Goal: Check status: Check status

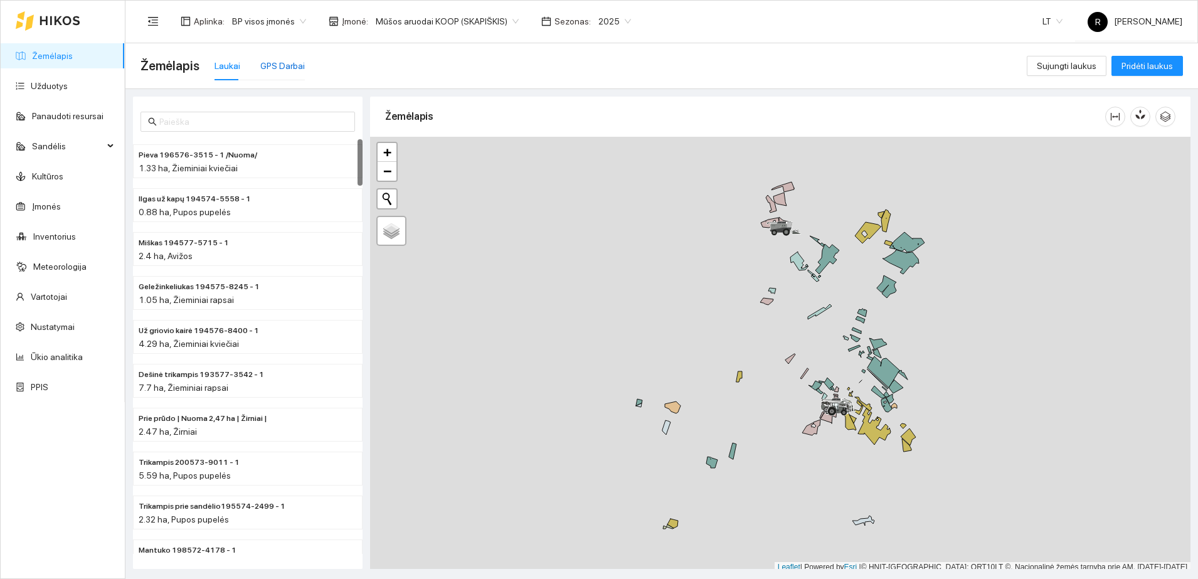
click at [272, 66] on div "GPS Darbai" at bounding box center [282, 66] width 45 height 14
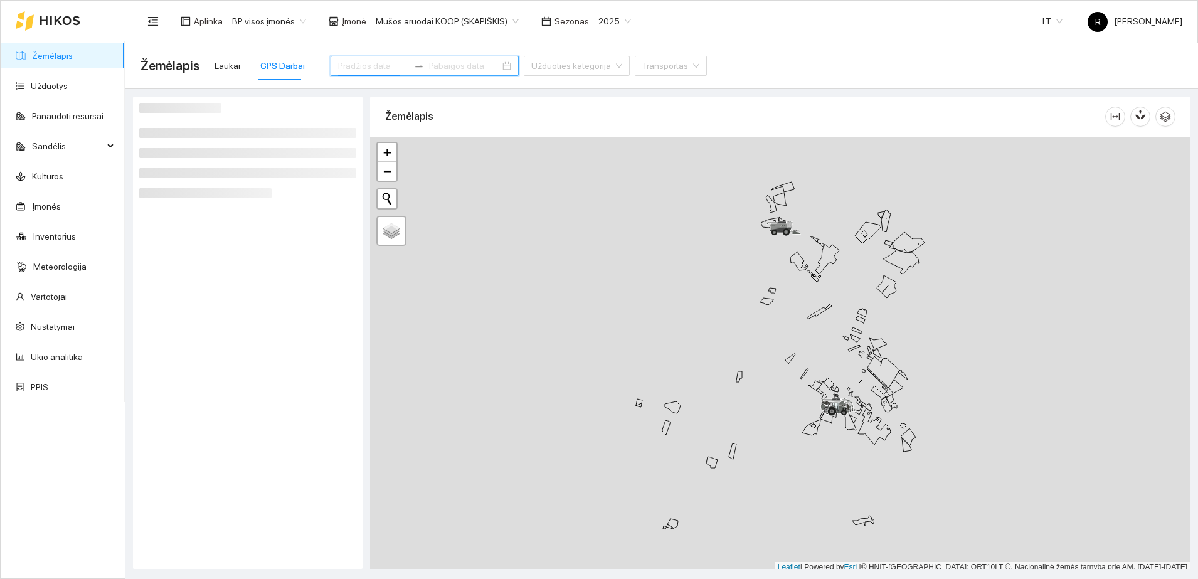
click at [338, 62] on input at bounding box center [373, 66] width 71 height 14
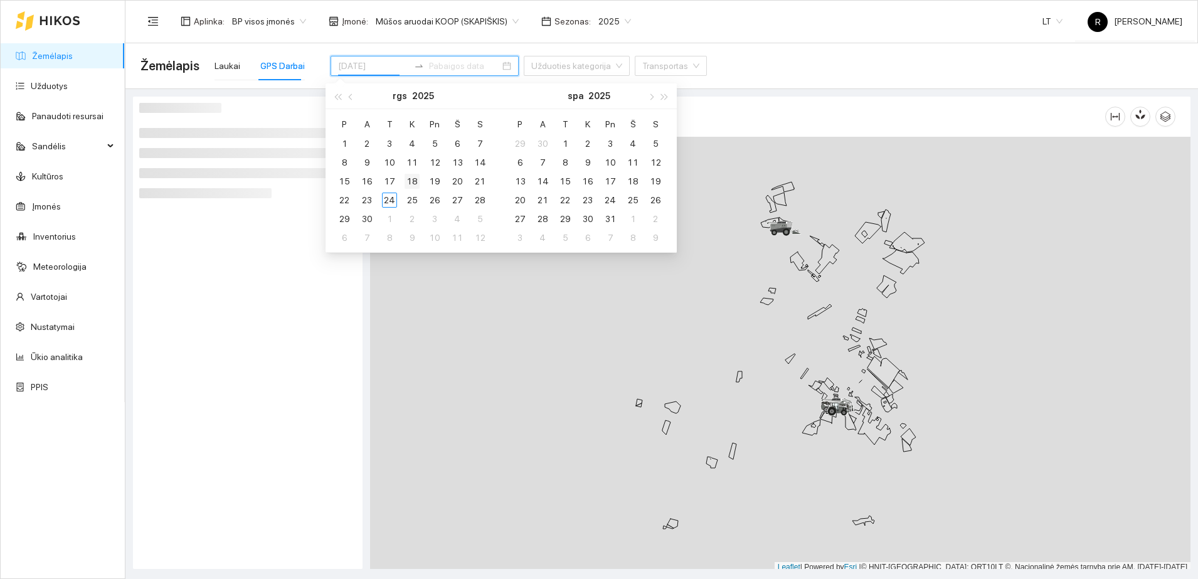
type input "[DATE]"
click at [417, 179] on div "18" at bounding box center [412, 181] width 15 height 15
type input "[DATE]"
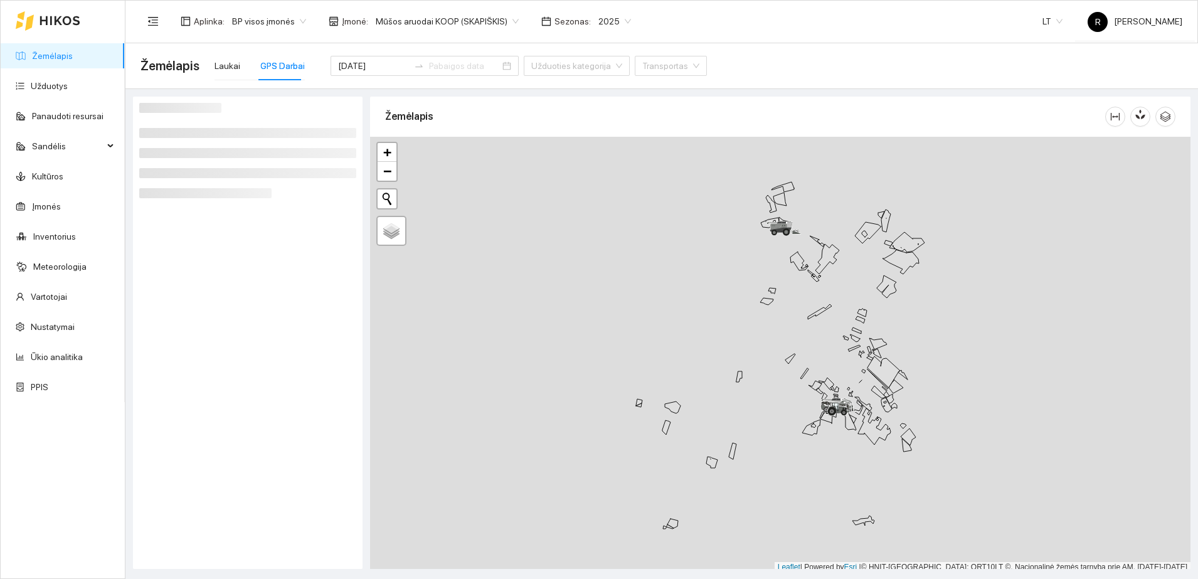
click at [288, 274] on div at bounding box center [247, 333] width 217 height 460
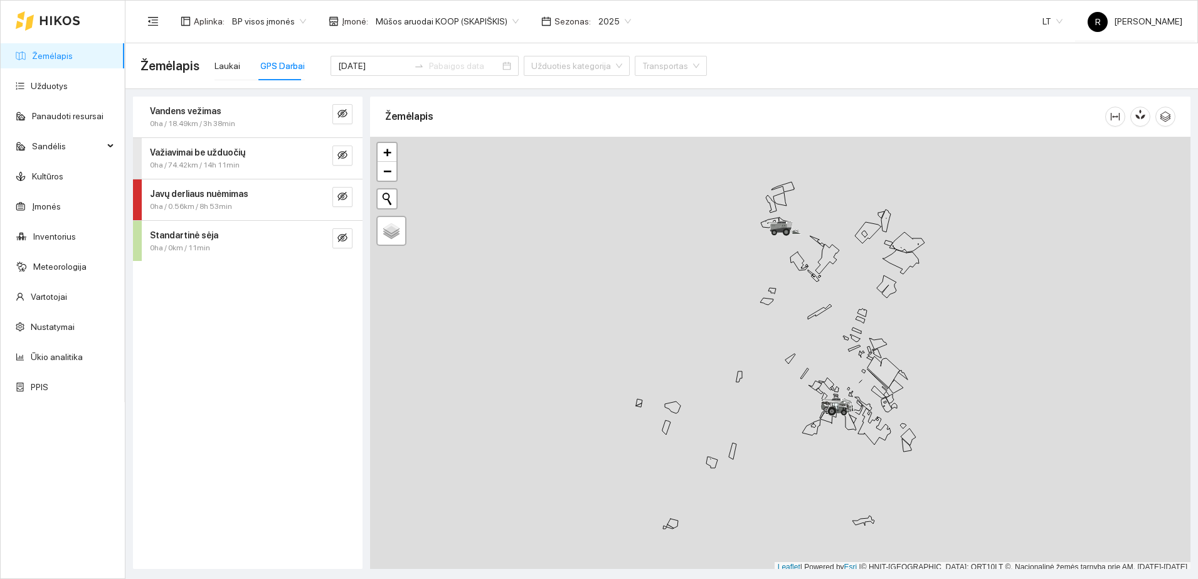
click at [206, 116] on span "Vandens vežimas" at bounding box center [186, 111] width 72 height 14
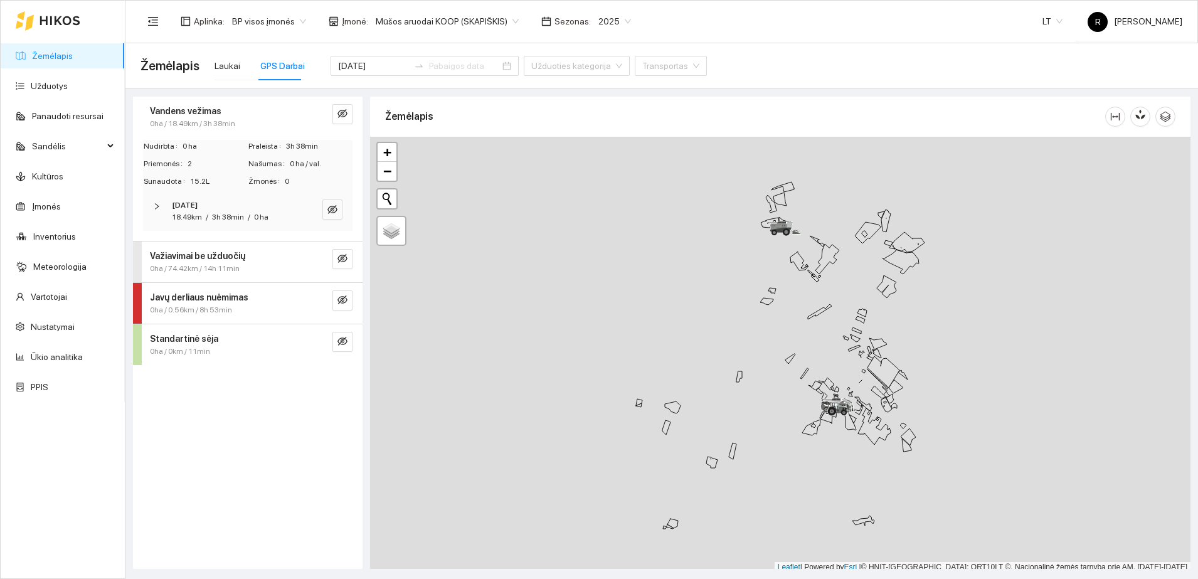
click at [158, 206] on icon "right" at bounding box center [157, 206] width 4 height 6
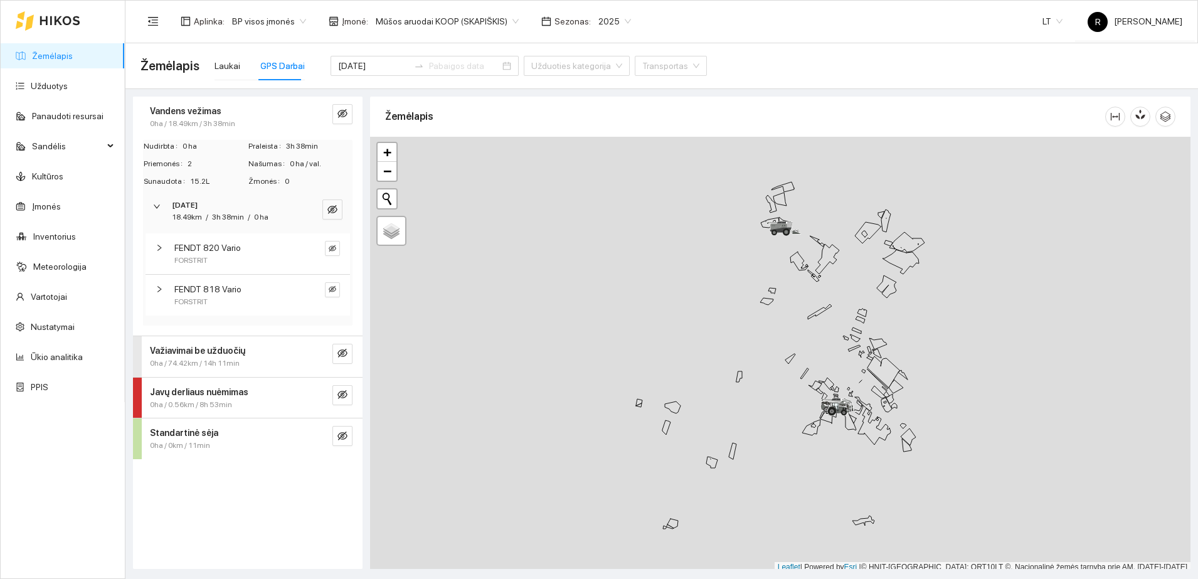
click at [159, 289] on icon "right" at bounding box center [160, 289] width 8 height 8
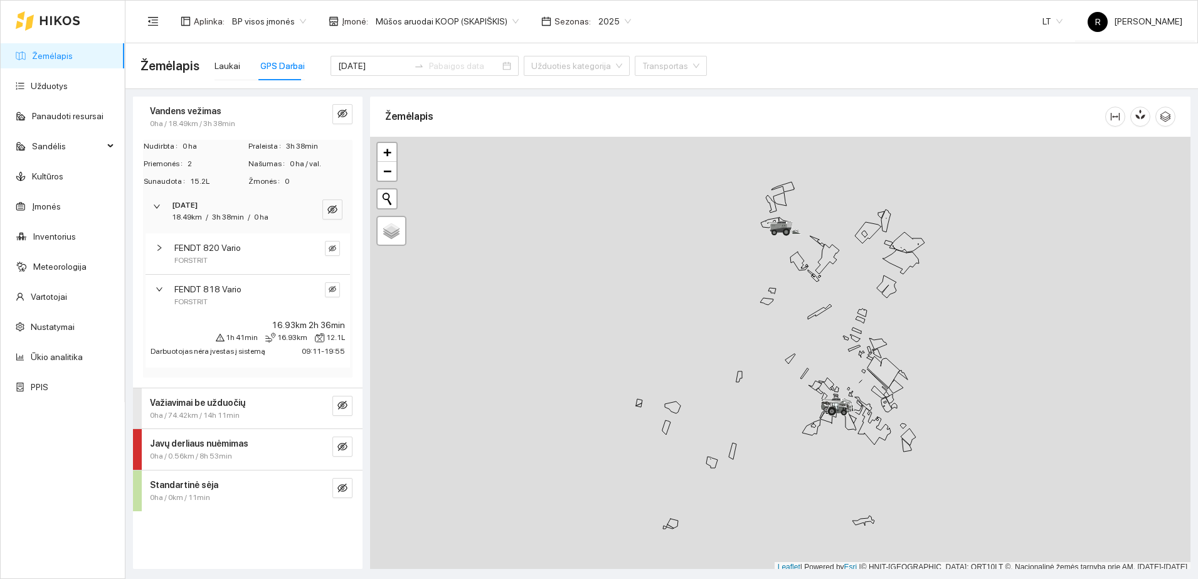
click at [162, 248] on icon "right" at bounding box center [160, 248] width 8 height 8
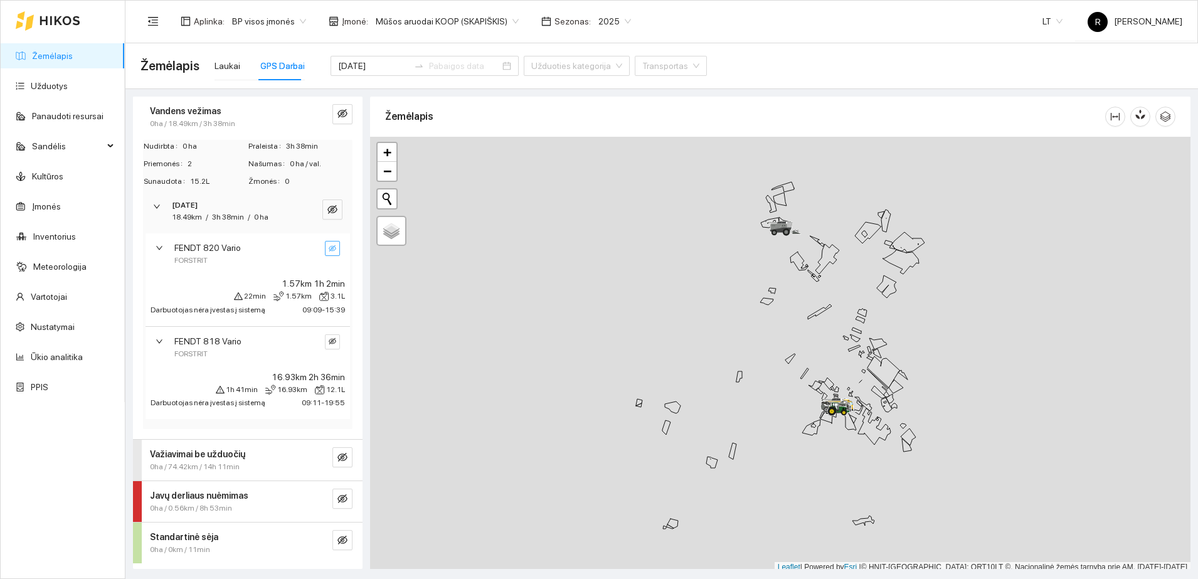
click at [337, 245] on button "button" at bounding box center [332, 248] width 15 height 15
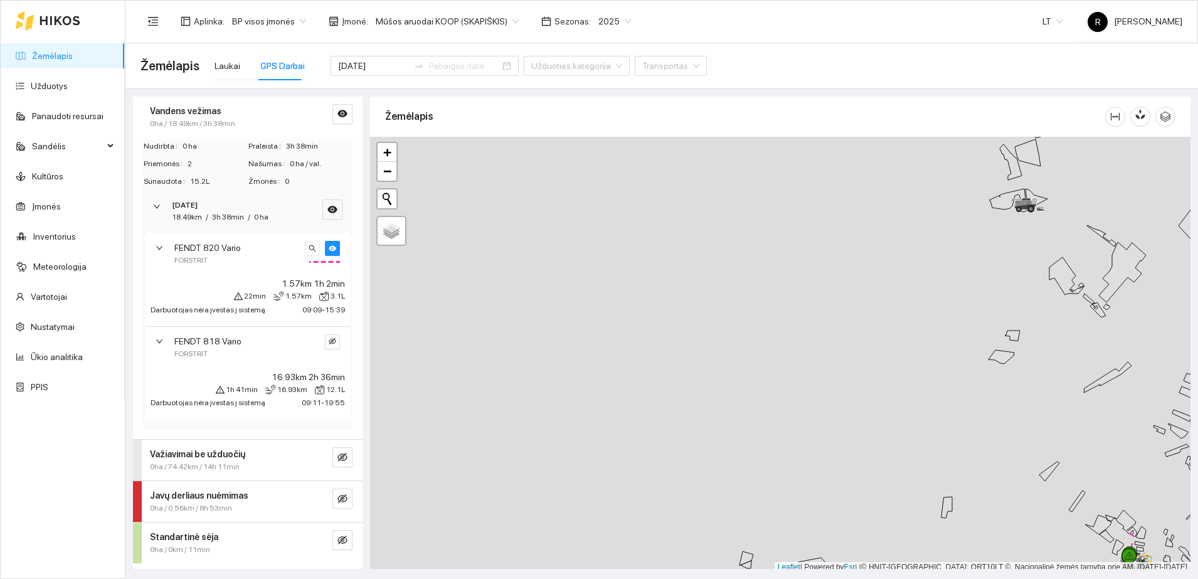
scroll to position [4, 0]
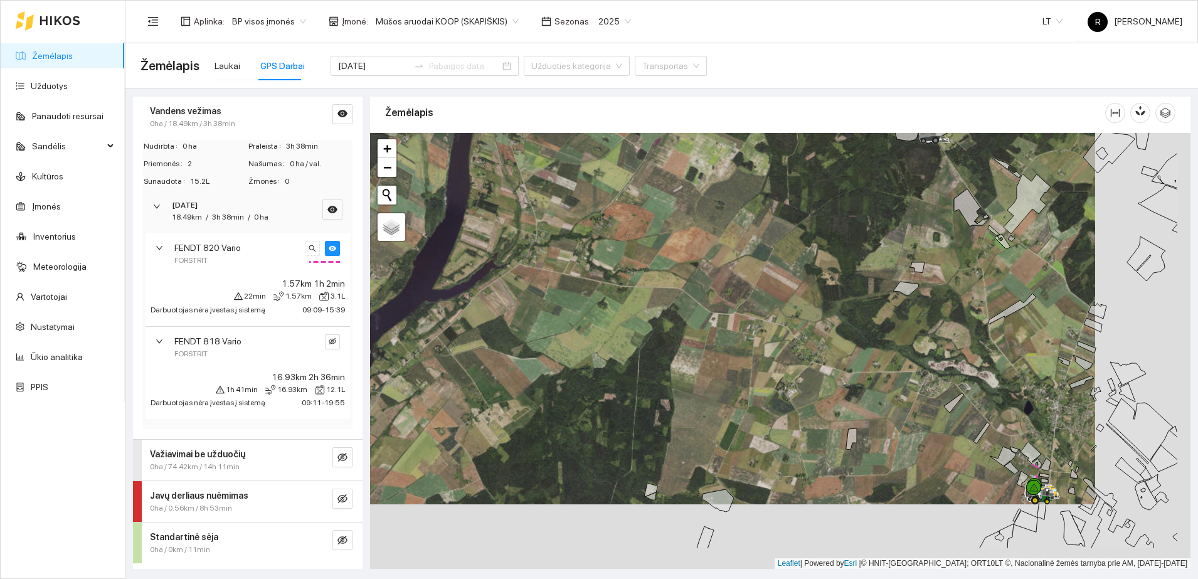
drag, startPoint x: 529, startPoint y: 254, endPoint x: 424, endPoint y: 181, distance: 128.5
click at [424, 181] on div at bounding box center [780, 351] width 821 height 436
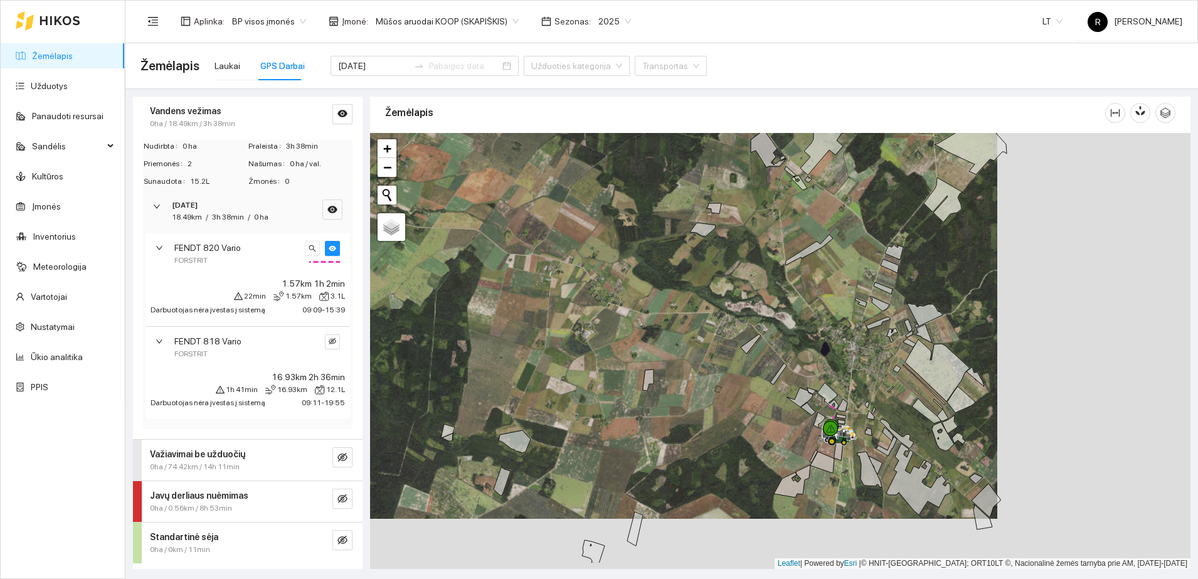
drag, startPoint x: 616, startPoint y: 239, endPoint x: 408, endPoint y: 147, distance: 227.6
click at [420, 182] on div at bounding box center [780, 351] width 821 height 436
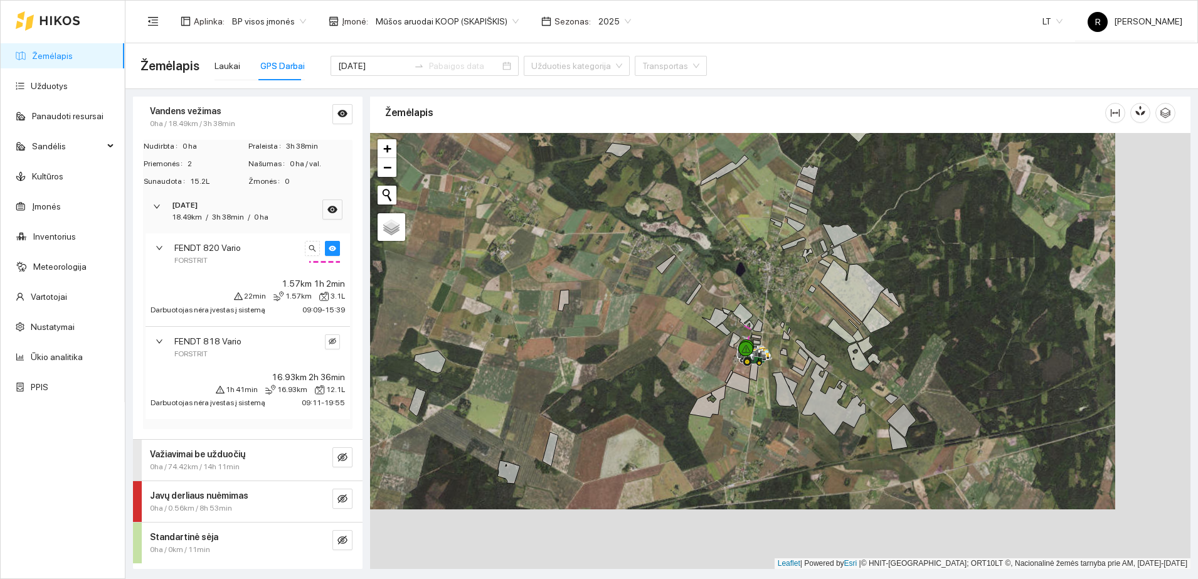
drag, startPoint x: 627, startPoint y: 403, endPoint x: 488, endPoint y: 285, distance: 182.9
click at [521, 313] on div at bounding box center [780, 351] width 821 height 436
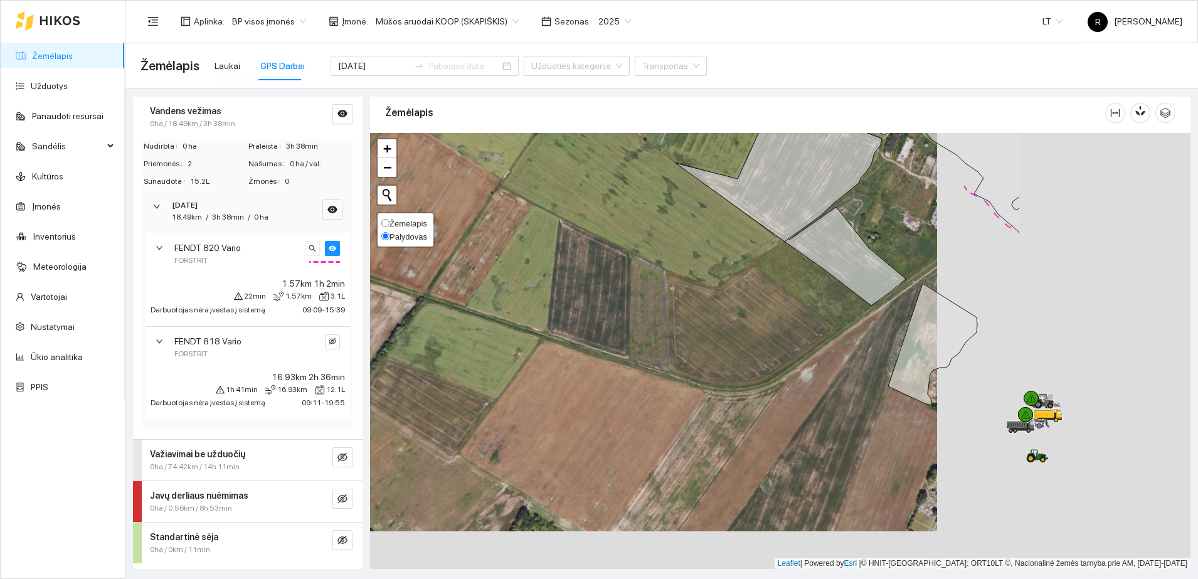
drag, startPoint x: 634, startPoint y: 255, endPoint x: 361, endPoint y: 201, distance: 278.2
click at [361, 201] on div "Vandens vežimas 0ha / 18.49km / 3h 38min Nudirbta 0 ha Praleista 3h 38min Priem…" at bounding box center [658, 329] width 1073 height 480
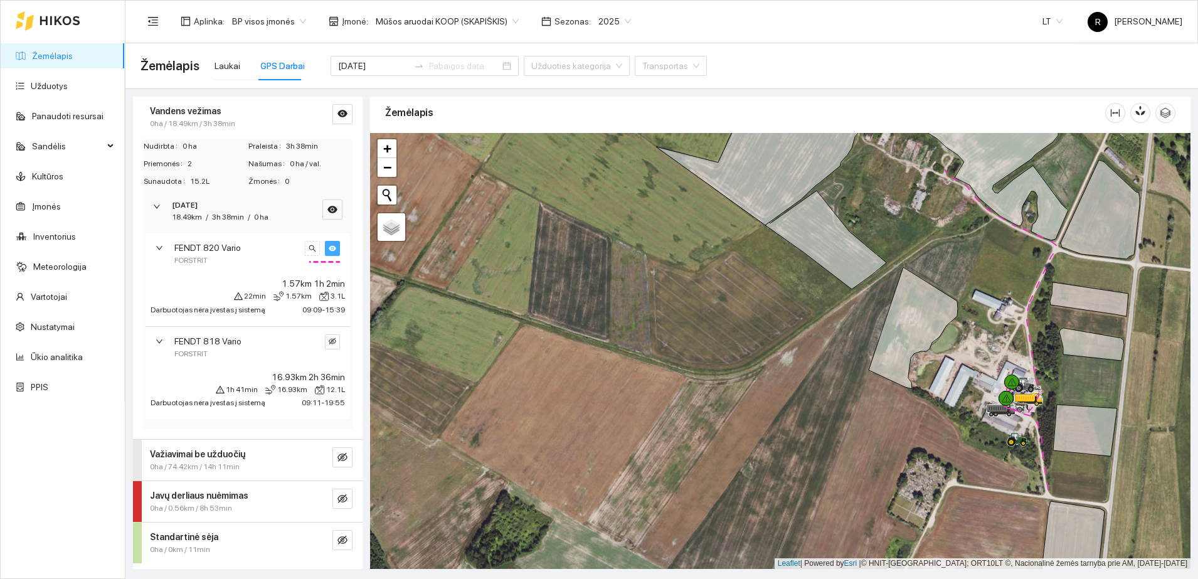
click at [331, 248] on icon "eye" at bounding box center [333, 248] width 8 height 6
click at [336, 203] on button "button" at bounding box center [333, 210] width 20 height 20
click at [336, 346] on button "button" at bounding box center [332, 341] width 15 height 15
click at [326, 254] on button "button" at bounding box center [332, 248] width 15 height 15
click at [161, 239] on div "FENDT 820 Vario FORSTRIT" at bounding box center [248, 253] width 205 height 41
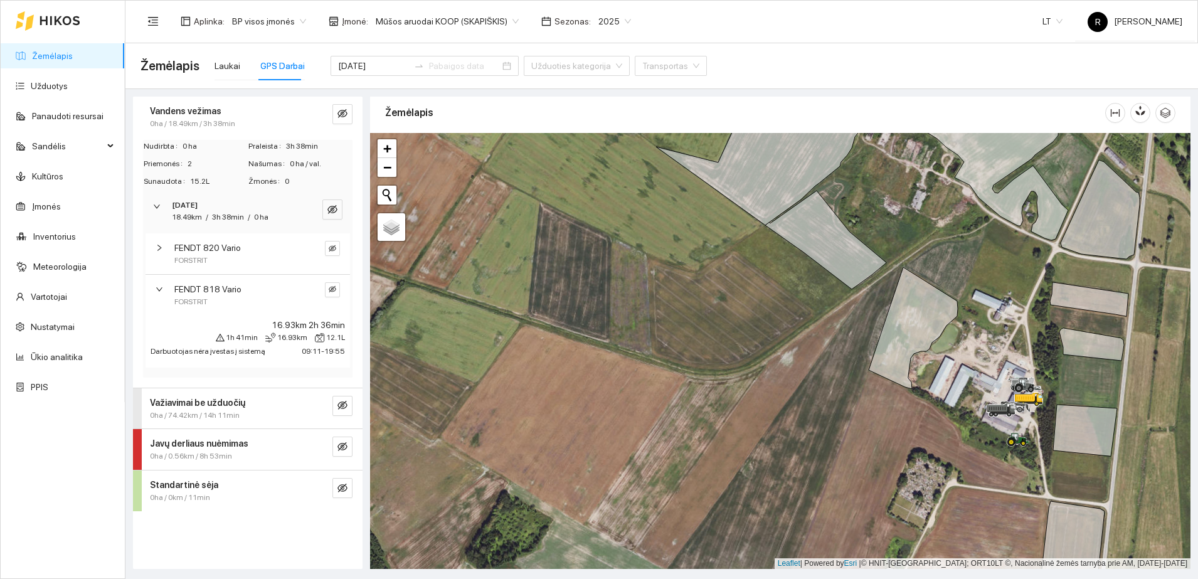
click at [157, 205] on icon "right" at bounding box center [157, 207] width 8 height 8
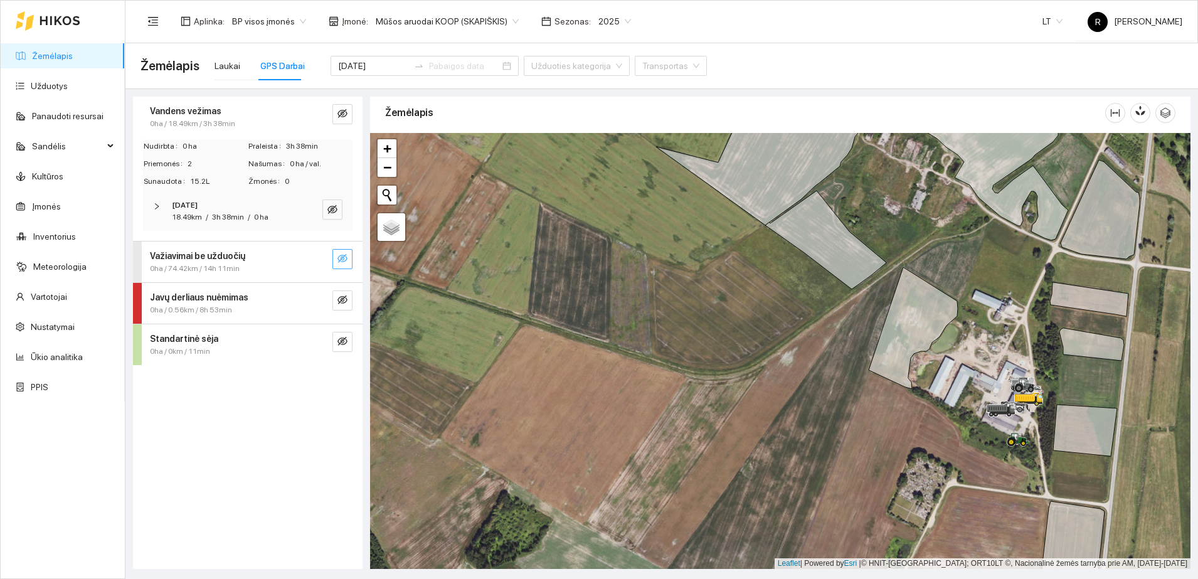
click at [346, 255] on icon "eye-invisible" at bounding box center [343, 258] width 10 height 9
click at [196, 253] on strong "Važiavimai be užduočių" at bounding box center [197, 256] width 95 height 10
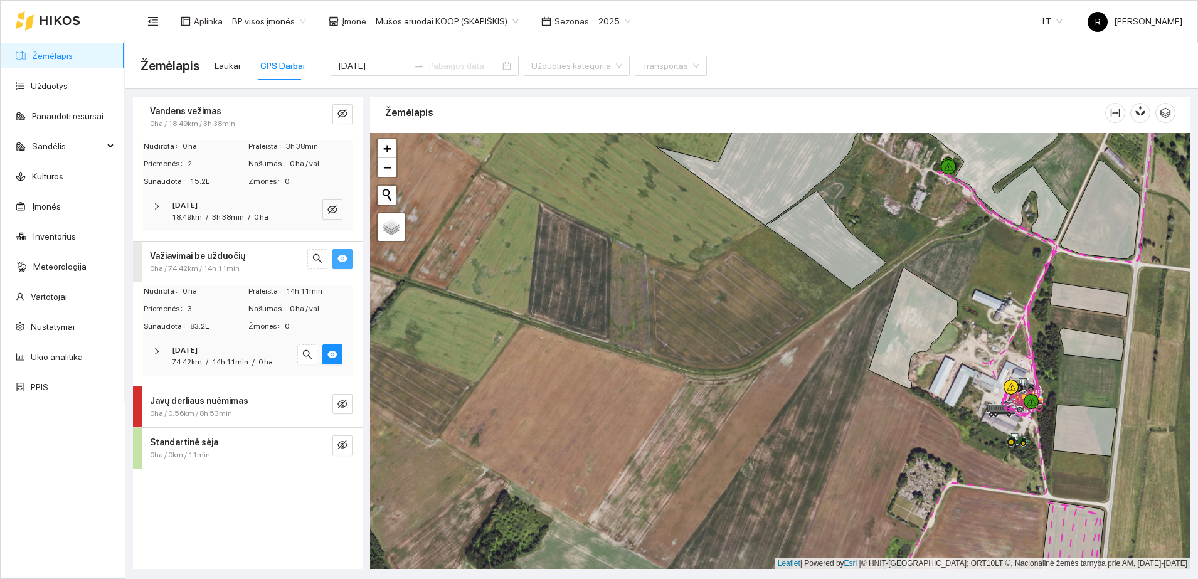
click at [157, 352] on icon "right" at bounding box center [157, 352] width 8 height 8
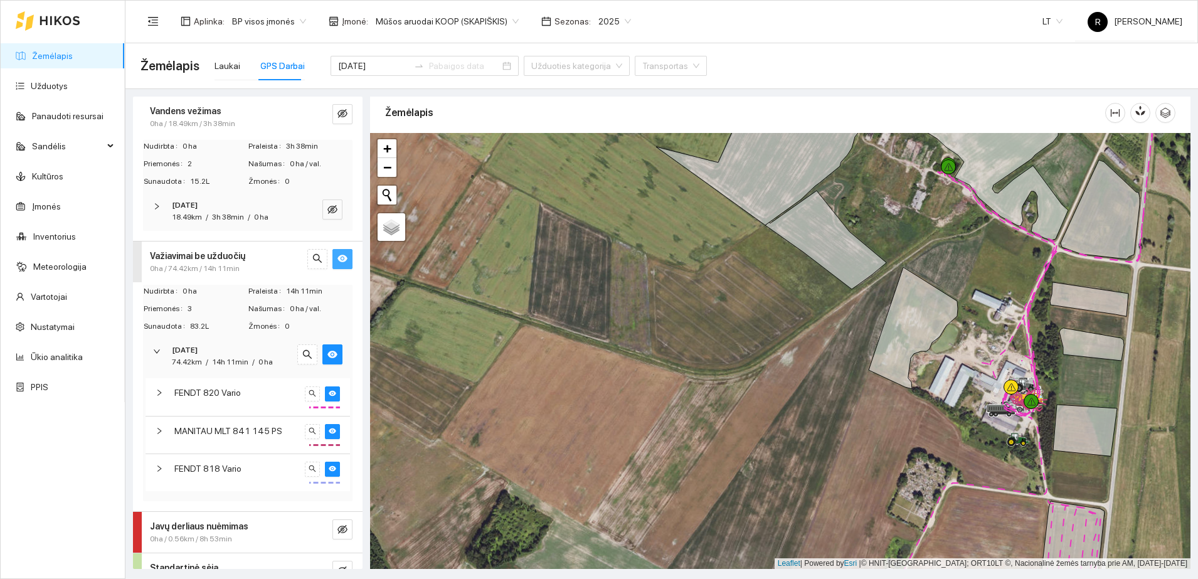
click at [216, 393] on span "FENDT 820 Vario" at bounding box center [207, 393] width 67 height 14
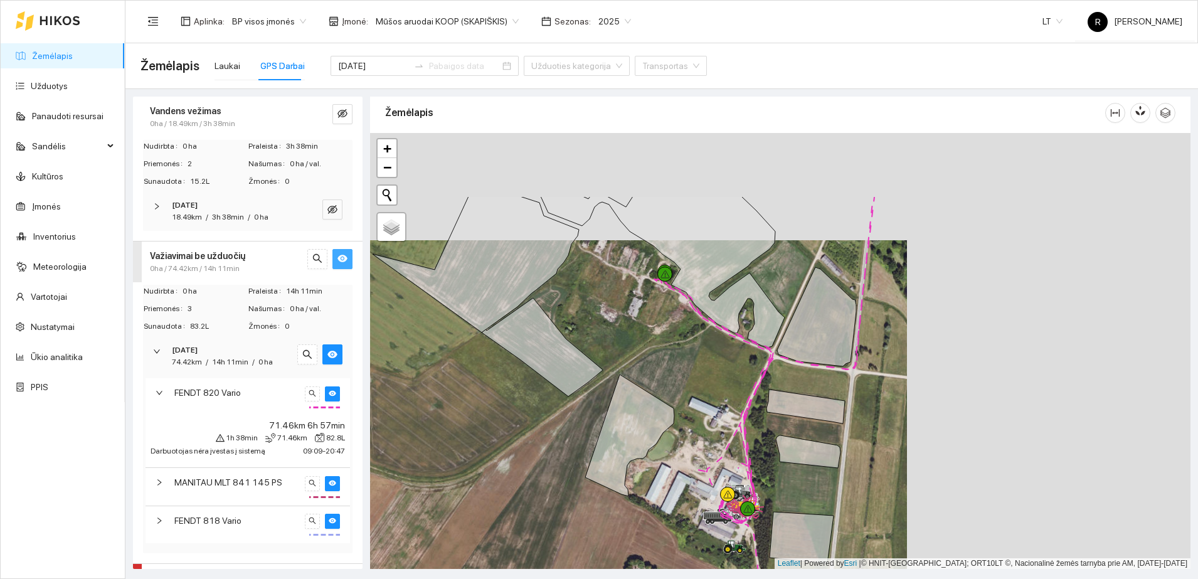
drag, startPoint x: 930, startPoint y: 232, endPoint x: 605, endPoint y: 328, distance: 339.1
click at [599, 333] on div at bounding box center [780, 351] width 821 height 436
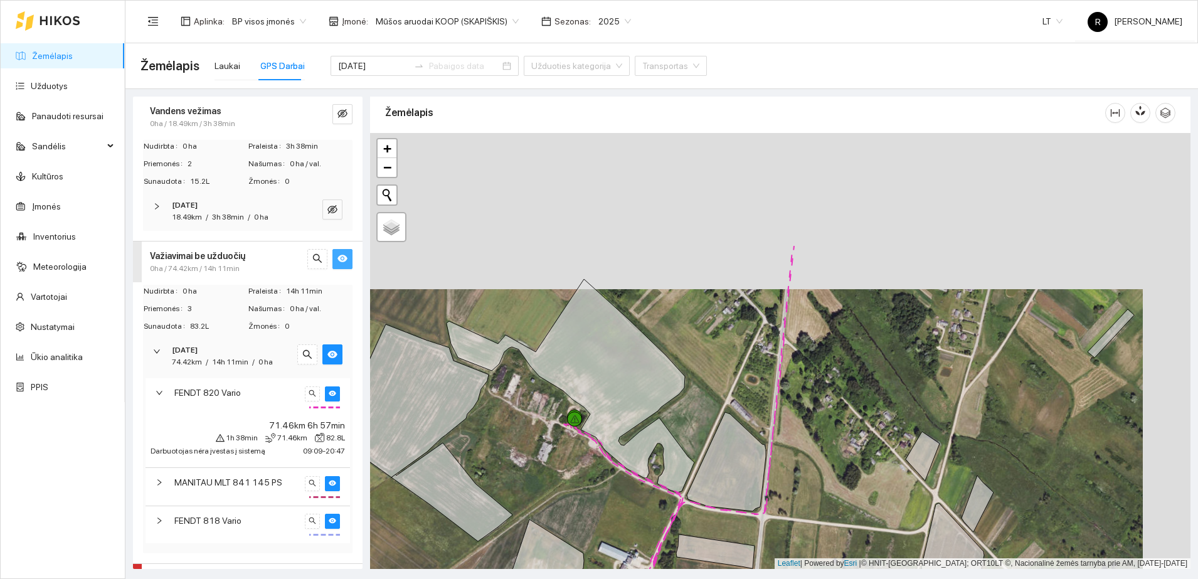
drag, startPoint x: 748, startPoint y: 178, endPoint x: 694, endPoint y: 361, distance: 191.0
click at [694, 361] on div at bounding box center [780, 351] width 821 height 436
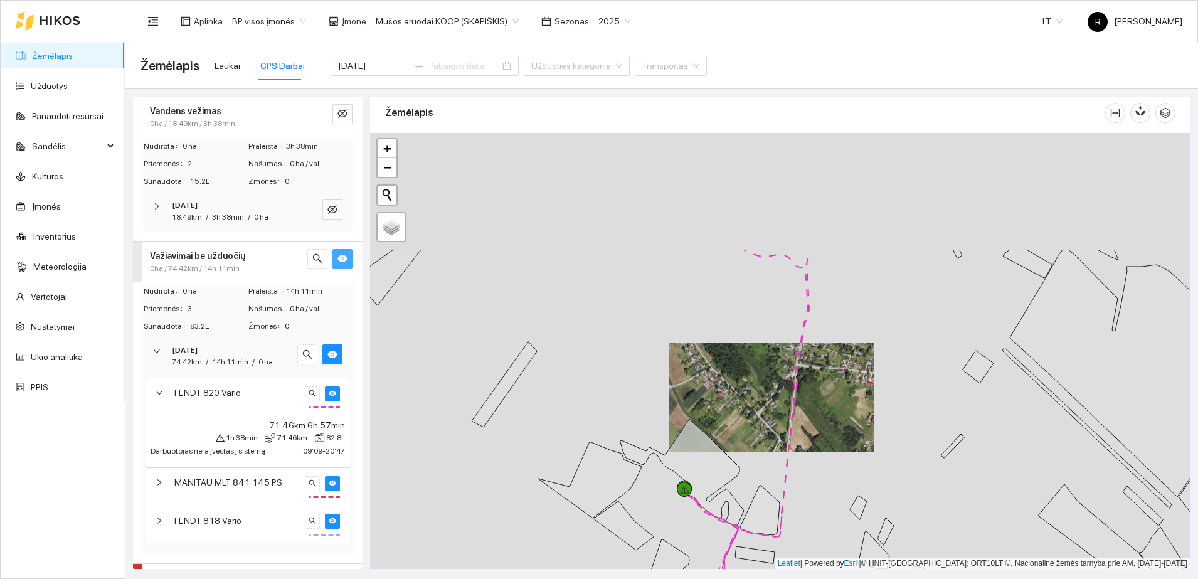
drag, startPoint x: 760, startPoint y: 168, endPoint x: 744, endPoint y: 437, distance: 269.6
click at [744, 437] on div at bounding box center [780, 351] width 821 height 436
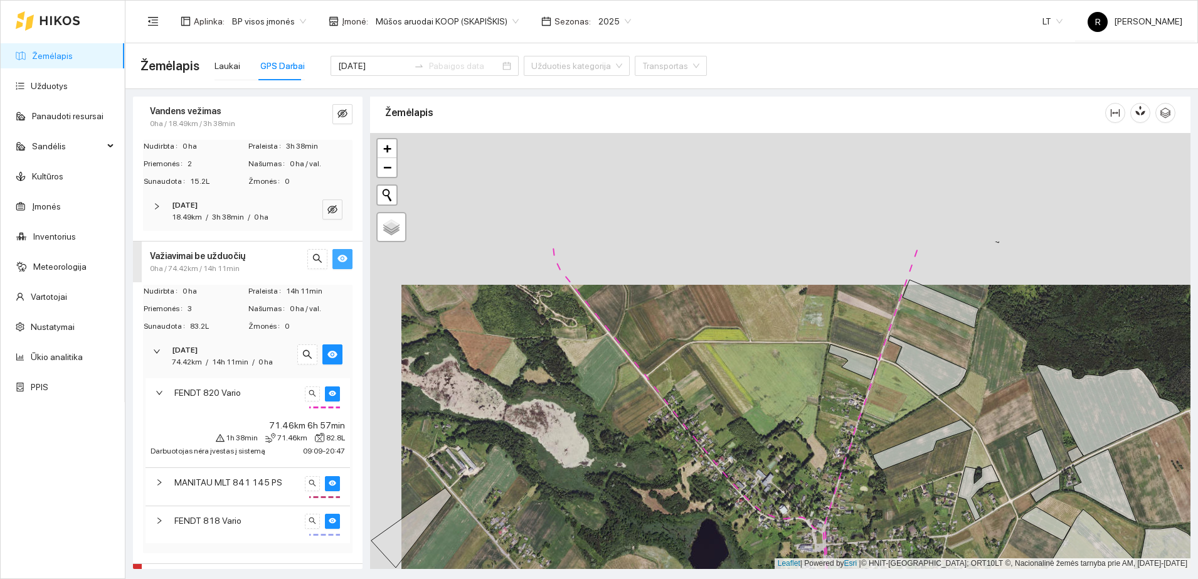
drag, startPoint x: 759, startPoint y: 203, endPoint x: 797, endPoint y: 375, distance: 175.5
click at [797, 375] on div at bounding box center [780, 351] width 821 height 436
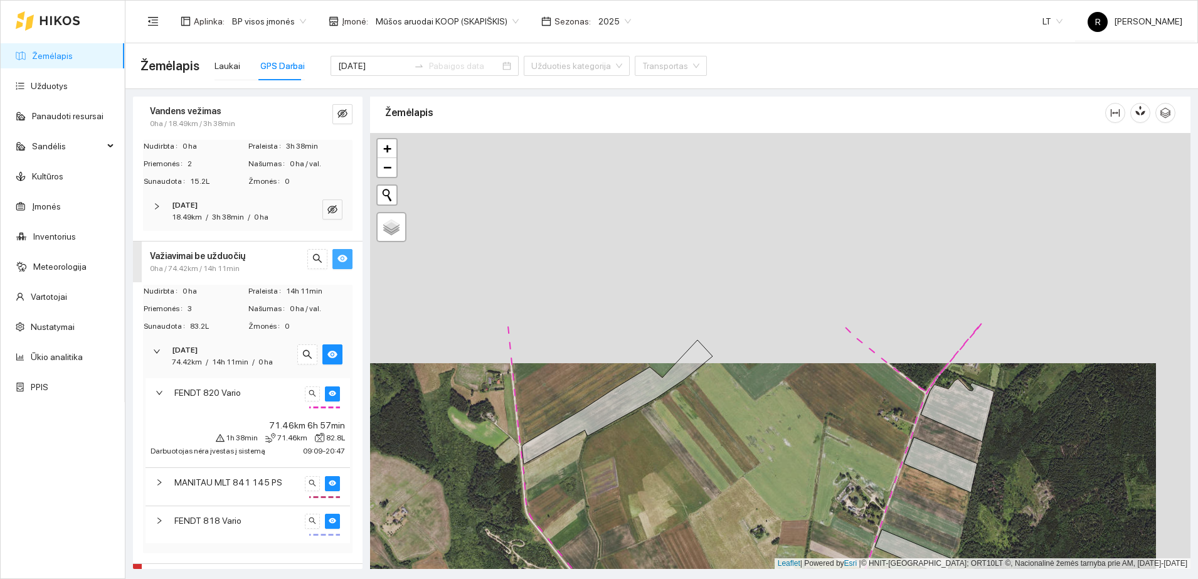
drag, startPoint x: 830, startPoint y: 204, endPoint x: 796, endPoint y: 434, distance: 232.8
click at [796, 434] on div at bounding box center [780, 351] width 821 height 436
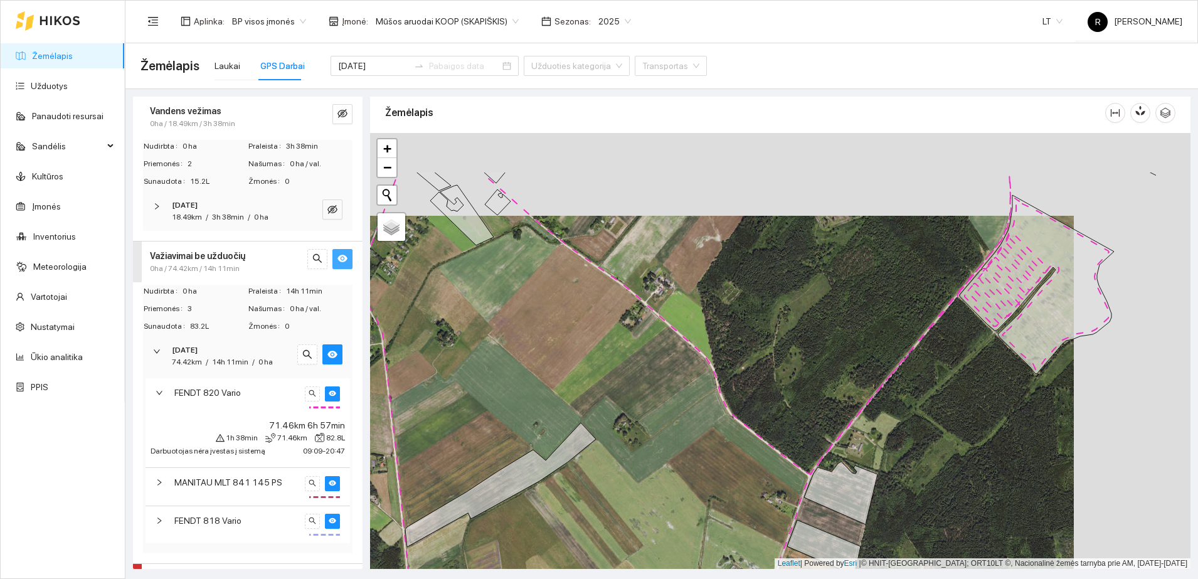
drag, startPoint x: 920, startPoint y: 259, endPoint x: 794, endPoint y: 343, distance: 151.6
click at [789, 346] on div at bounding box center [780, 351] width 821 height 436
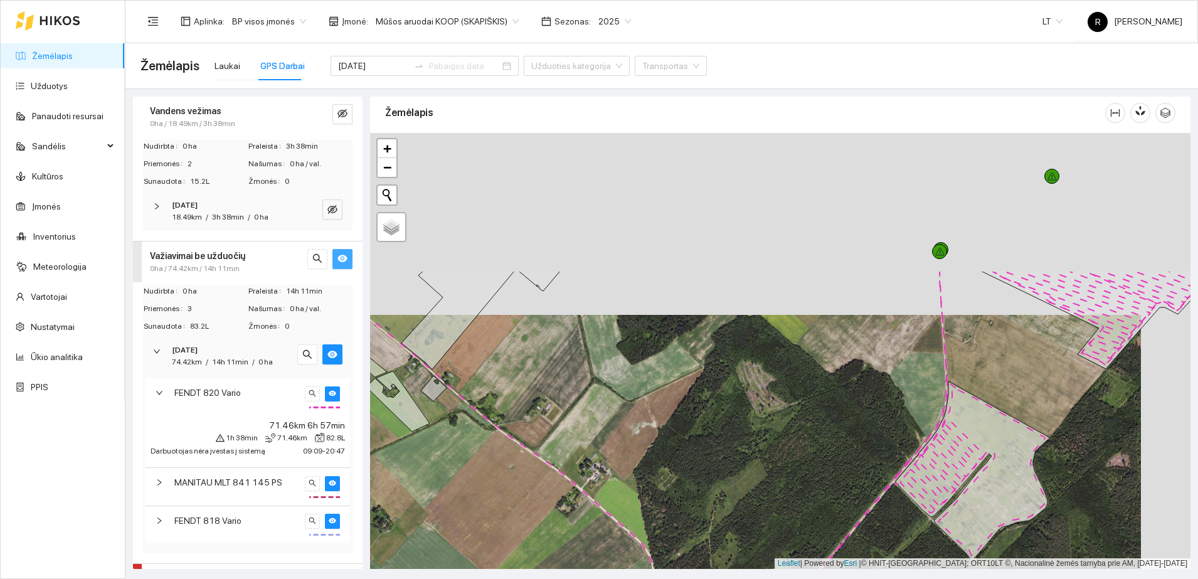
drag, startPoint x: 936, startPoint y: 195, endPoint x: 887, endPoint y: 377, distance: 188.6
click at [887, 377] on div at bounding box center [780, 351] width 821 height 436
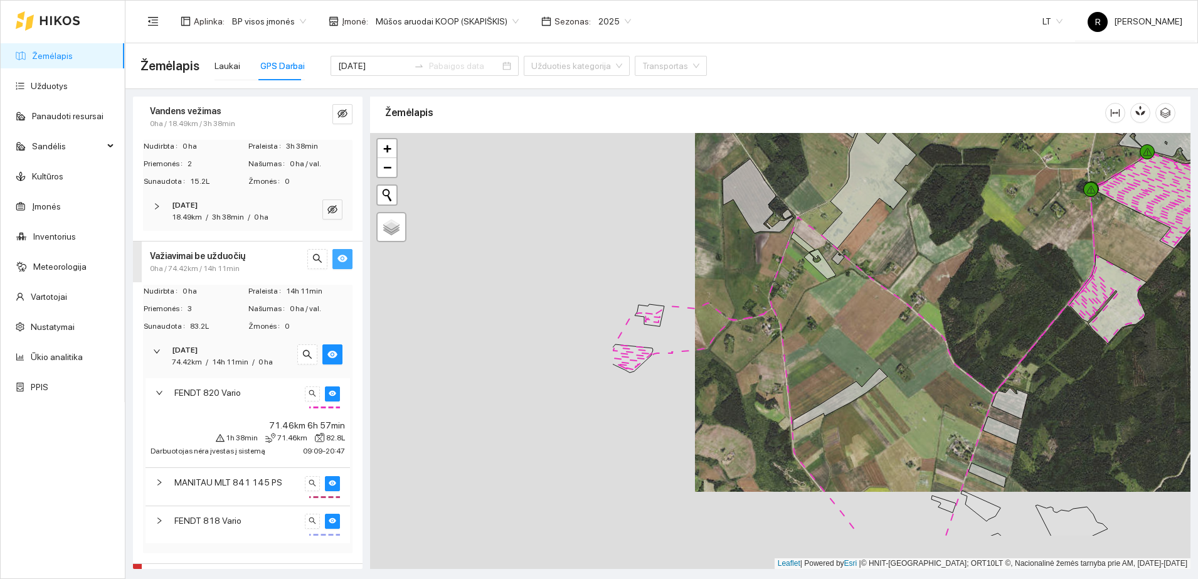
drag, startPoint x: 515, startPoint y: 359, endPoint x: 840, endPoint y: 282, distance: 334.1
click at [840, 282] on div at bounding box center [780, 351] width 821 height 436
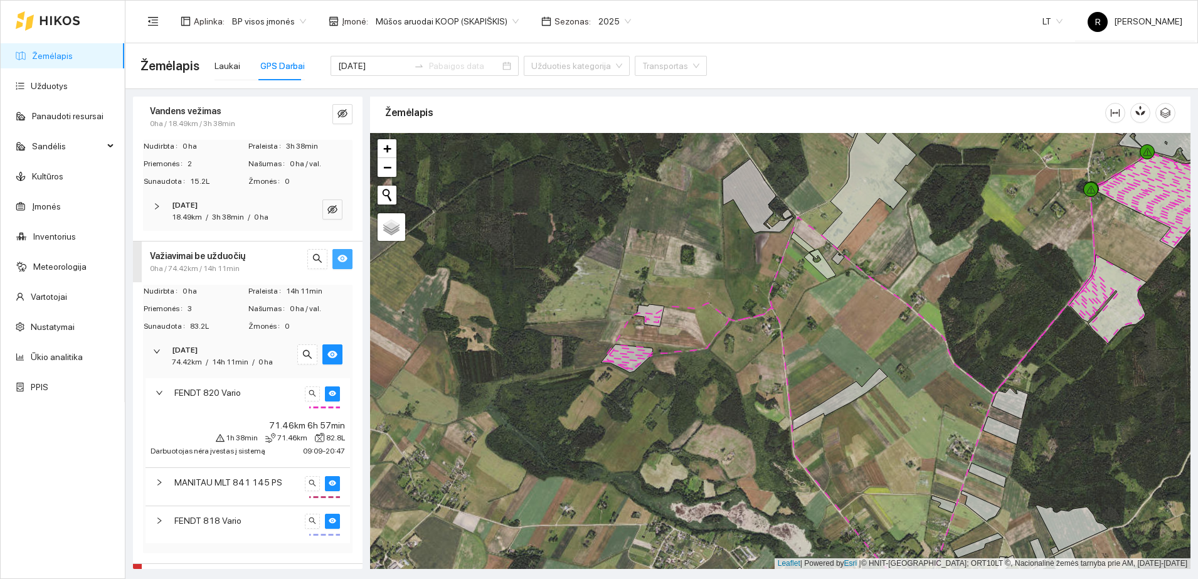
scroll to position [77, 0]
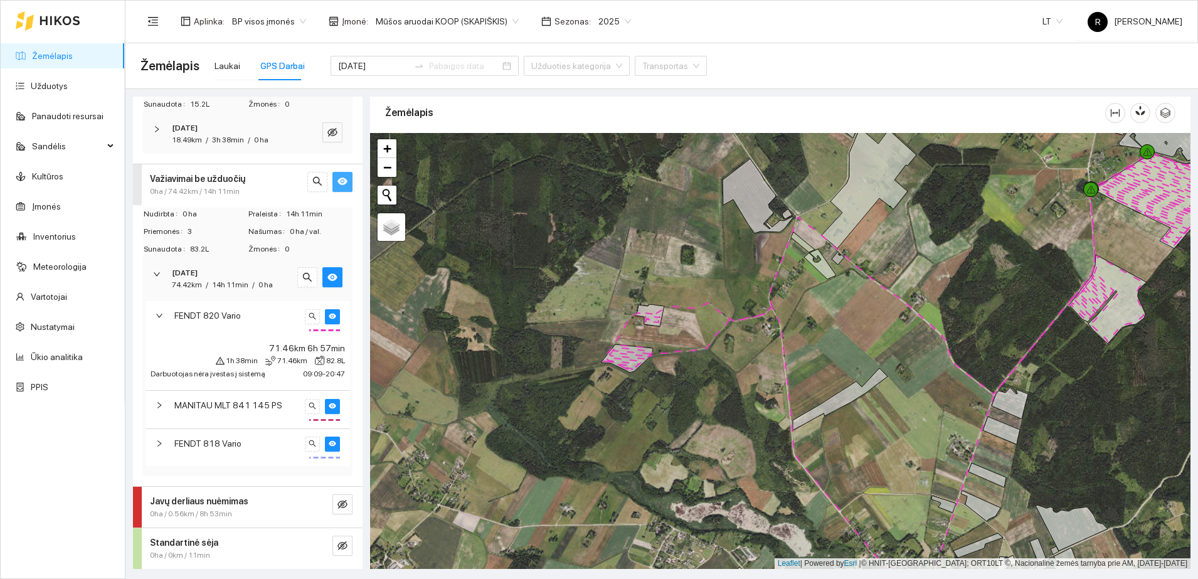
click at [235, 442] on span "FENDT 818 Vario" at bounding box center [207, 444] width 67 height 14
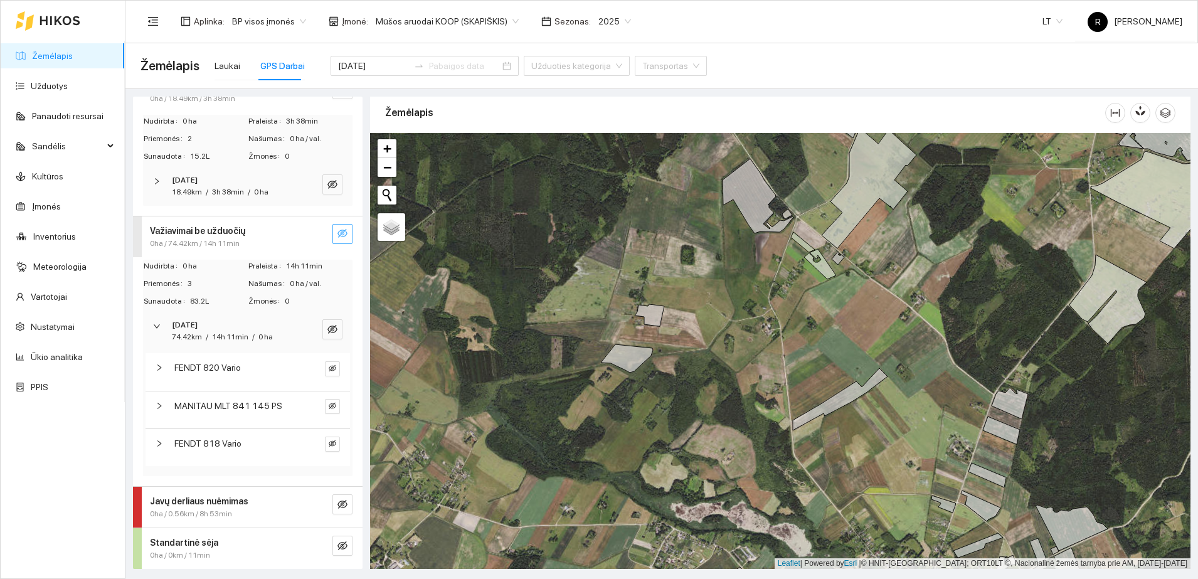
click at [163, 439] on div at bounding box center [163, 444] width 15 height 14
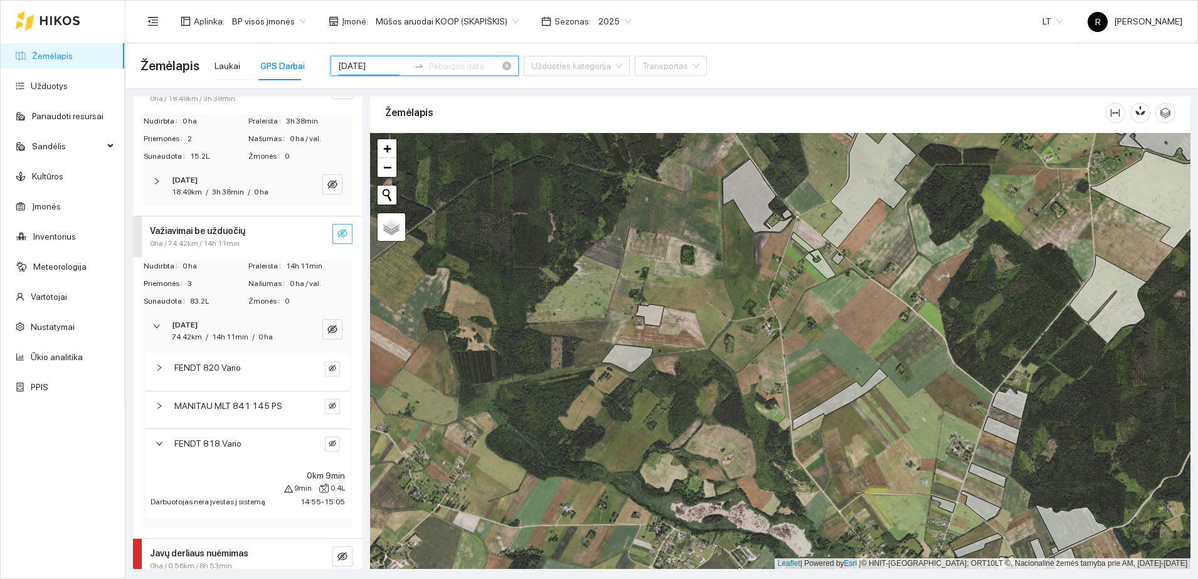
click at [366, 61] on input "[DATE]" at bounding box center [373, 66] width 71 height 14
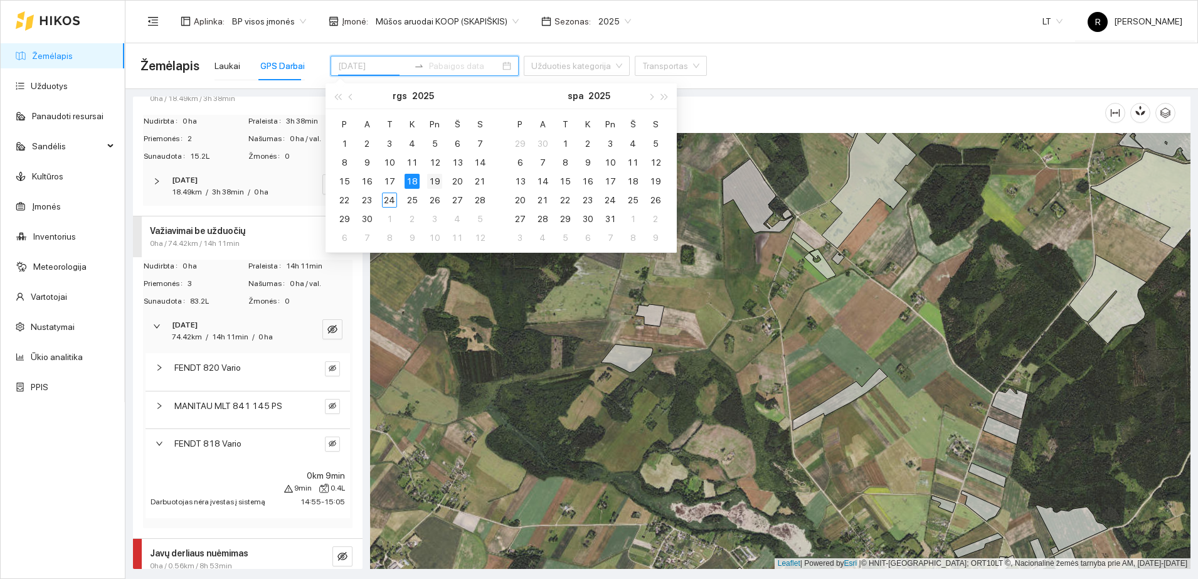
type input "[DATE]"
click at [434, 179] on div "19" at bounding box center [434, 181] width 15 height 15
type input "[DATE]"
click at [341, 340] on div "Vandens vežimas 0ha / 18.49km / 3h 38min Nudirbta 0 ha Praleista 3h 38min Priem…" at bounding box center [248, 347] width 230 height 550
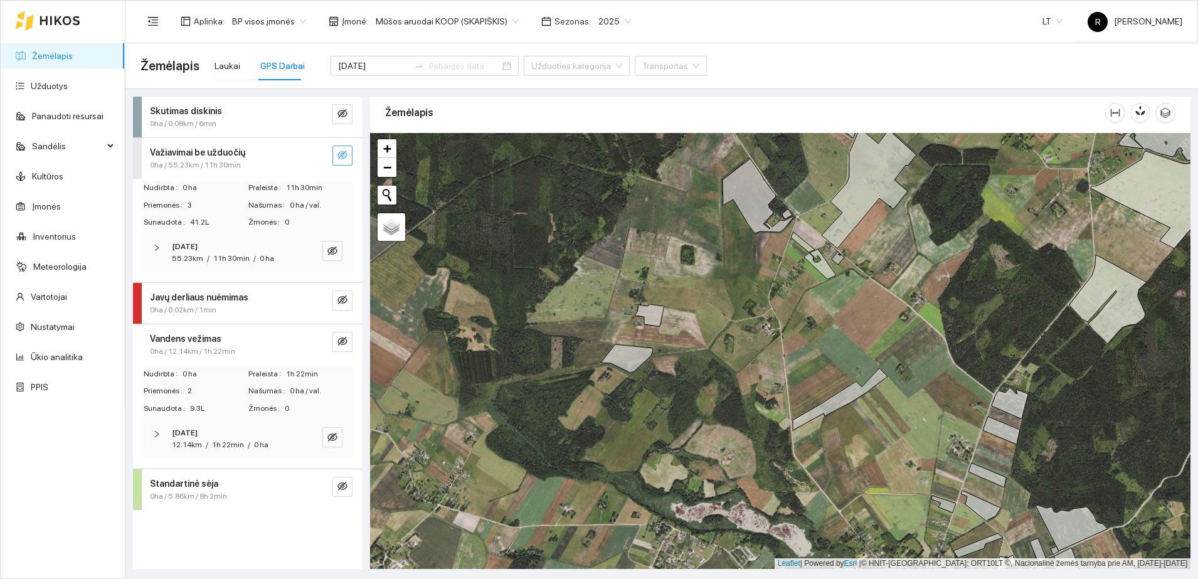
click at [156, 434] on icon "right" at bounding box center [157, 434] width 8 height 8
click at [156, 515] on icon "right" at bounding box center [160, 517] width 8 height 8
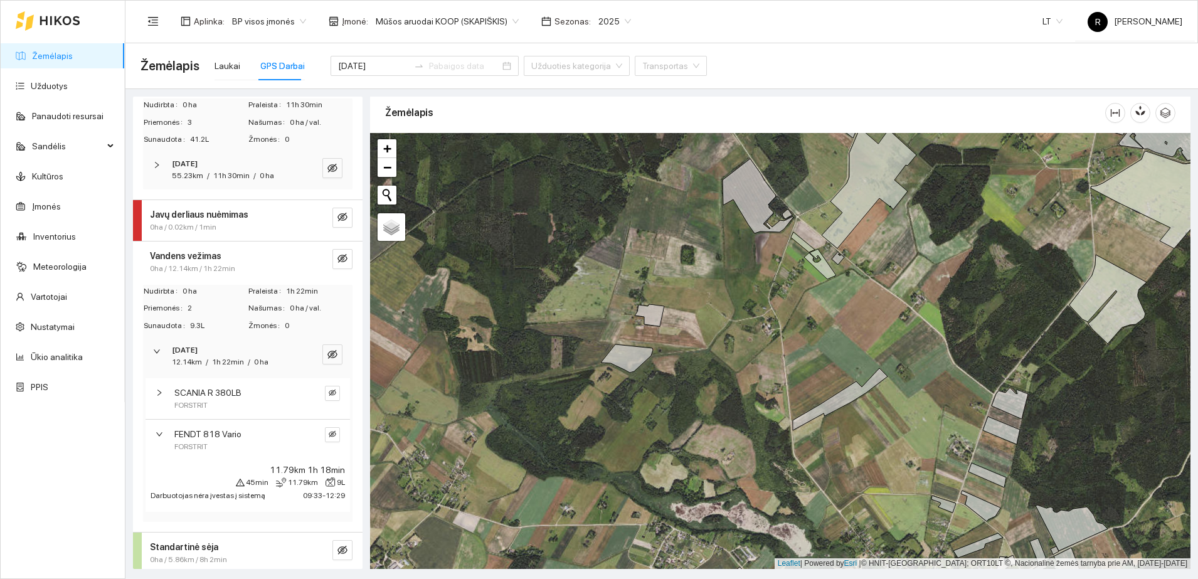
scroll to position [87, 0]
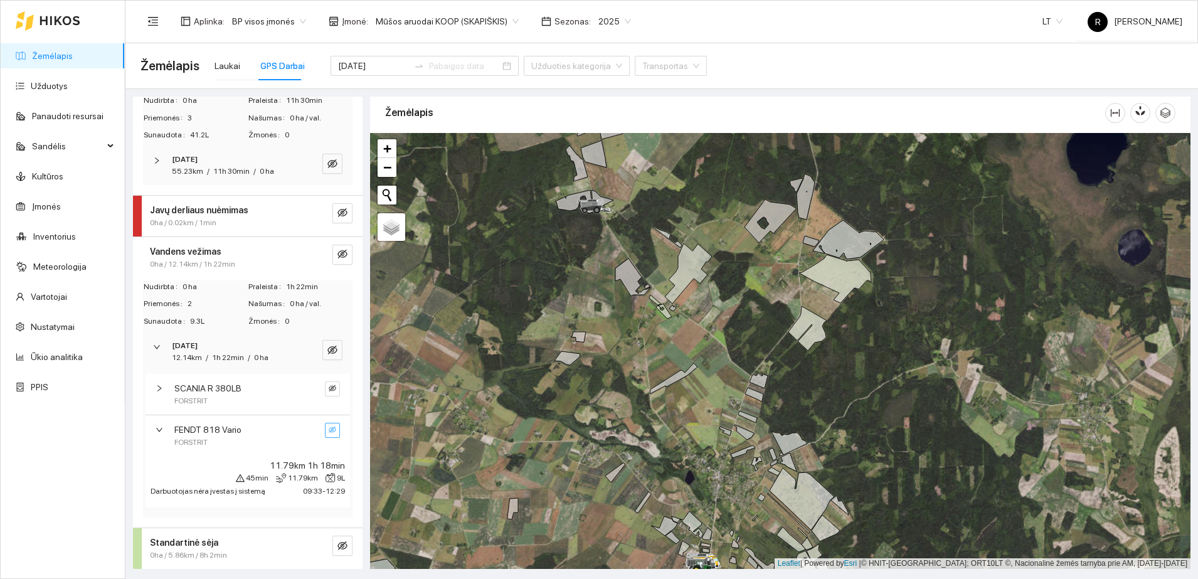
click at [329, 428] on icon "eye-invisible" at bounding box center [333, 430] width 8 height 8
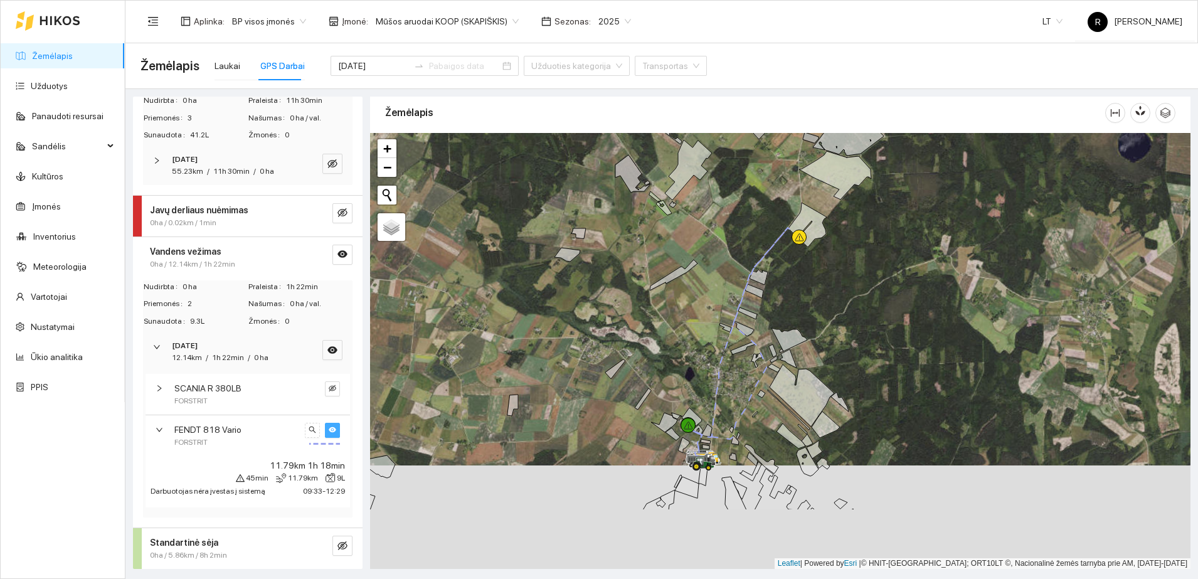
drag, startPoint x: 541, startPoint y: 396, endPoint x: 541, endPoint y: 292, distance: 103.5
click at [541, 292] on div at bounding box center [780, 351] width 821 height 436
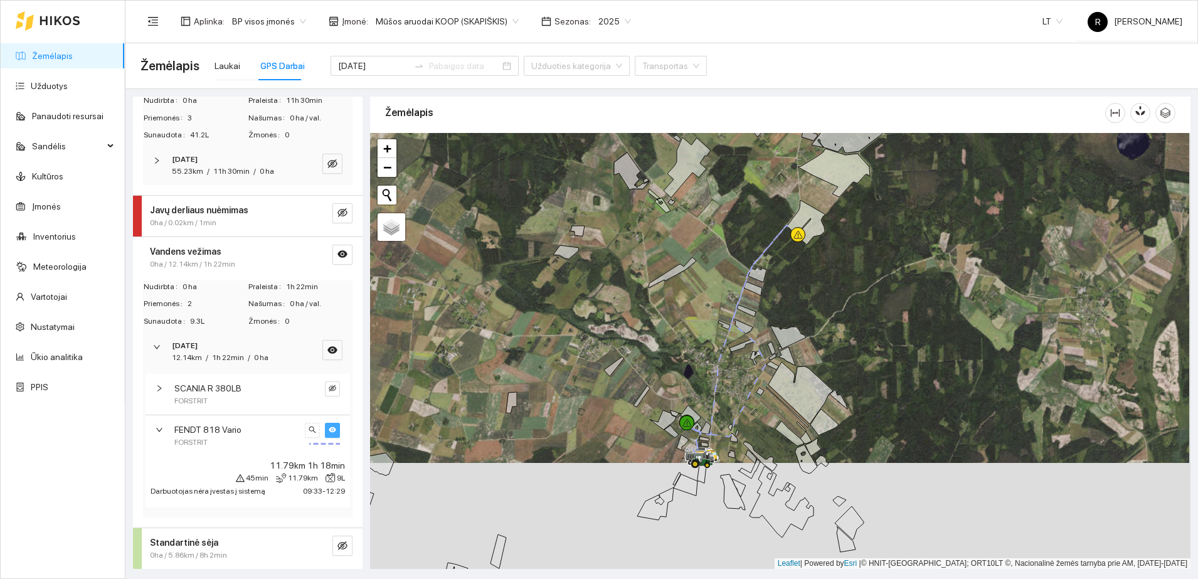
drag, startPoint x: 574, startPoint y: 381, endPoint x: 572, endPoint y: 344, distance: 37.1
click at [572, 346] on div at bounding box center [780, 351] width 821 height 436
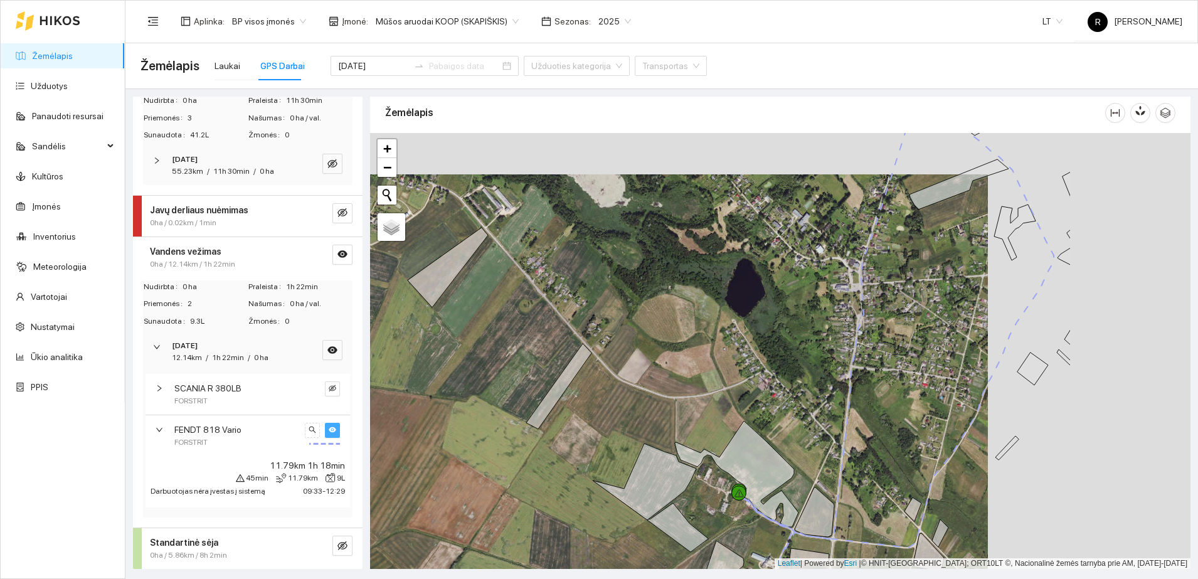
drag, startPoint x: 628, startPoint y: 355, endPoint x: 425, endPoint y: 396, distance: 206.9
click at [425, 396] on div at bounding box center [780, 351] width 821 height 436
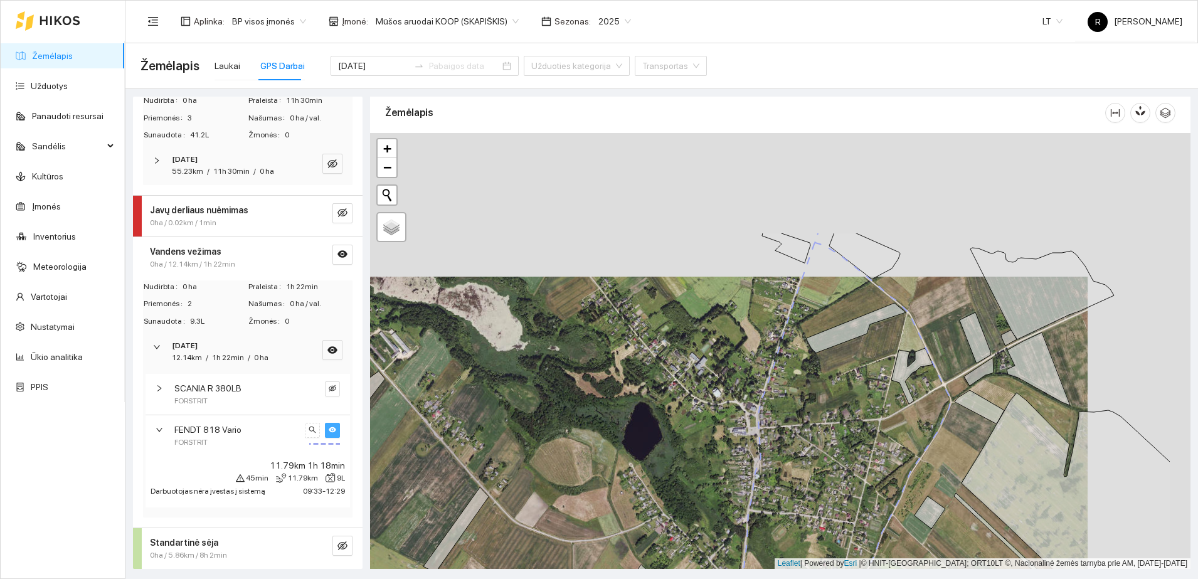
drag, startPoint x: 717, startPoint y: 253, endPoint x: 614, endPoint y: 392, distance: 172.8
click at [614, 397] on div at bounding box center [780, 351] width 821 height 436
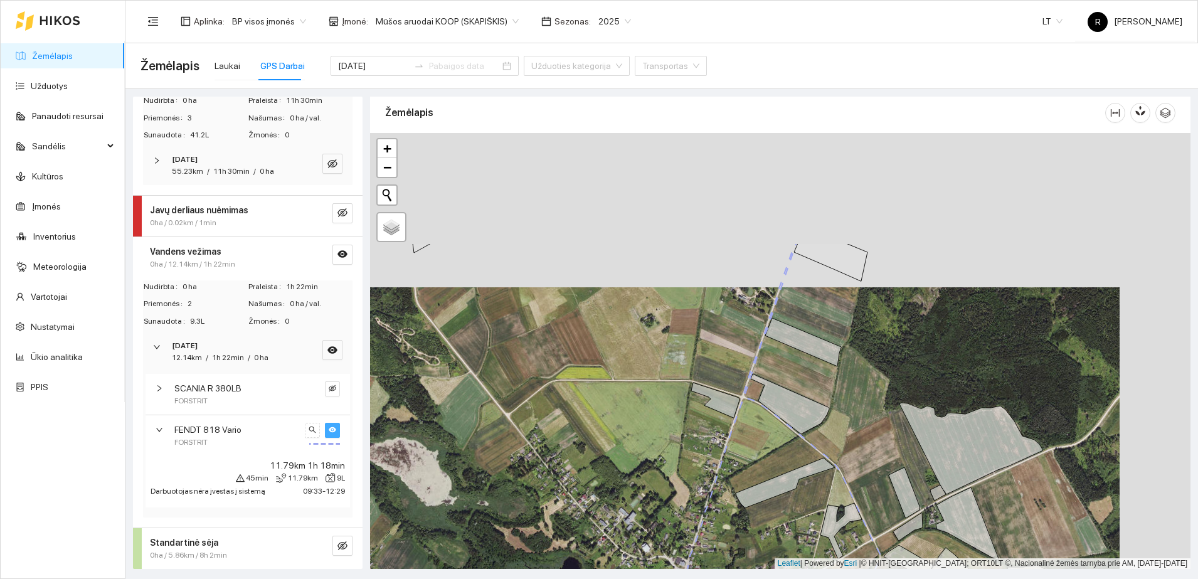
drag, startPoint x: 745, startPoint y: 206, endPoint x: 668, endPoint y: 373, distance: 184.7
click at [668, 373] on div at bounding box center [780, 351] width 821 height 436
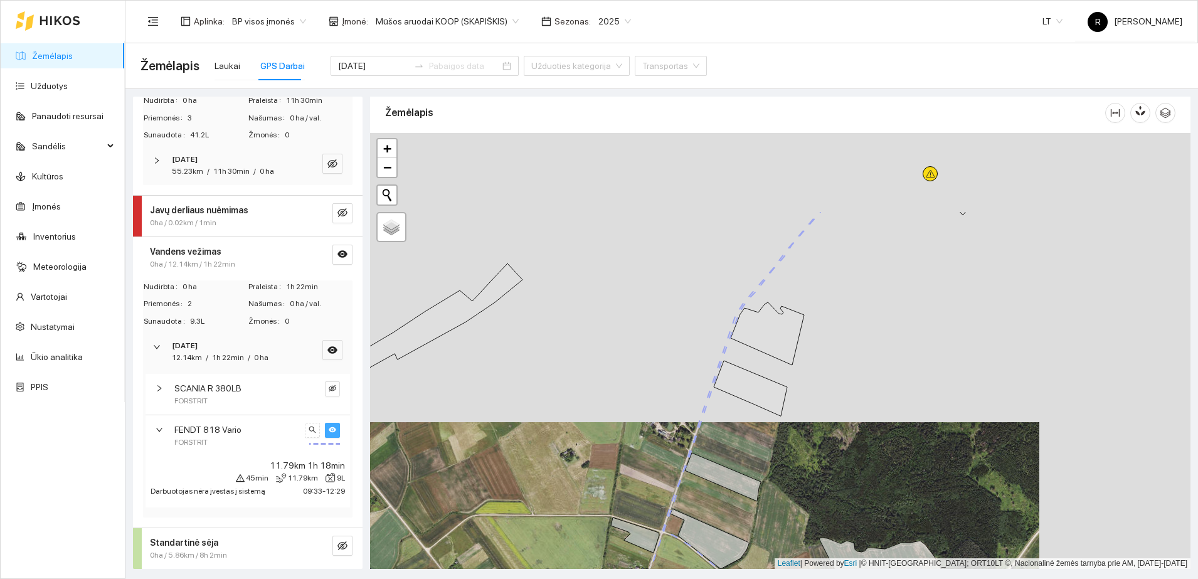
drag, startPoint x: 760, startPoint y: 195, endPoint x: 664, endPoint y: 351, distance: 183.4
click at [665, 351] on div at bounding box center [780, 351] width 821 height 436
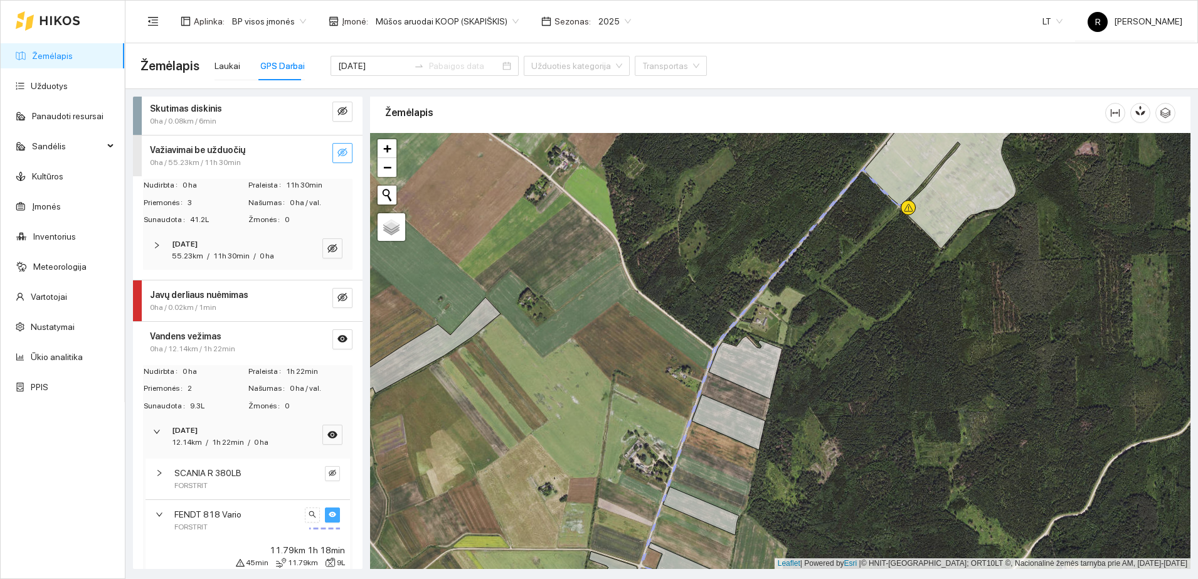
scroll to position [0, 0]
click at [338, 153] on icon "eye-invisible" at bounding box center [343, 155] width 10 height 10
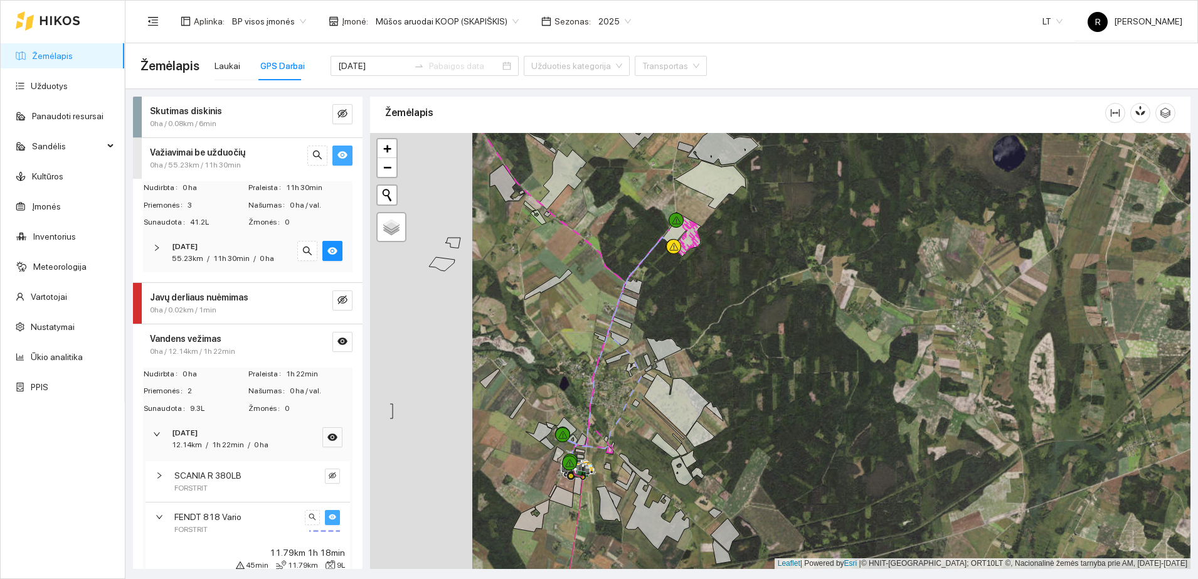
drag, startPoint x: 438, startPoint y: 262, endPoint x: 556, endPoint y: 261, distance: 118.0
click at [556, 261] on div at bounding box center [780, 351] width 821 height 436
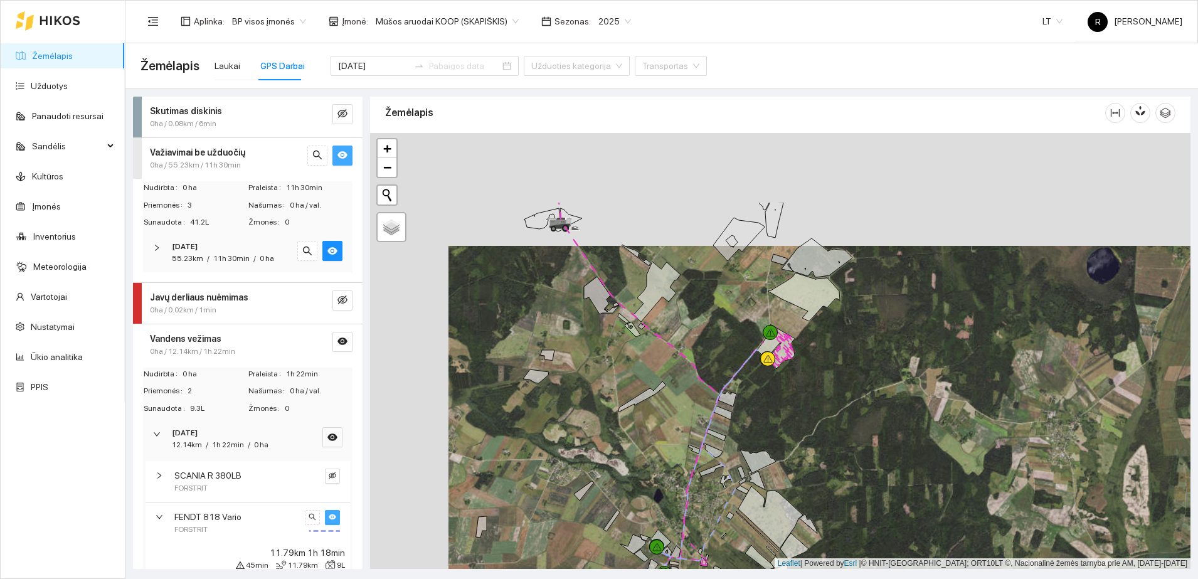
drag, startPoint x: 480, startPoint y: 186, endPoint x: 559, endPoint y: 299, distance: 137.9
click at [559, 299] on div at bounding box center [780, 351] width 821 height 436
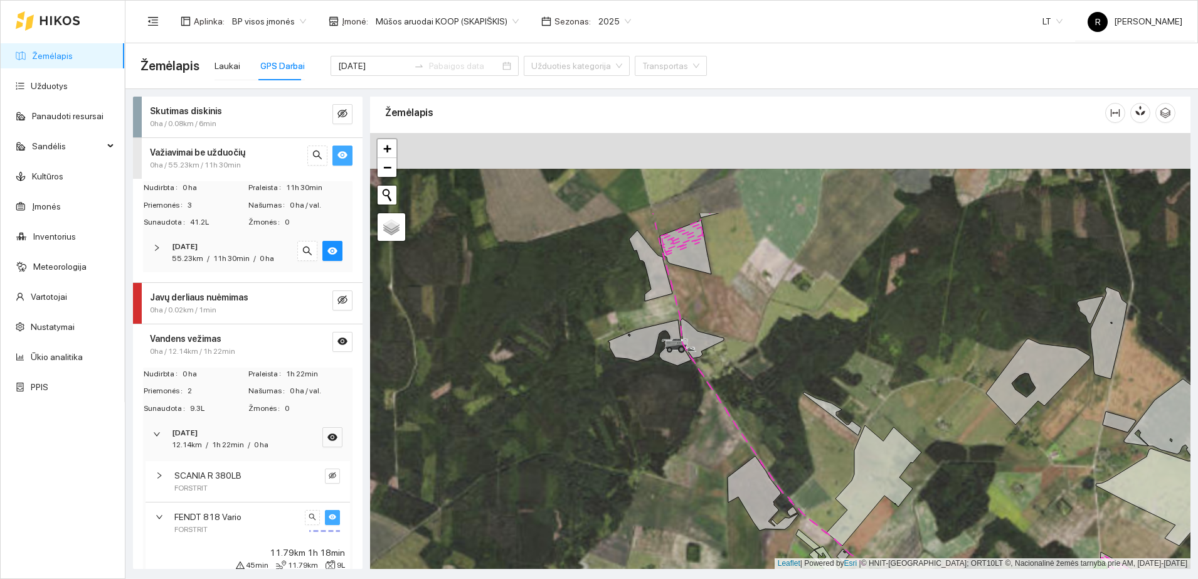
drag, startPoint x: 547, startPoint y: 167, endPoint x: 582, endPoint y: 319, distance: 155.9
click at [582, 319] on div at bounding box center [780, 351] width 821 height 436
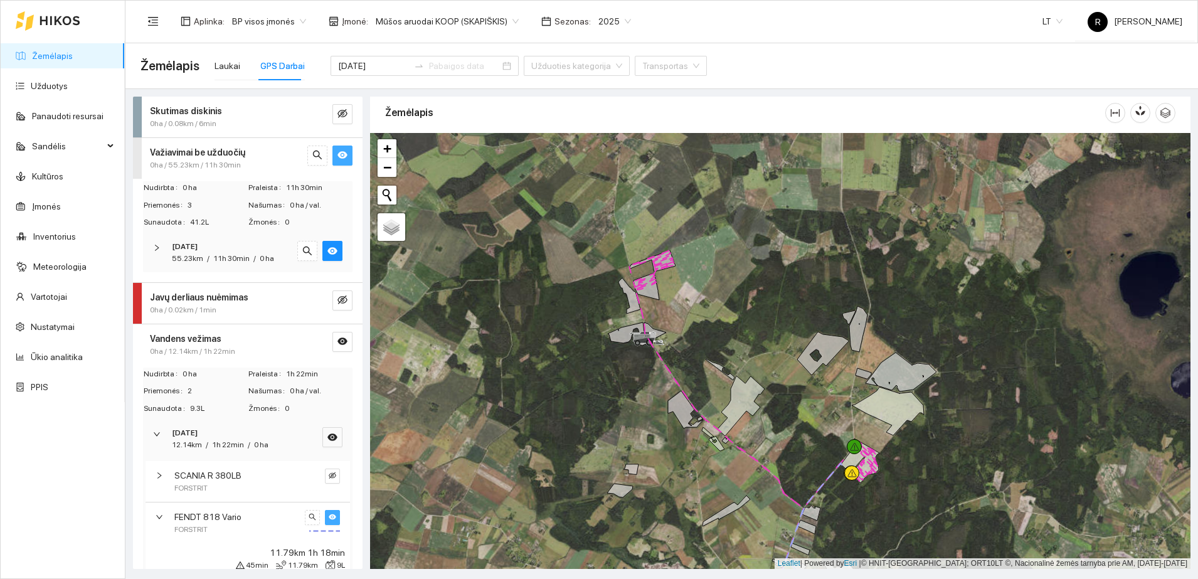
click at [155, 250] on icon "right" at bounding box center [157, 248] width 8 height 8
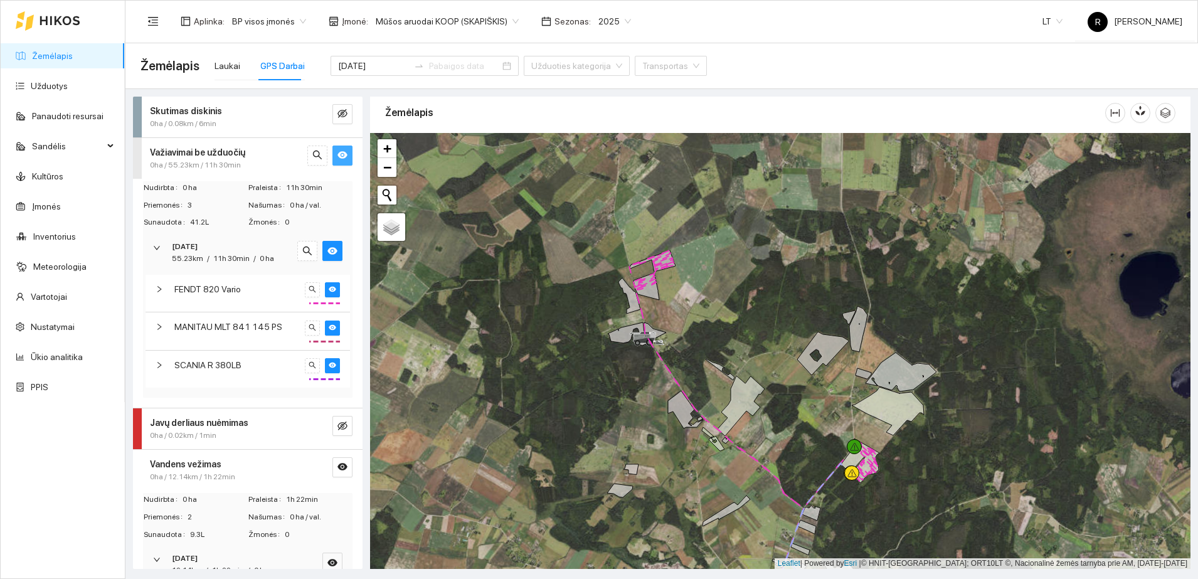
click at [195, 288] on span "FENDT 820 Vario" at bounding box center [207, 289] width 67 height 14
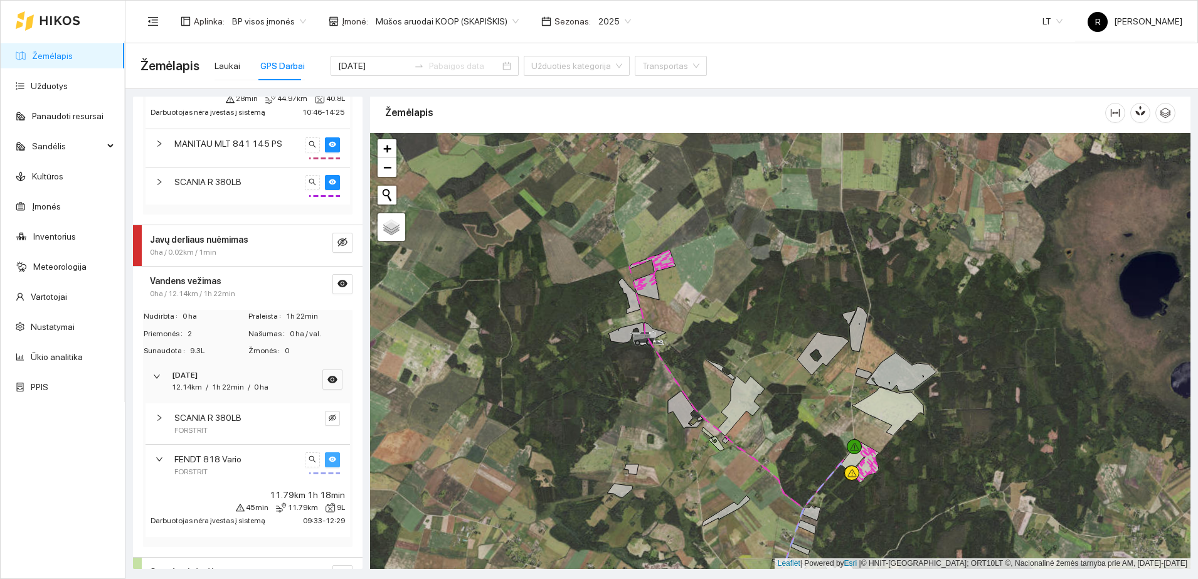
scroll to position [265, 0]
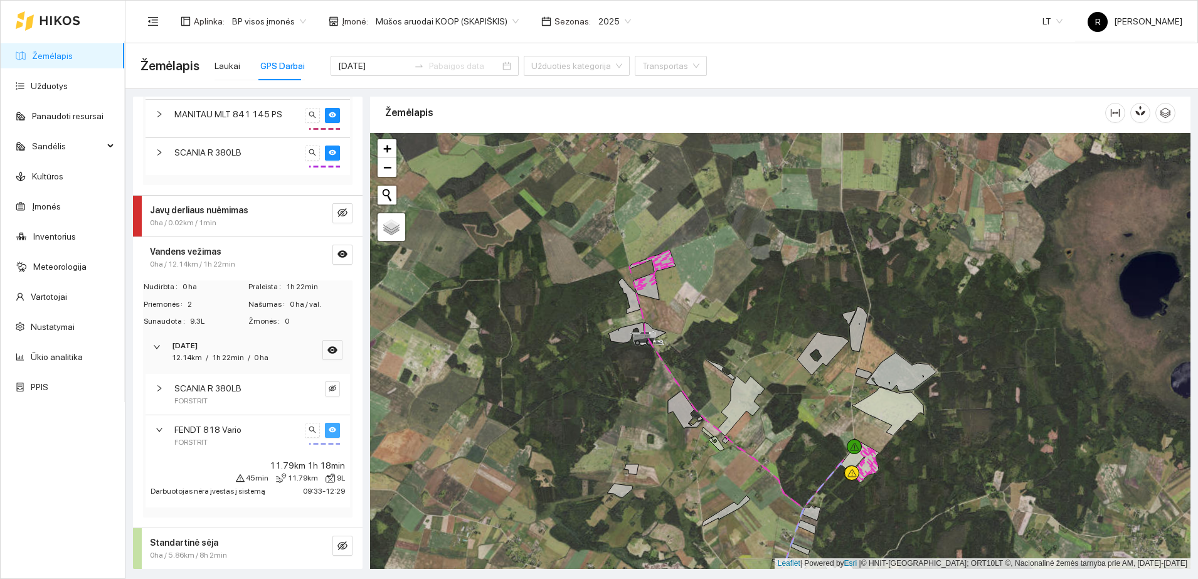
click at [171, 540] on strong "Standartinė sėja" at bounding box center [184, 543] width 68 height 10
click at [162, 432] on icon "right" at bounding box center [160, 430] width 8 height 8
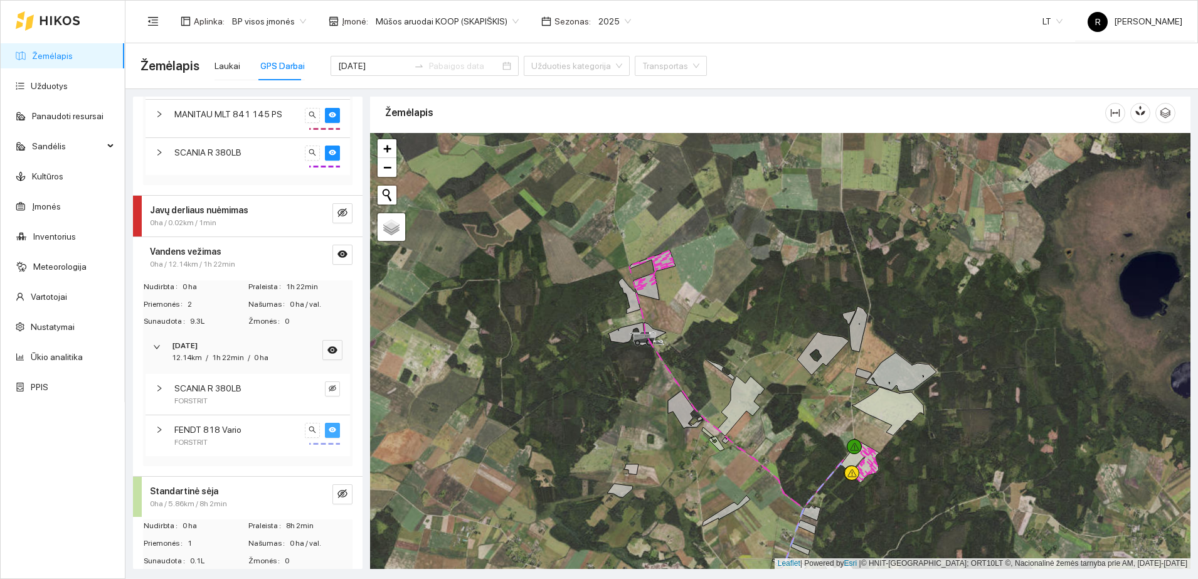
click at [156, 348] on icon "right" at bounding box center [157, 347] width 6 height 4
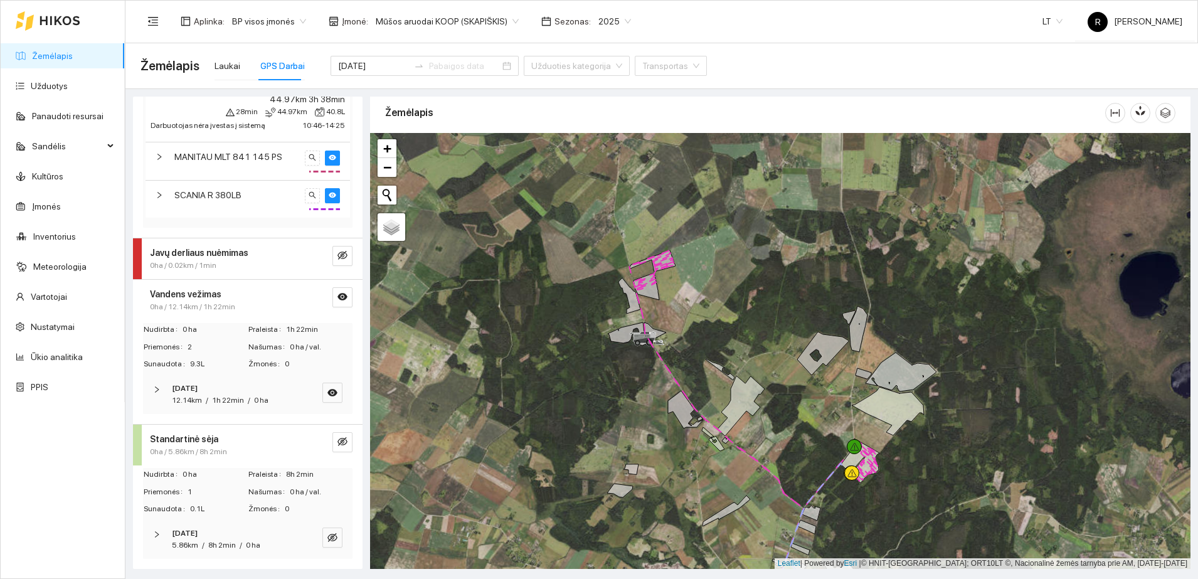
click at [154, 533] on icon "right" at bounding box center [157, 535] width 8 height 8
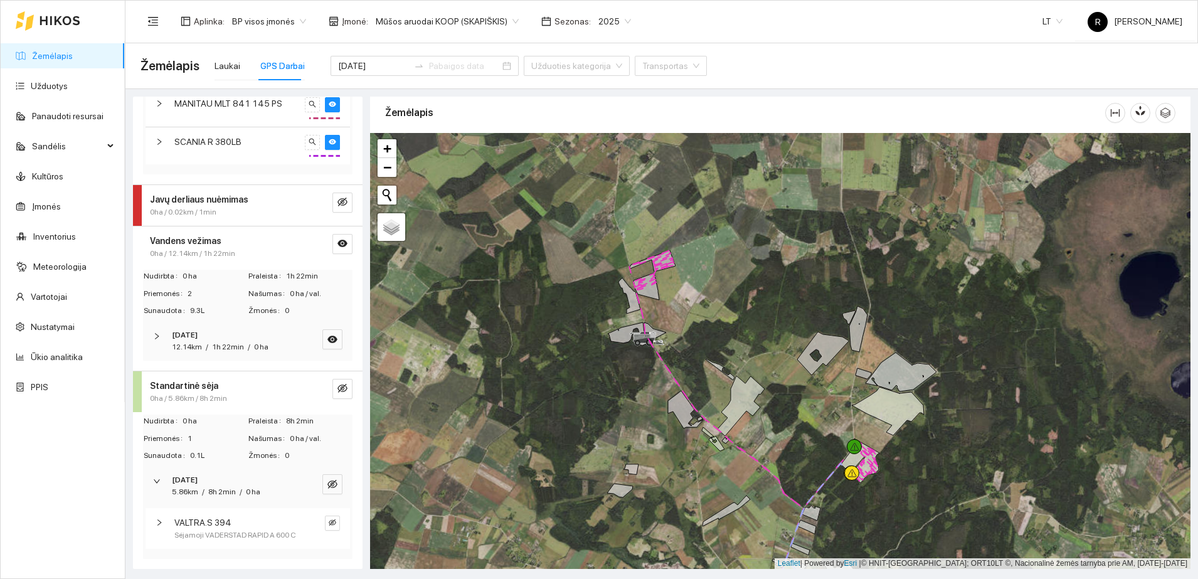
scroll to position [287, 0]
click at [159, 520] on icon "right" at bounding box center [159, 523] width 4 height 6
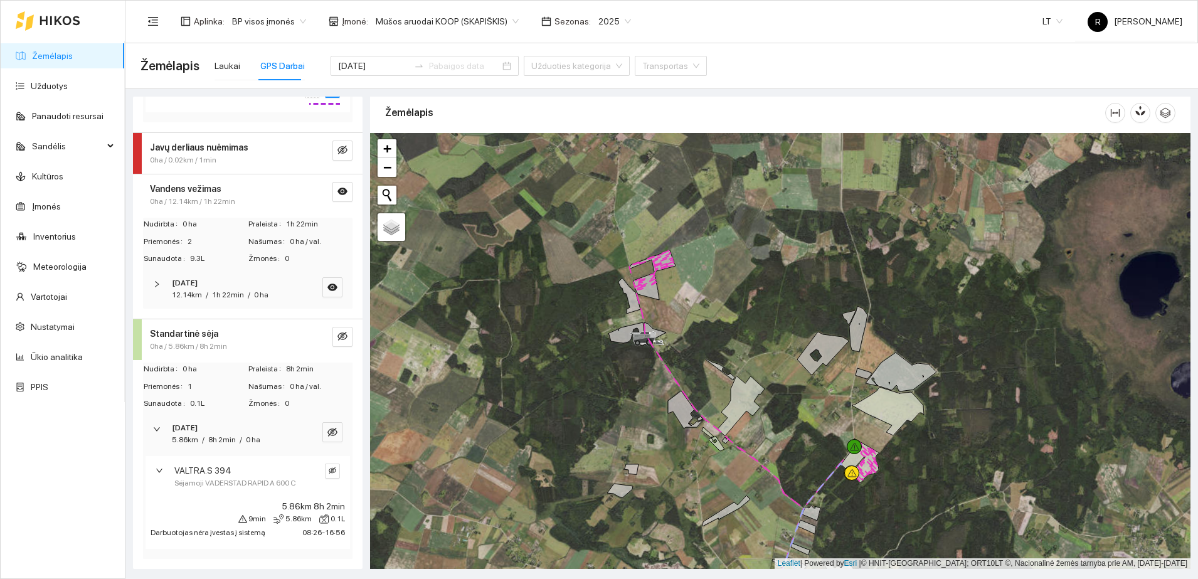
scroll to position [235, 0]
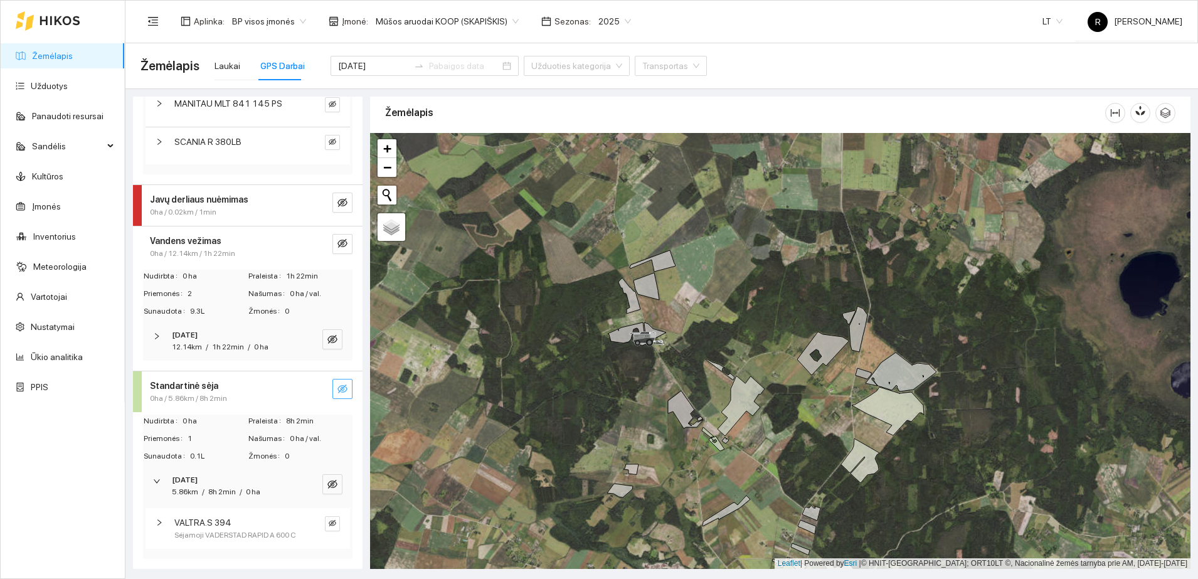
click at [337, 379] on button "button" at bounding box center [343, 389] width 20 height 20
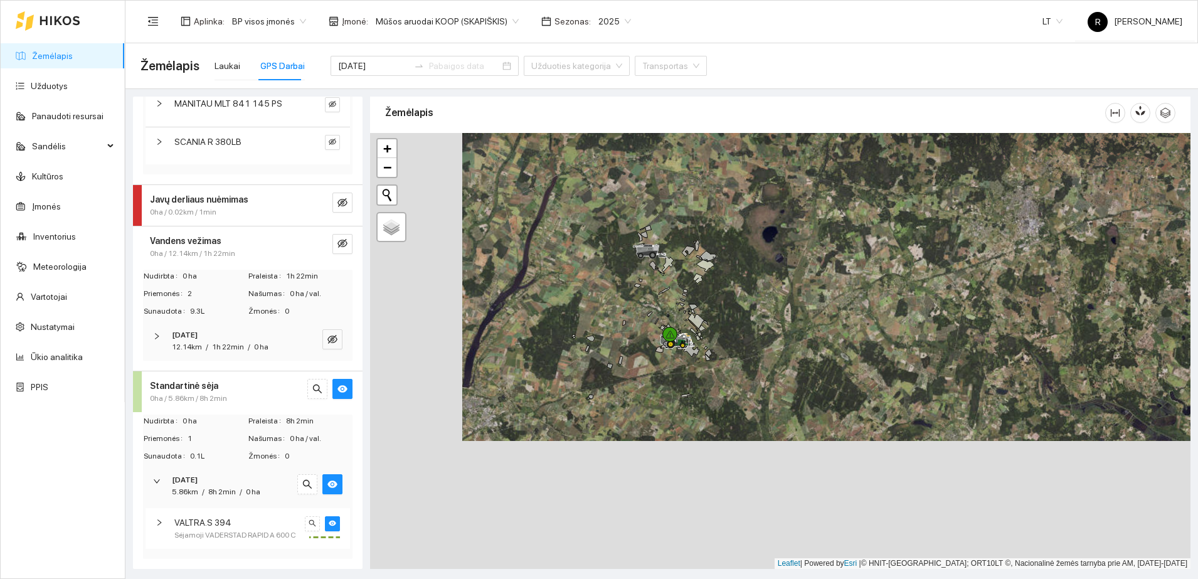
drag, startPoint x: 509, startPoint y: 405, endPoint x: 612, endPoint y: 260, distance: 177.4
click at [609, 265] on div at bounding box center [780, 351] width 821 height 436
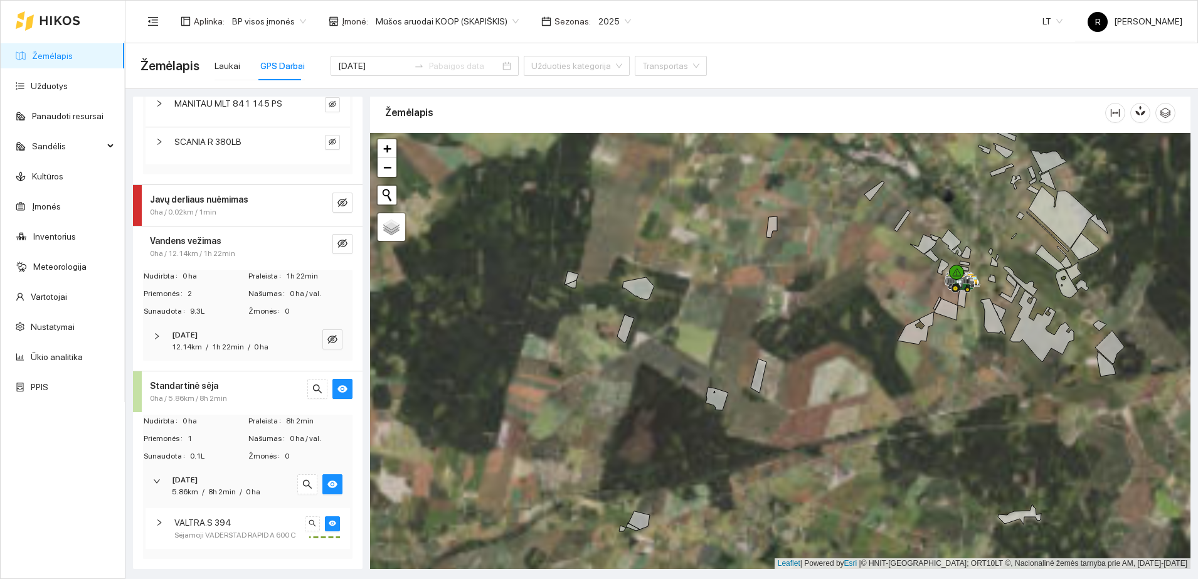
drag, startPoint x: 605, startPoint y: 302, endPoint x: 516, endPoint y: 229, distance: 115.5
click at [533, 236] on div at bounding box center [780, 351] width 821 height 436
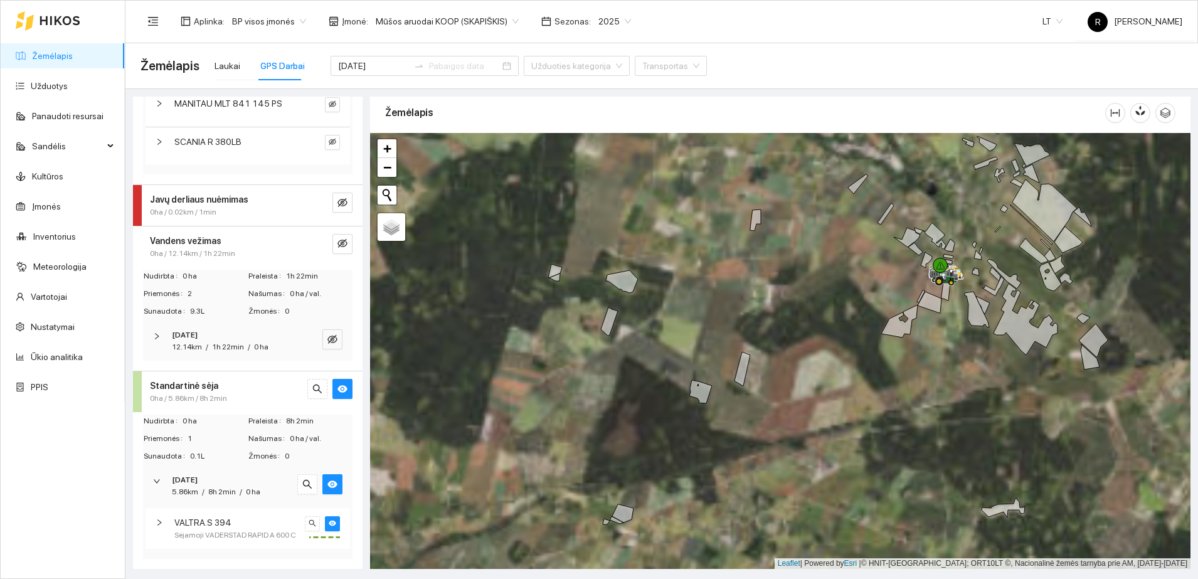
click at [516, 229] on div at bounding box center [780, 351] width 821 height 436
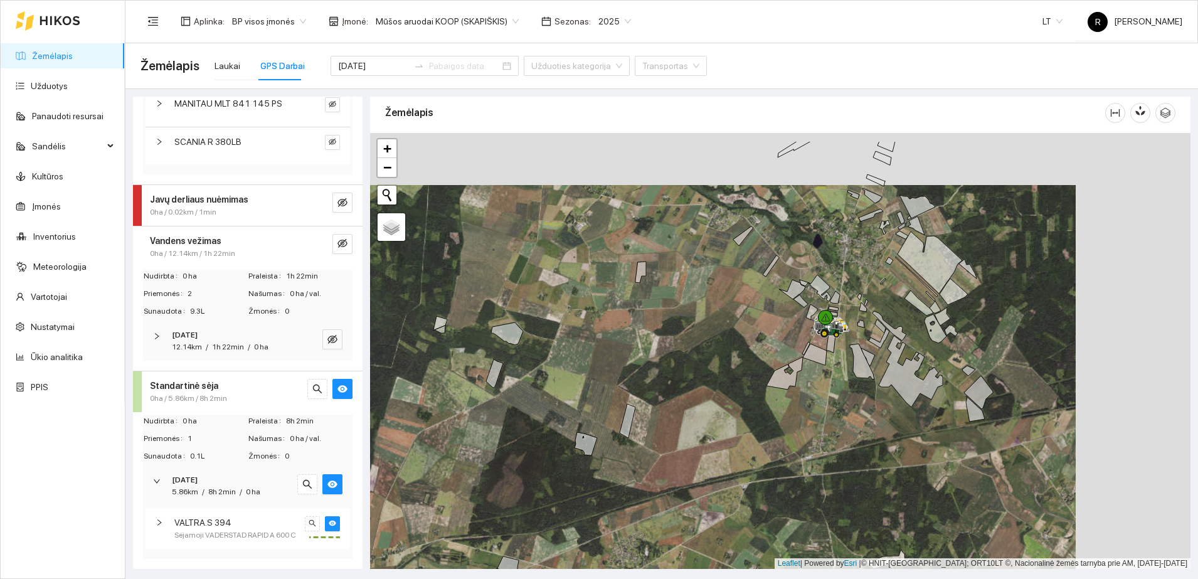
drag, startPoint x: 804, startPoint y: 269, endPoint x: 647, endPoint y: 324, distance: 167.1
click at [647, 324] on div at bounding box center [780, 351] width 821 height 436
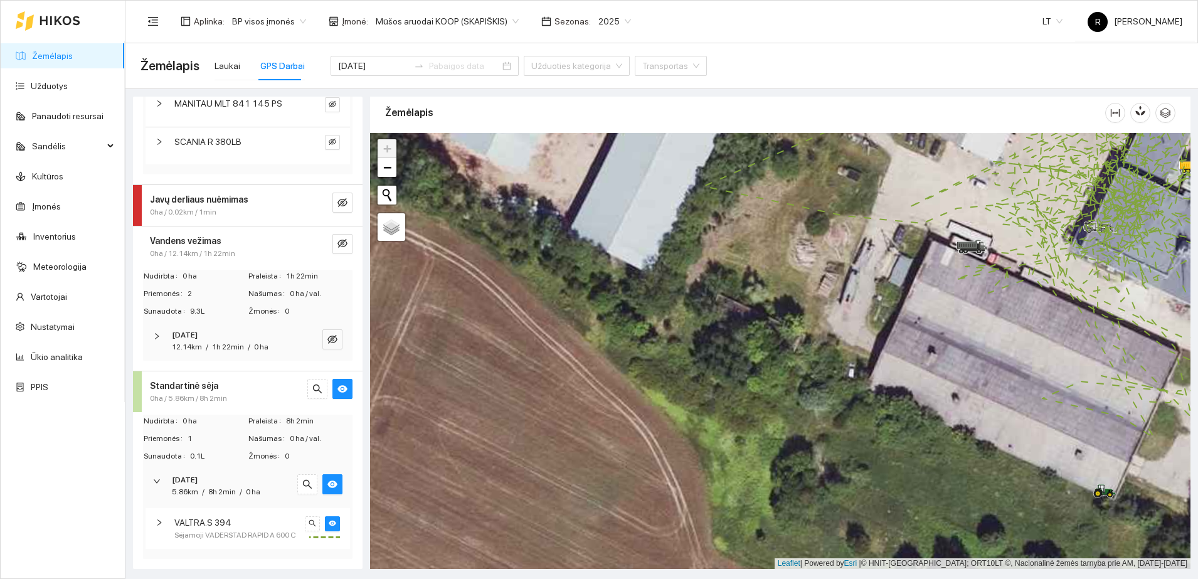
click at [159, 516] on div at bounding box center [163, 523] width 15 height 14
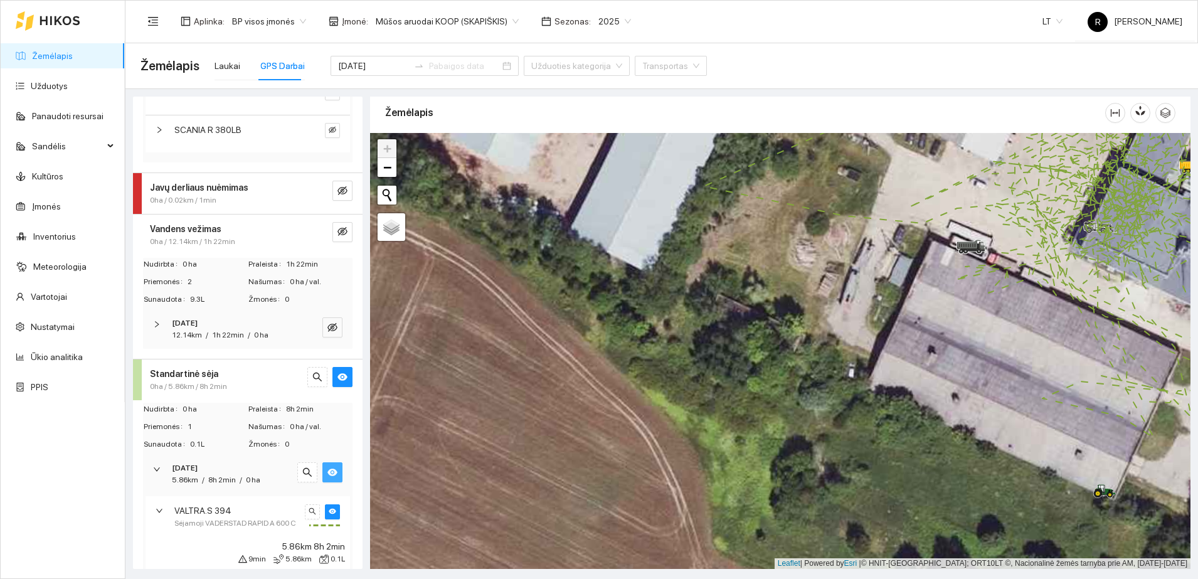
click at [328, 469] on icon "eye" at bounding box center [333, 472] width 10 height 10
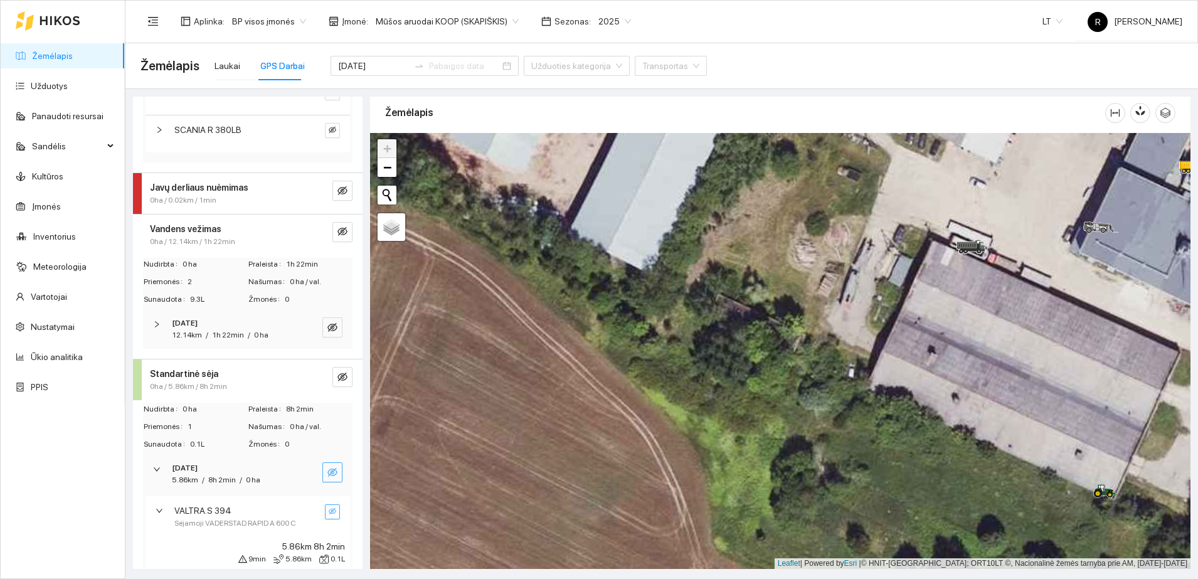
click at [329, 516] on span "eye-invisible" at bounding box center [333, 512] width 8 height 9
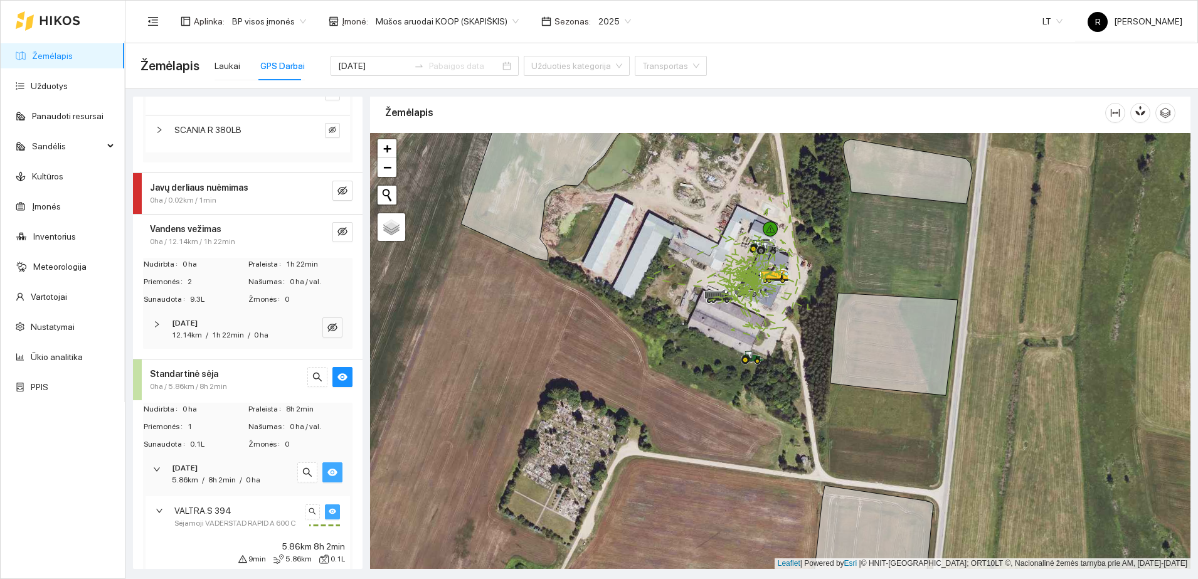
click at [154, 510] on div "VALTRA.S 394 Sėjamoji VADERSTAD RAPID A 600 C" at bounding box center [248, 516] width 205 height 41
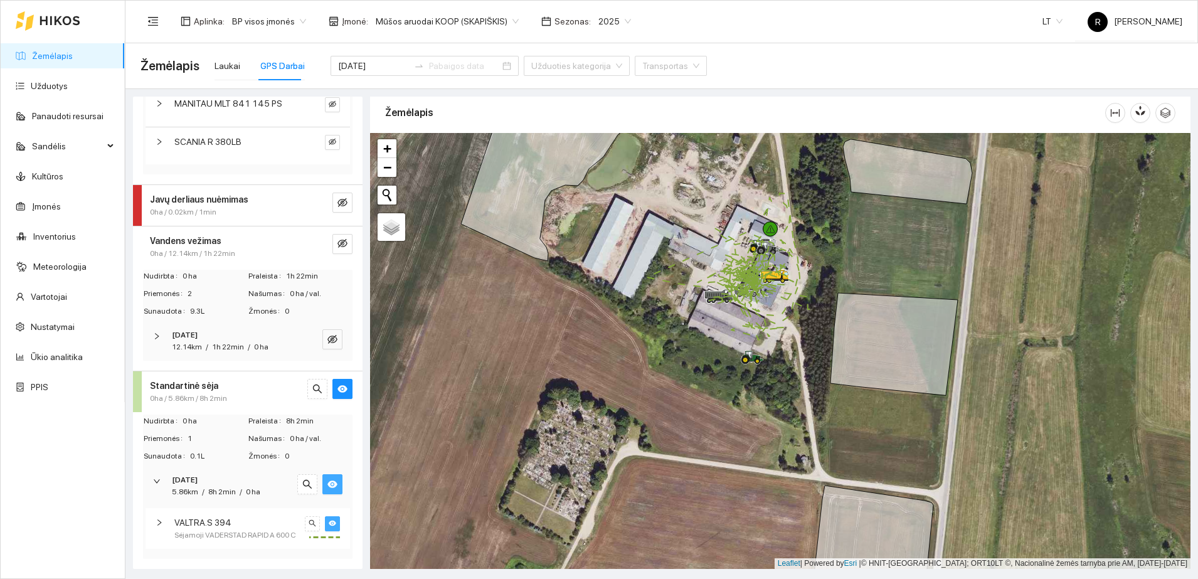
click at [157, 519] on icon "right" at bounding box center [160, 523] width 8 height 8
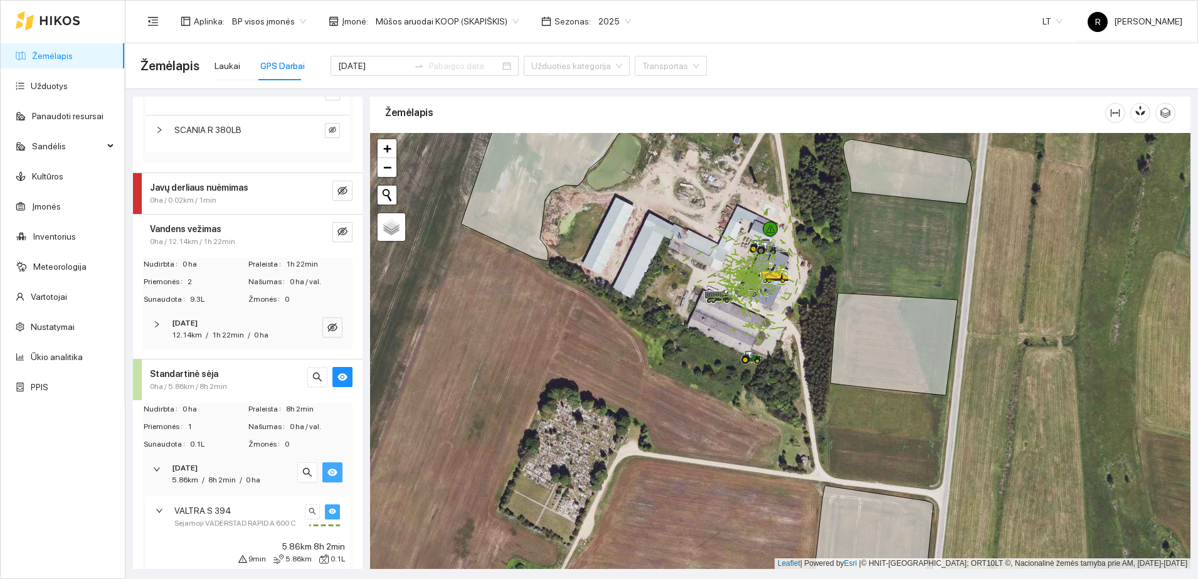
click at [159, 514] on icon "right" at bounding box center [160, 511] width 8 height 8
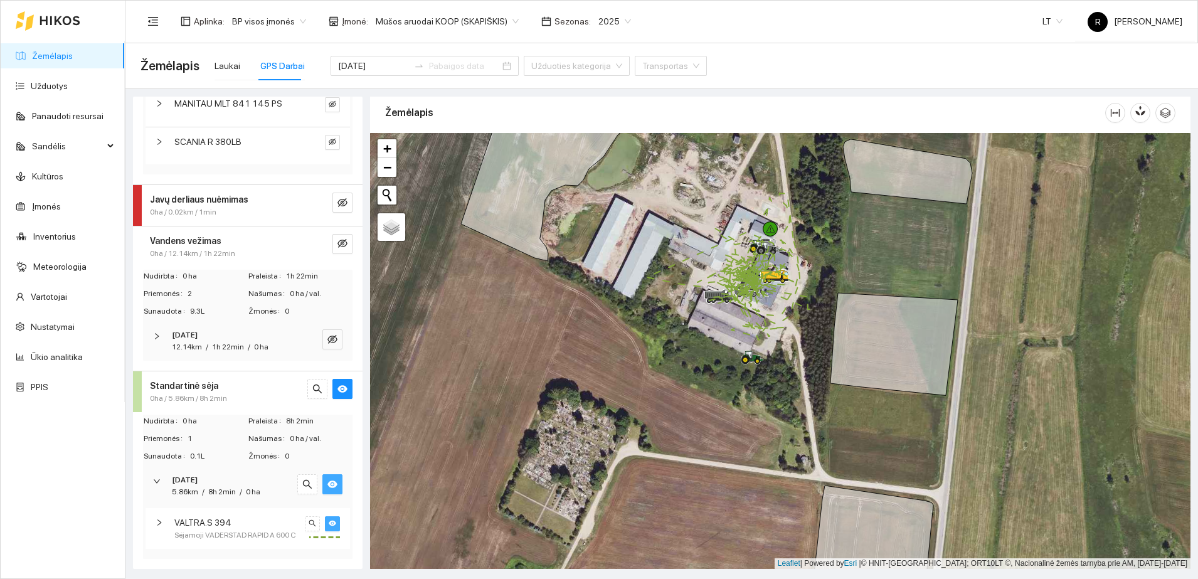
click at [161, 474] on div at bounding box center [160, 481] width 15 height 14
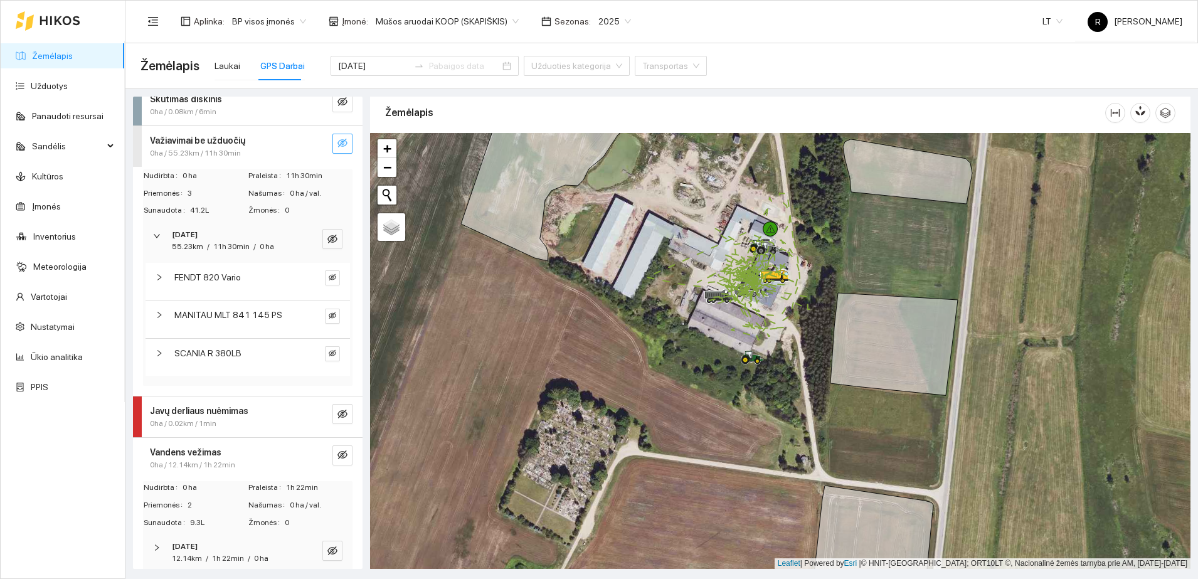
scroll to position [0, 0]
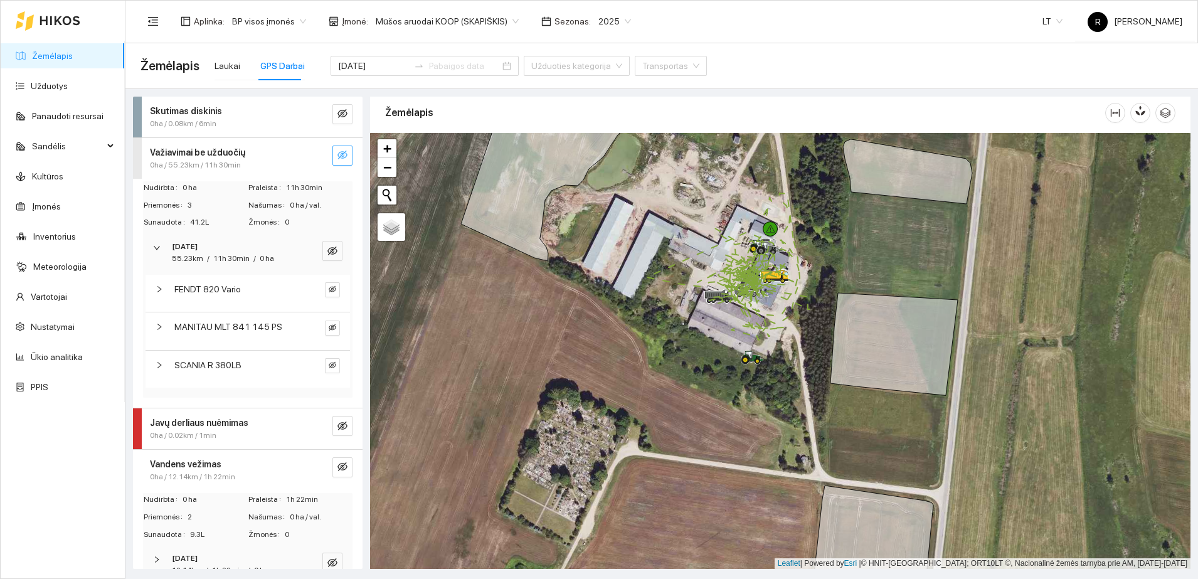
click at [157, 291] on icon "right" at bounding box center [160, 289] width 8 height 8
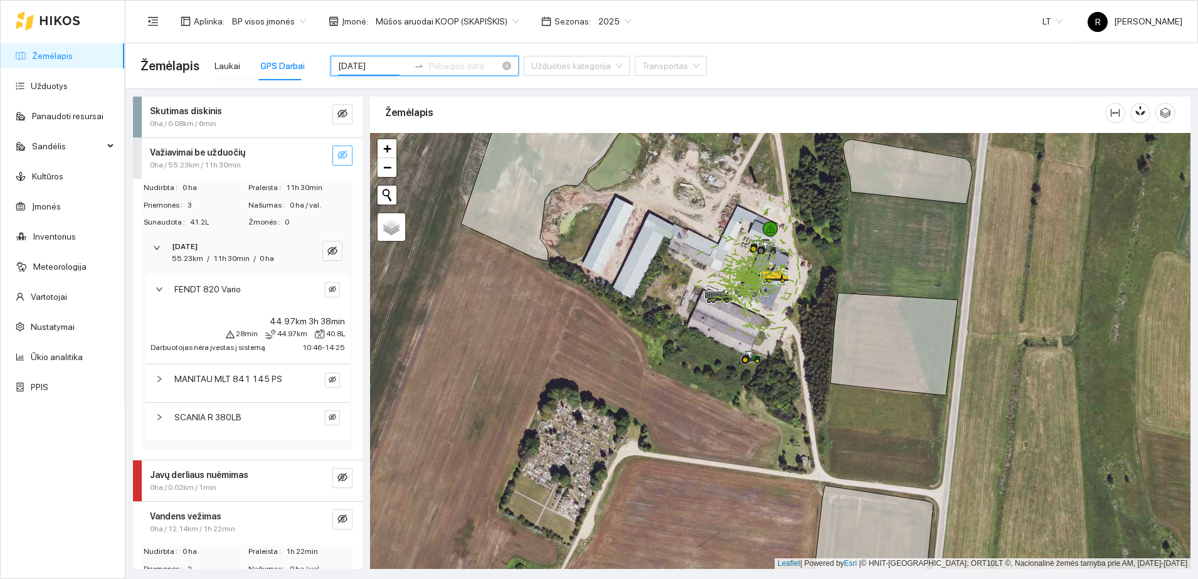
click at [370, 68] on input "[DATE]" at bounding box center [373, 66] width 71 height 14
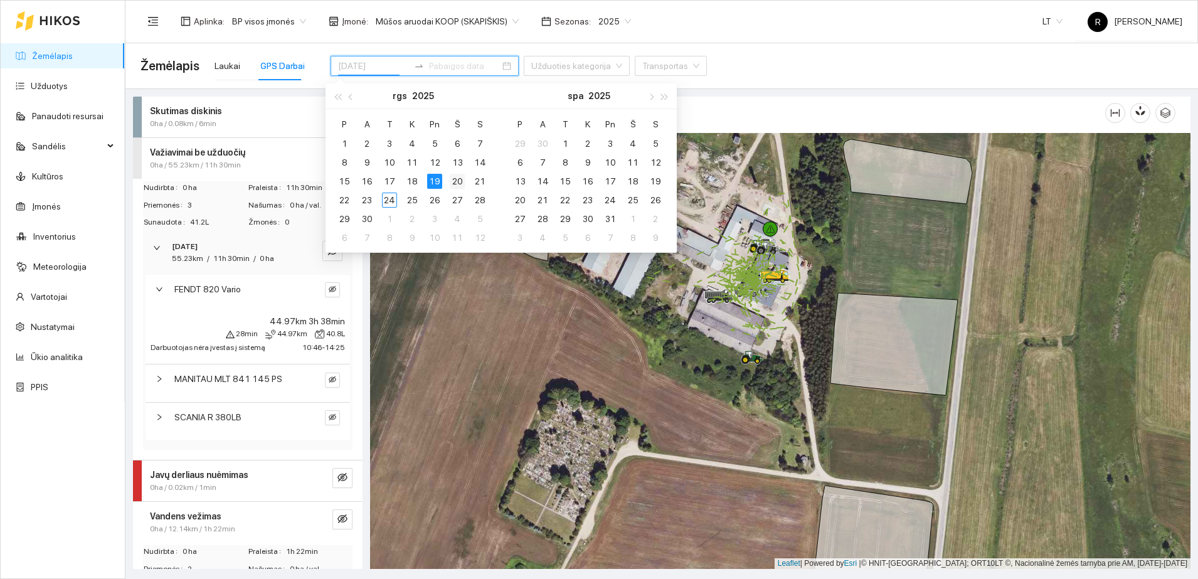
type input "[DATE]"
click at [457, 181] on div "20" at bounding box center [457, 181] width 15 height 15
type input "[DATE]"
click at [279, 430] on div "SCANIA R 380LB" at bounding box center [248, 421] width 205 height 37
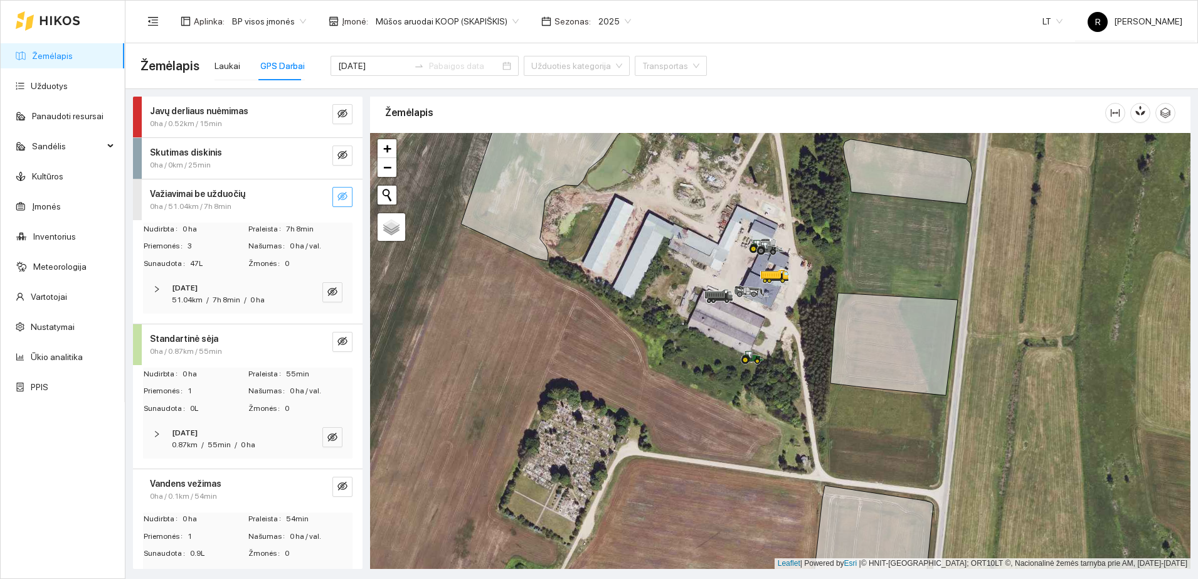
click at [338, 200] on icon "eye-invisible" at bounding box center [343, 196] width 10 height 10
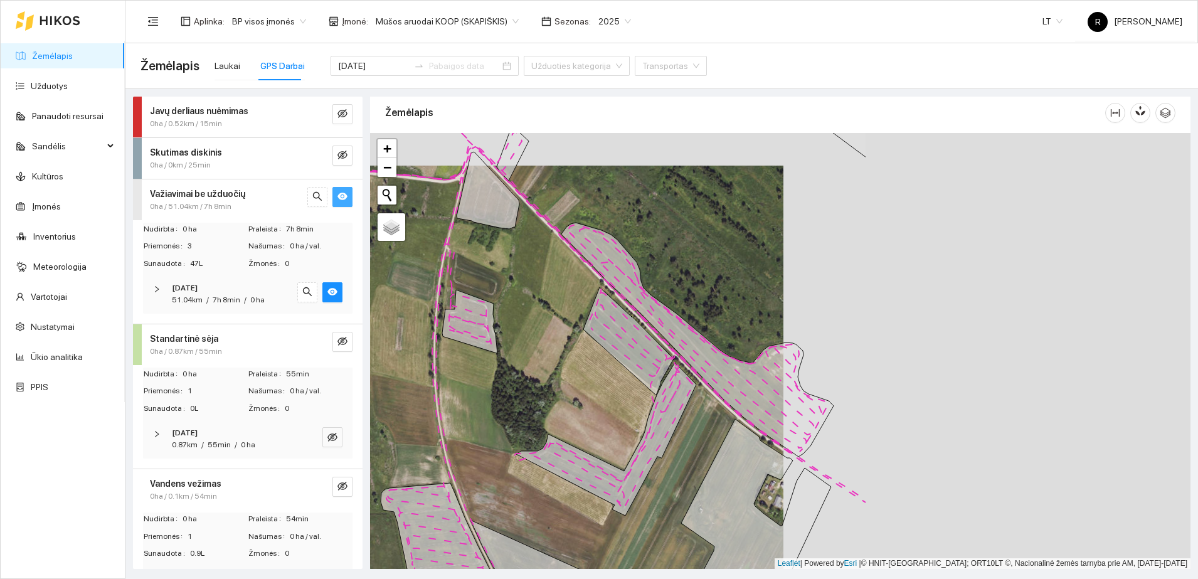
drag, startPoint x: 792, startPoint y: 250, endPoint x: 401, endPoint y: 278, distance: 391.9
click at [401, 278] on div at bounding box center [780, 351] width 821 height 436
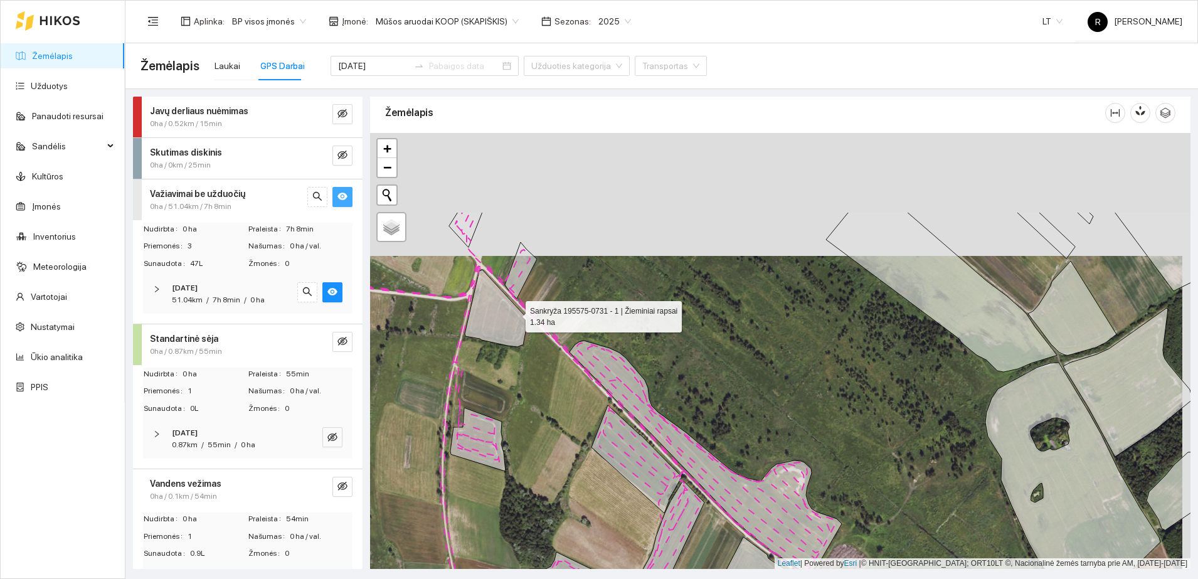
drag, startPoint x: 523, startPoint y: 189, endPoint x: 515, endPoint y: 317, distance: 128.3
click at [515, 317] on icon at bounding box center [496, 308] width 63 height 77
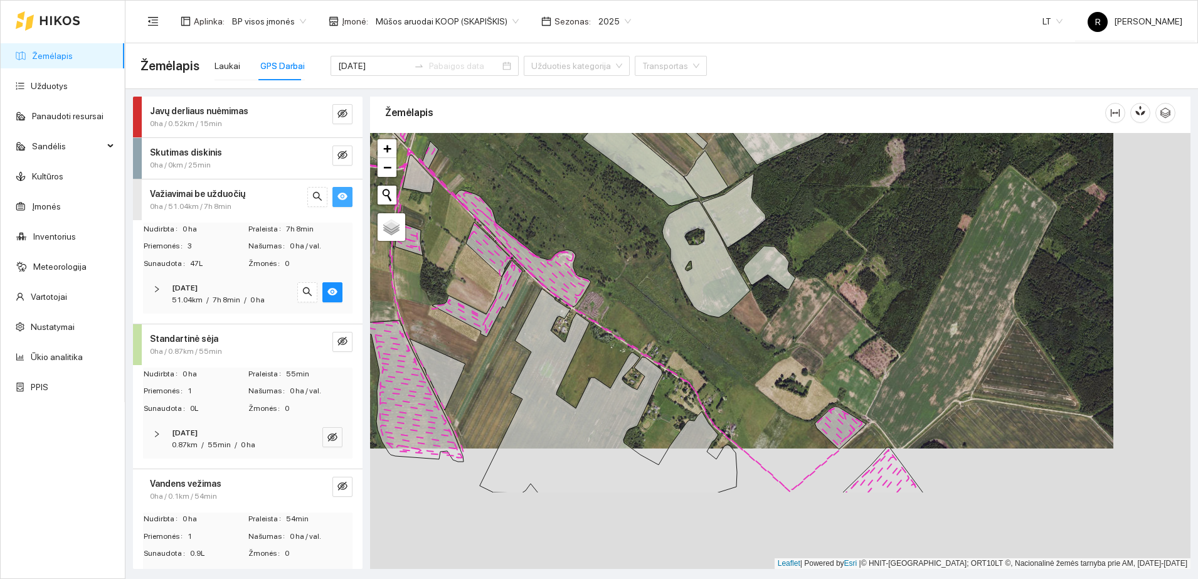
drag, startPoint x: 736, startPoint y: 384, endPoint x: 659, endPoint y: 264, distance: 143.1
click at [659, 264] on div at bounding box center [780, 351] width 821 height 436
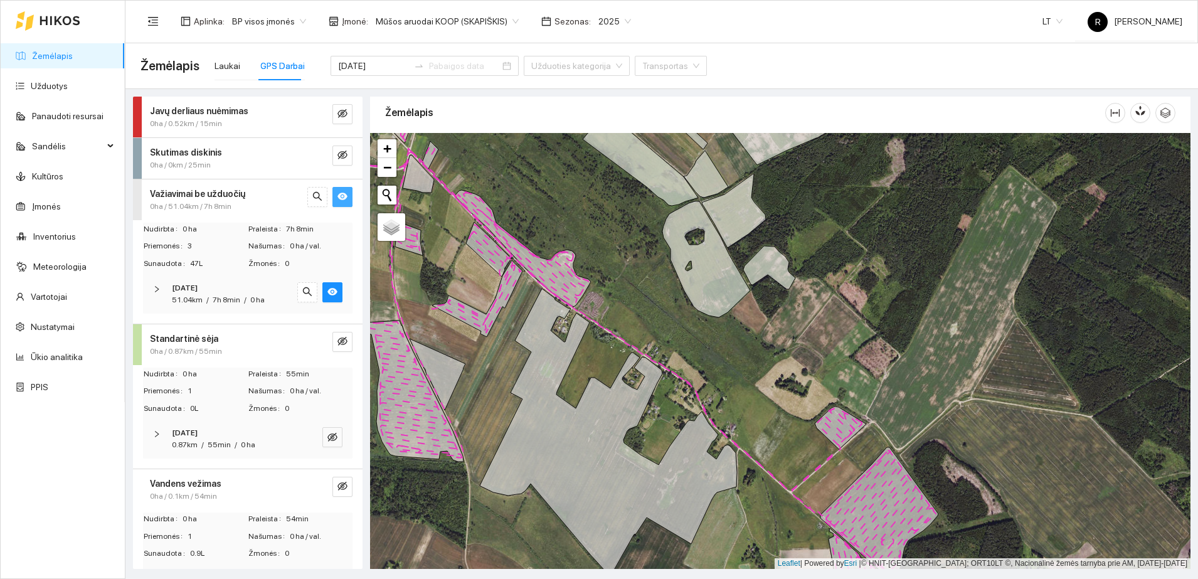
click at [157, 287] on icon "right" at bounding box center [157, 289] width 4 height 6
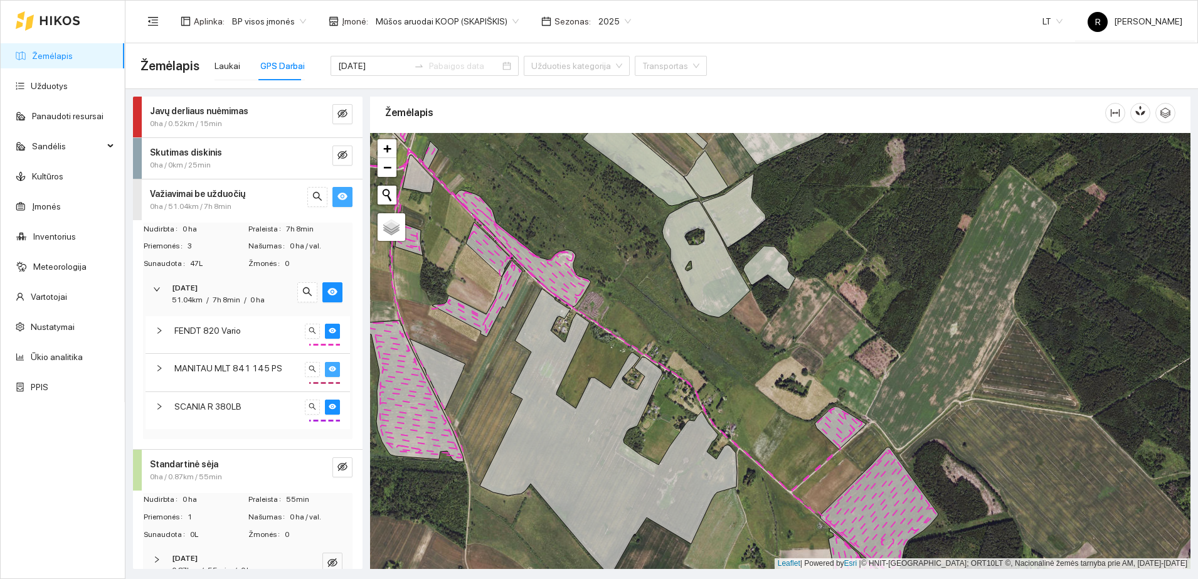
click at [325, 368] on button "button" at bounding box center [332, 369] width 15 height 15
click at [325, 408] on button "button" at bounding box center [332, 407] width 15 height 15
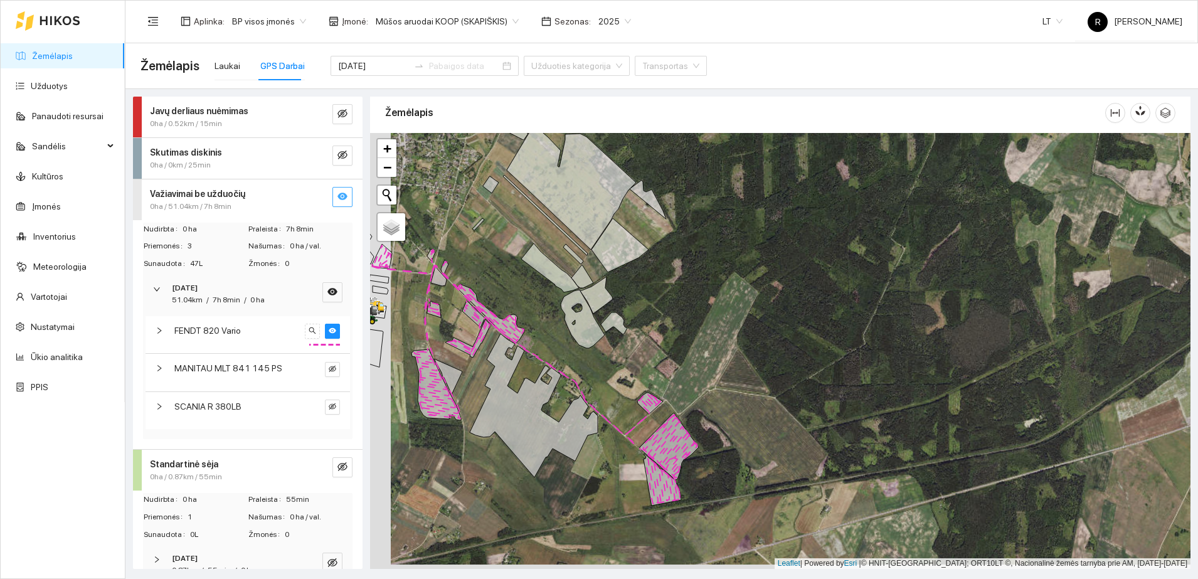
drag, startPoint x: 449, startPoint y: 382, endPoint x: 701, endPoint y: 361, distance: 252.5
click at [701, 361] on div at bounding box center [780, 351] width 821 height 436
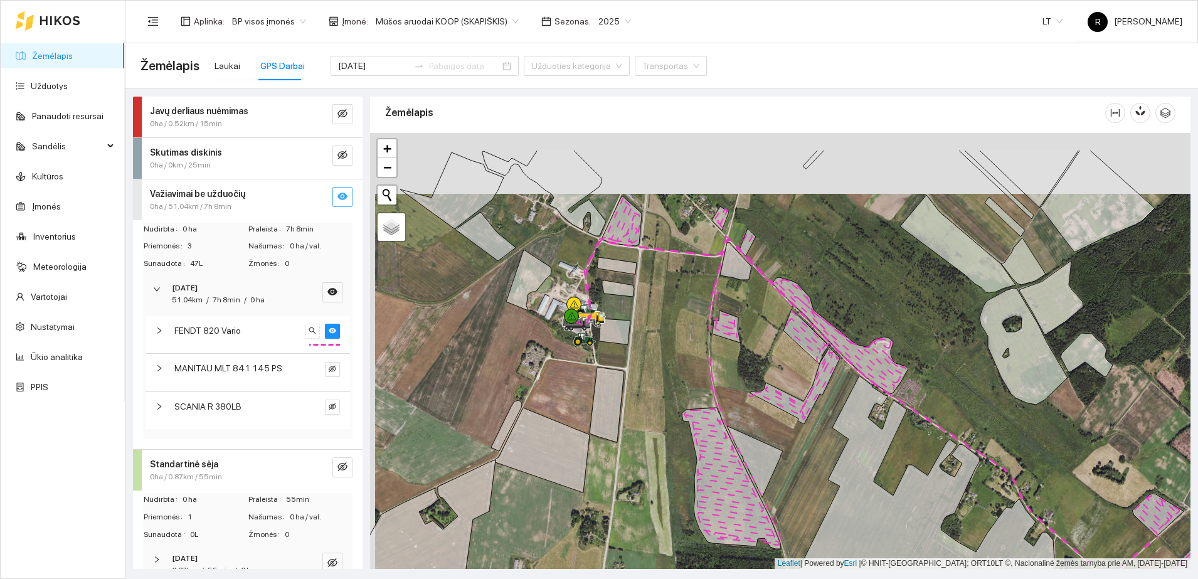
drag, startPoint x: 658, startPoint y: 238, endPoint x: 665, endPoint y: 313, distance: 75.7
click at [665, 313] on div at bounding box center [780, 351] width 821 height 436
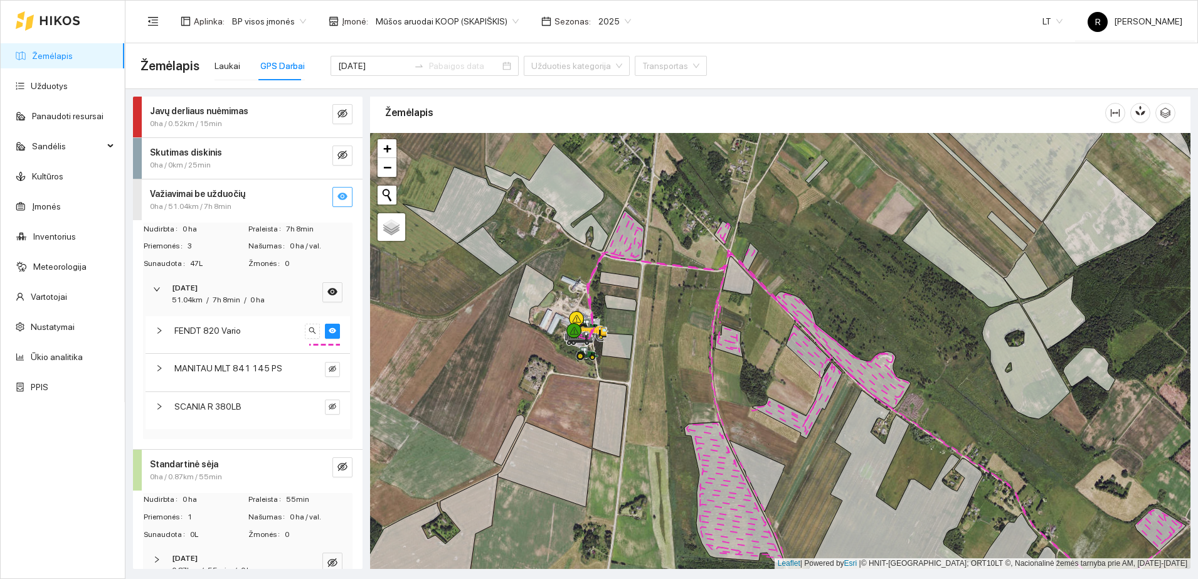
click at [158, 331] on icon "right" at bounding box center [160, 331] width 8 height 8
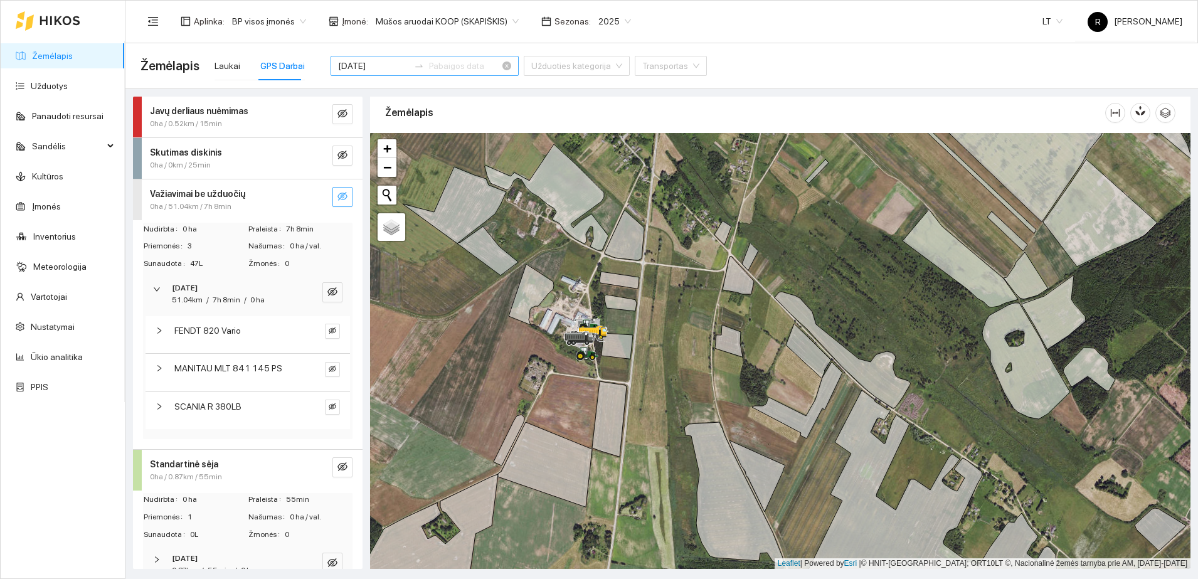
click at [367, 63] on input "[DATE]" at bounding box center [373, 66] width 71 height 14
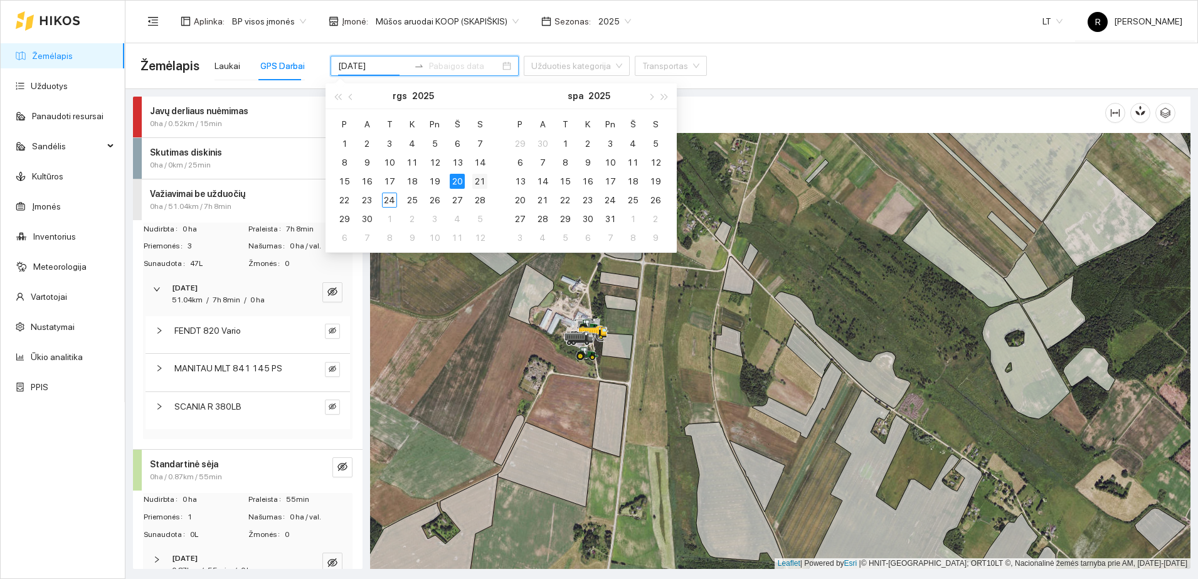
type input "[DATE]"
click at [480, 179] on div "21" at bounding box center [479, 181] width 15 height 15
type input "[DATE]"
click at [276, 187] on div "Važiavimai be užduočių" at bounding box center [227, 194] width 154 height 14
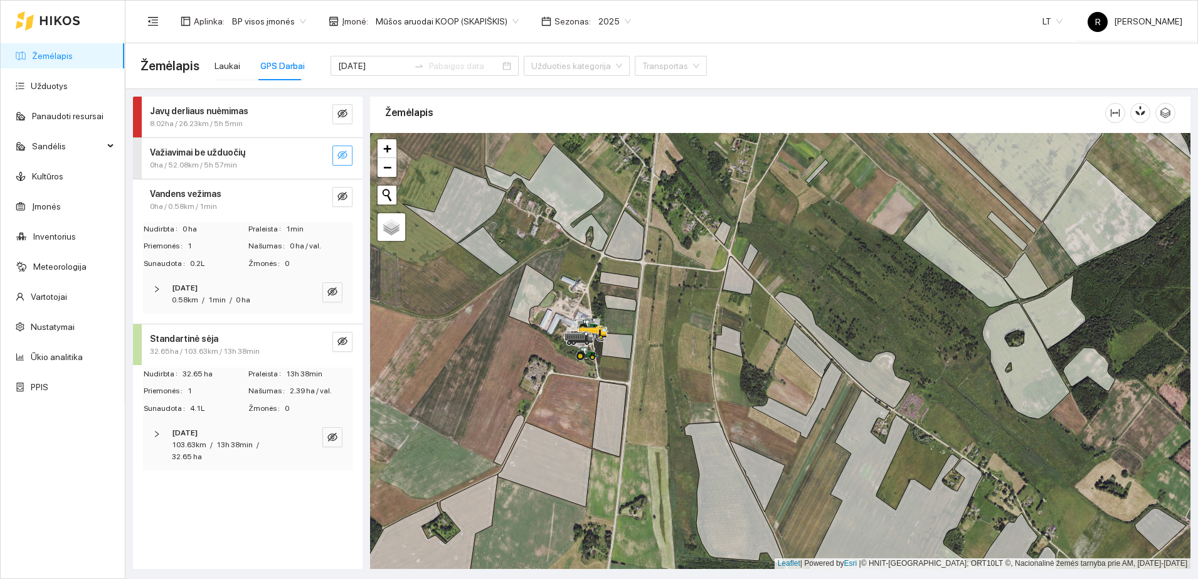
click at [346, 149] on button "button" at bounding box center [343, 156] width 20 height 20
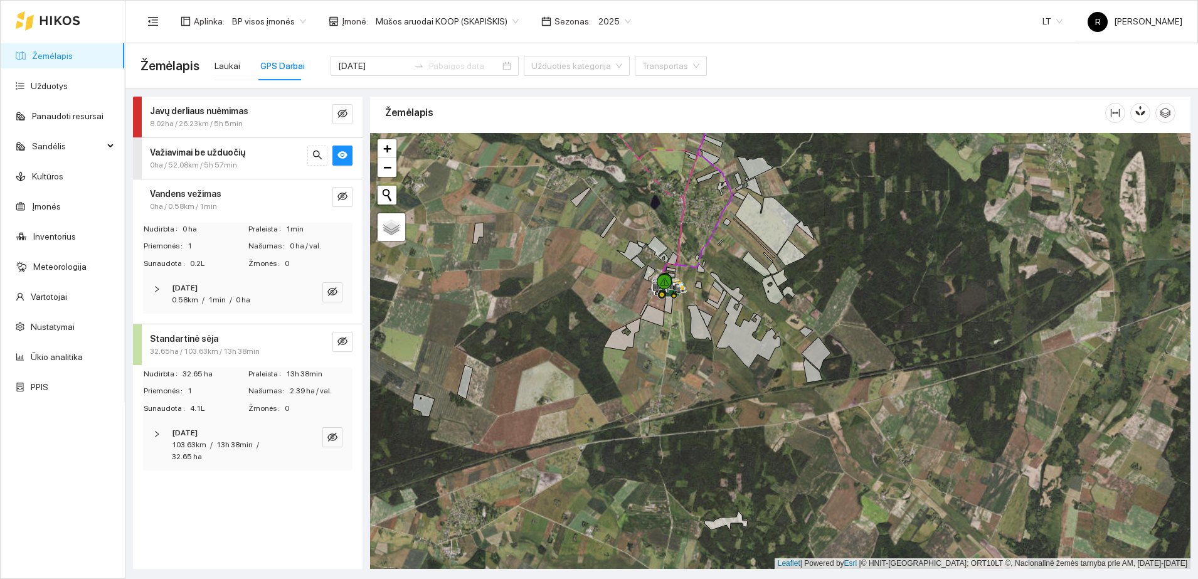
click at [183, 154] on strong "Važiavimai be užduočių" at bounding box center [197, 152] width 95 height 10
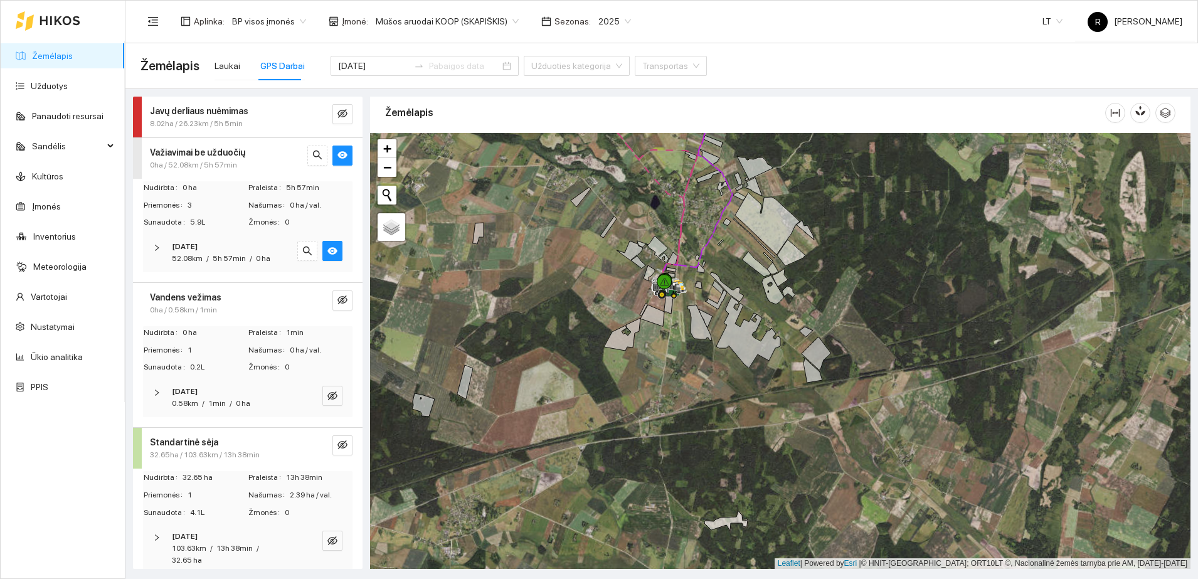
click at [158, 246] on icon "right" at bounding box center [157, 248] width 8 height 8
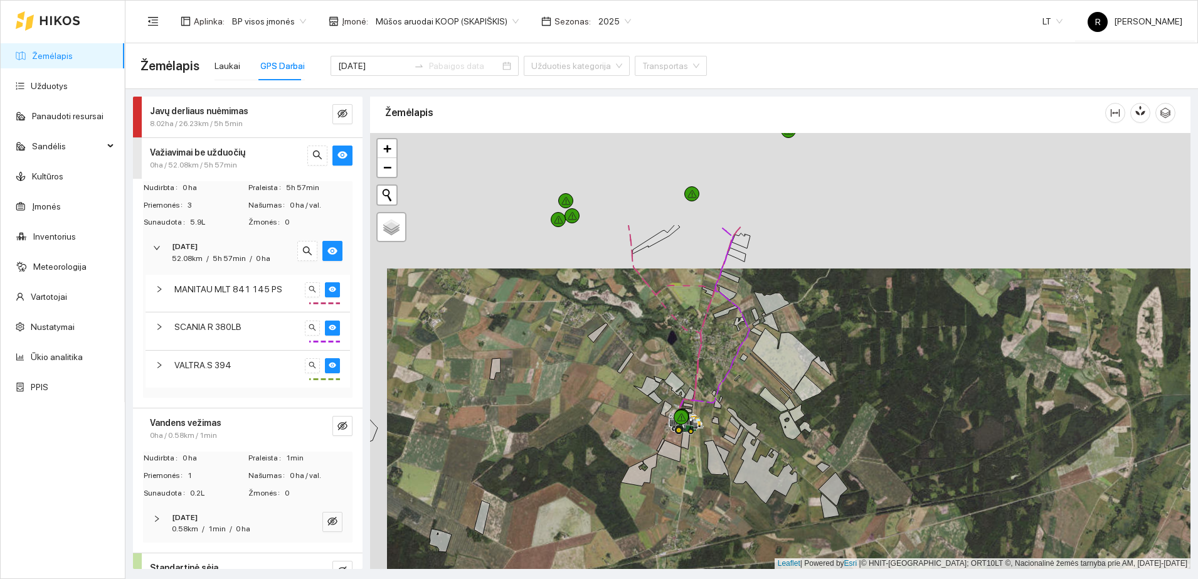
drag, startPoint x: 599, startPoint y: 220, endPoint x: 616, endPoint y: 355, distance: 136.6
click at [616, 355] on div at bounding box center [780, 351] width 821 height 436
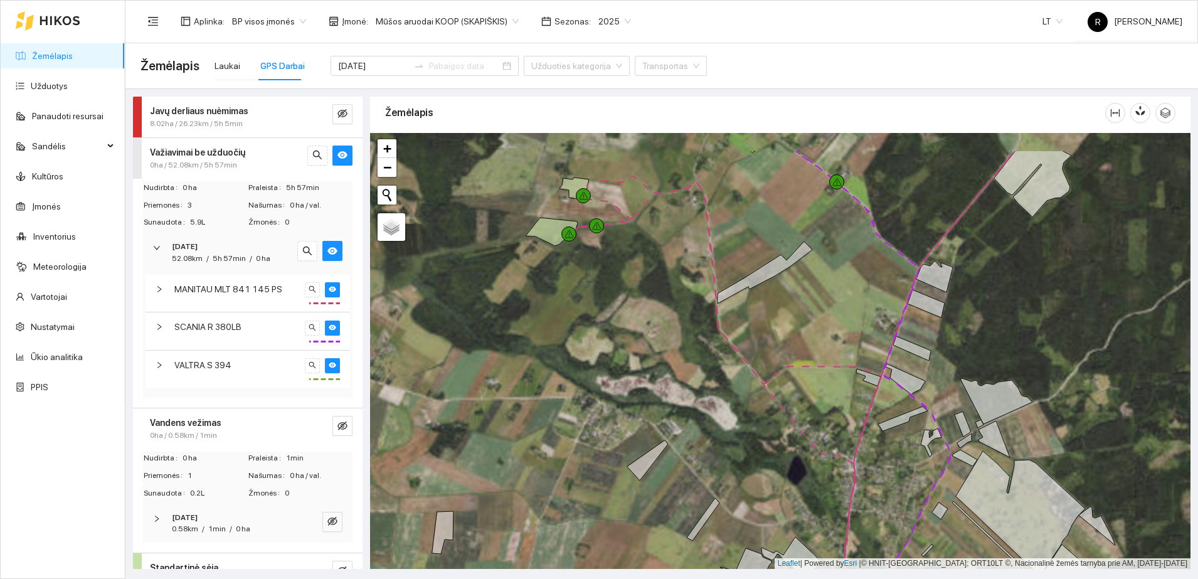
drag, startPoint x: 553, startPoint y: 208, endPoint x: 568, endPoint y: 319, distance: 112.1
click at [568, 319] on div at bounding box center [780, 351] width 821 height 436
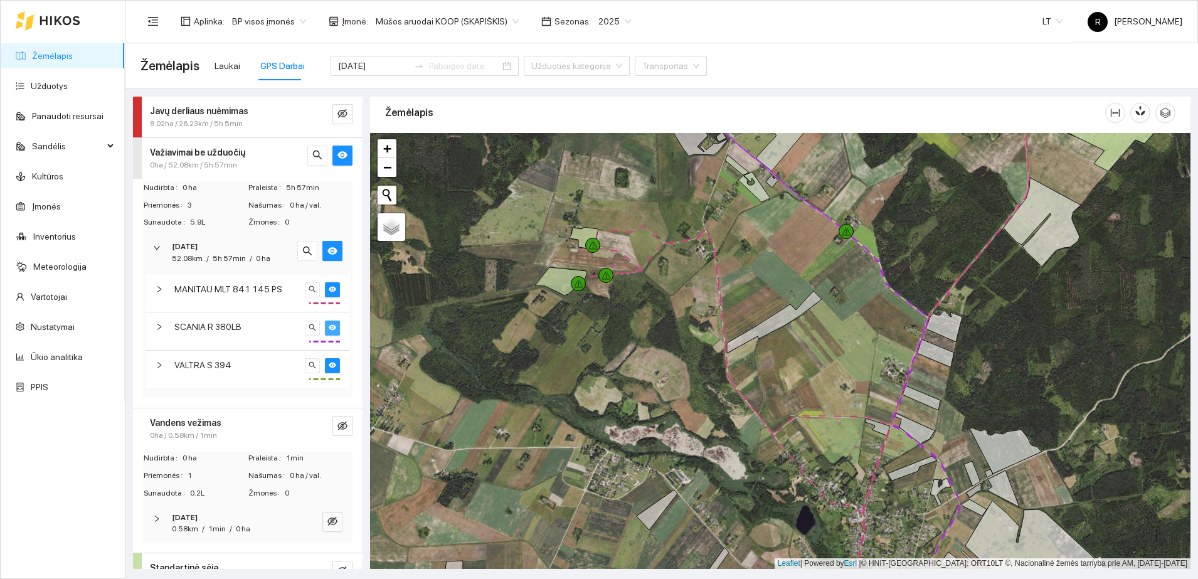
click at [325, 321] on button "button" at bounding box center [332, 328] width 15 height 15
click at [329, 285] on icon "eye" at bounding box center [333, 289] width 8 height 8
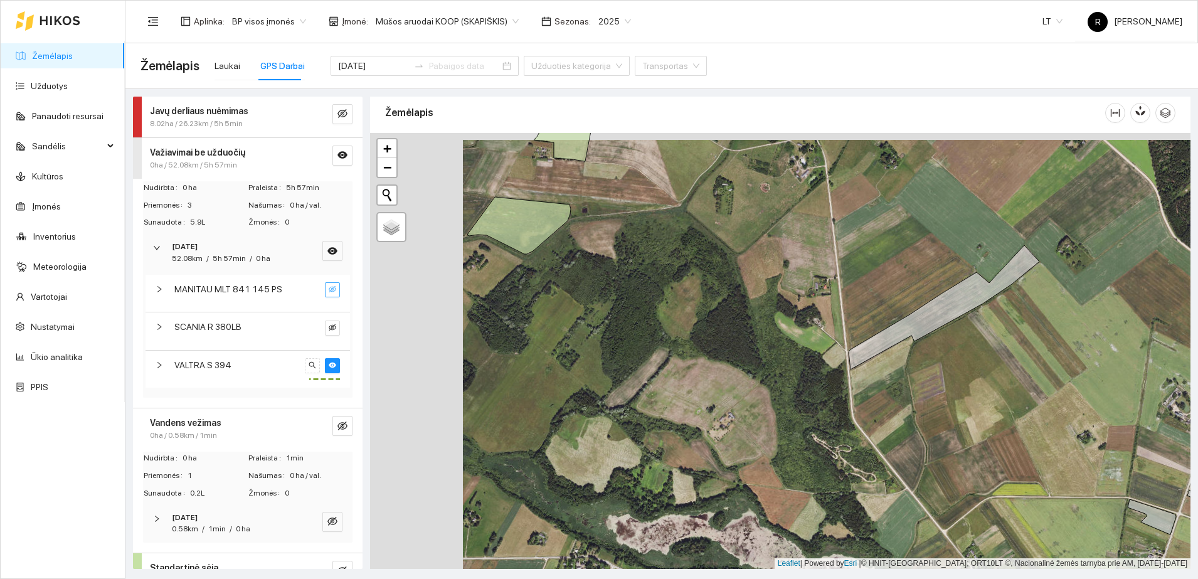
drag, startPoint x: 417, startPoint y: 299, endPoint x: 511, endPoint y: 306, distance: 93.7
click at [511, 306] on div at bounding box center [780, 351] width 821 height 436
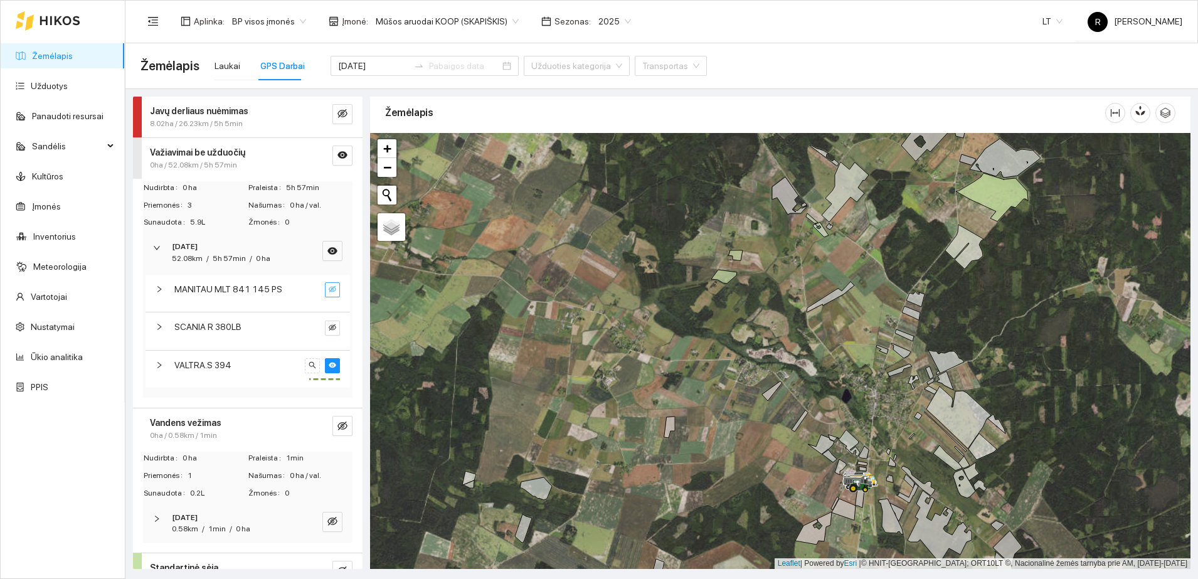
click at [163, 364] on div at bounding box center [163, 365] width 15 height 14
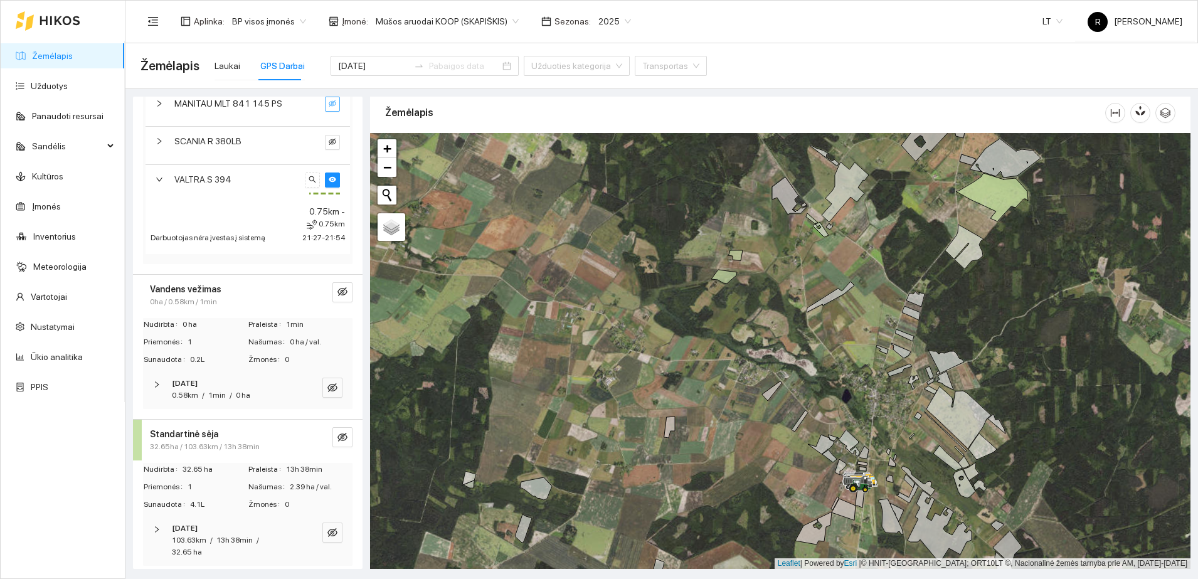
scroll to position [193, 0]
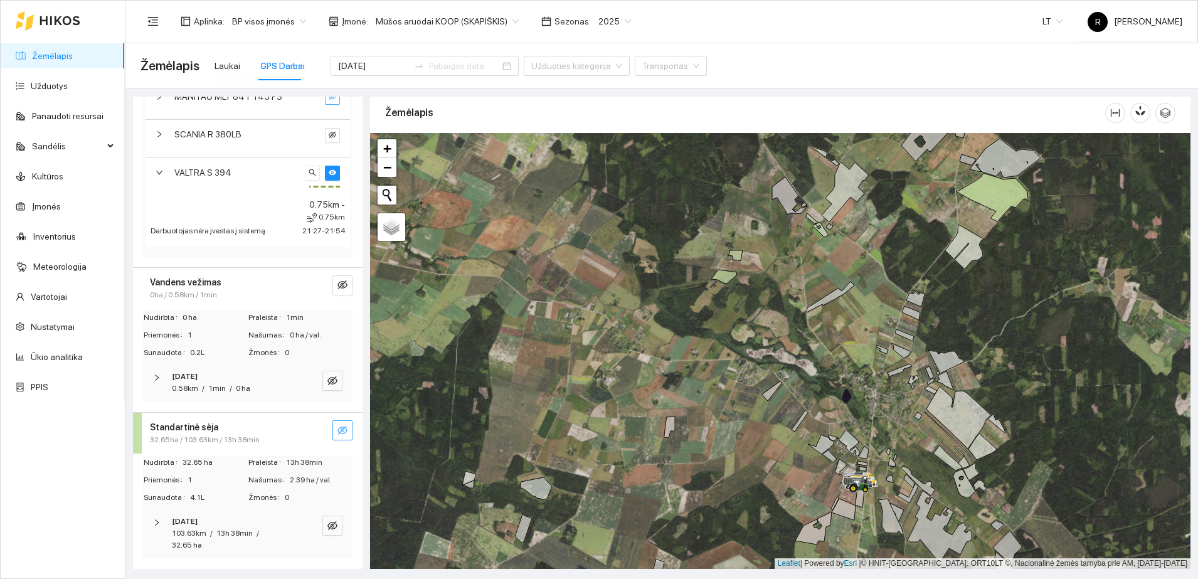
click at [333, 433] on button "button" at bounding box center [343, 430] width 20 height 20
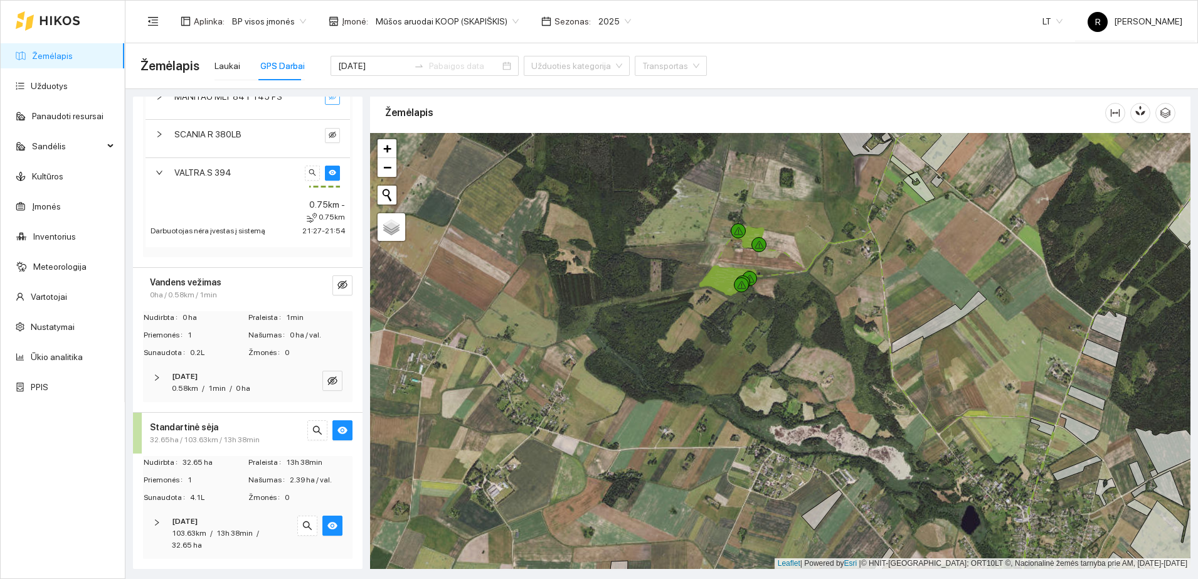
click at [156, 524] on icon "right" at bounding box center [157, 523] width 8 height 8
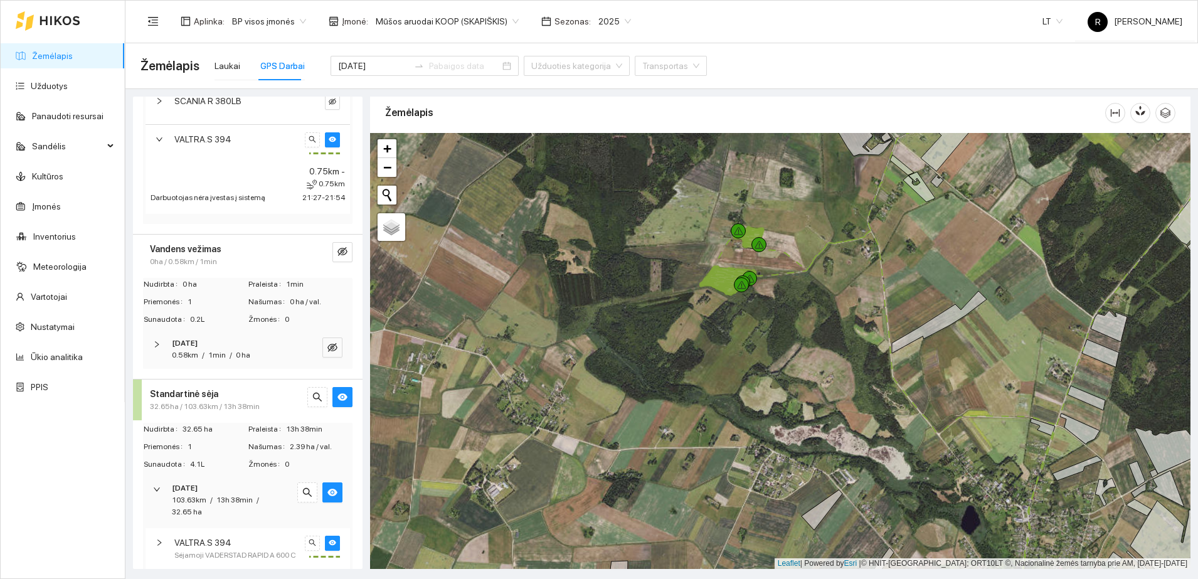
scroll to position [258, 0]
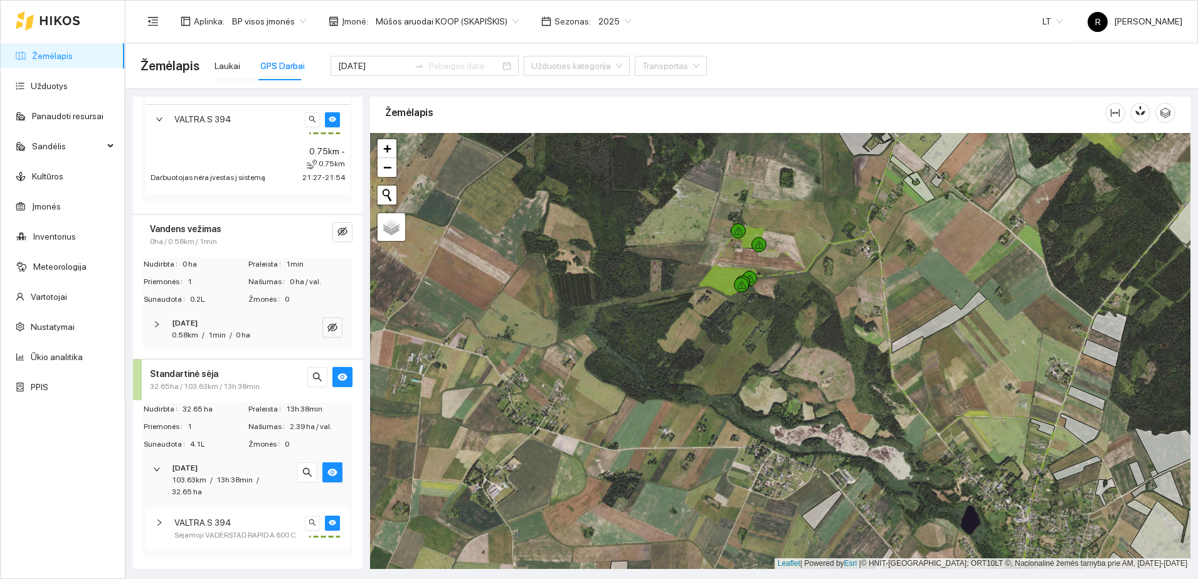
click at [158, 519] on icon "right" at bounding box center [160, 523] width 8 height 8
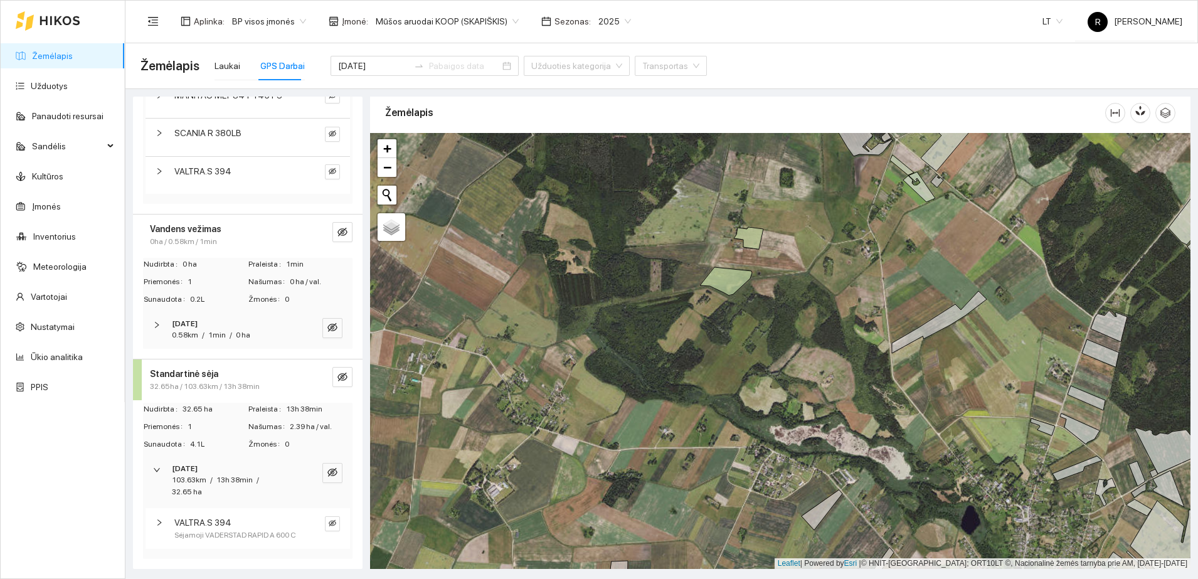
scroll to position [206, 0]
click at [155, 510] on div "VALTRA.S 394 Sėjamoji VADERSTAD RAPID A 600 C" at bounding box center [248, 528] width 205 height 41
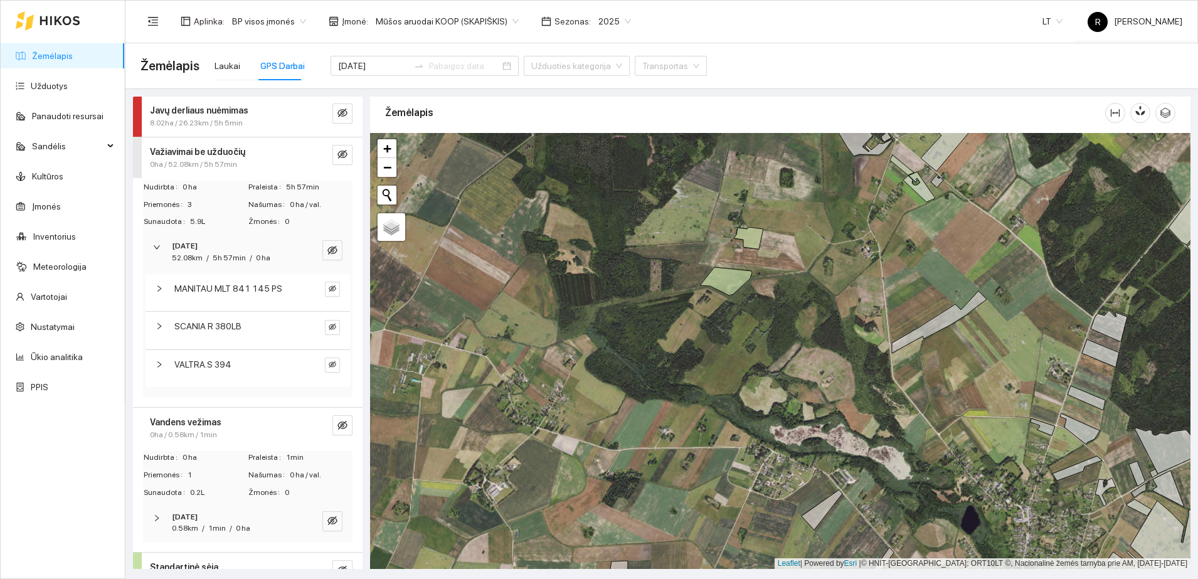
scroll to position [0, 0]
click at [162, 291] on icon "right" at bounding box center [160, 289] width 8 height 8
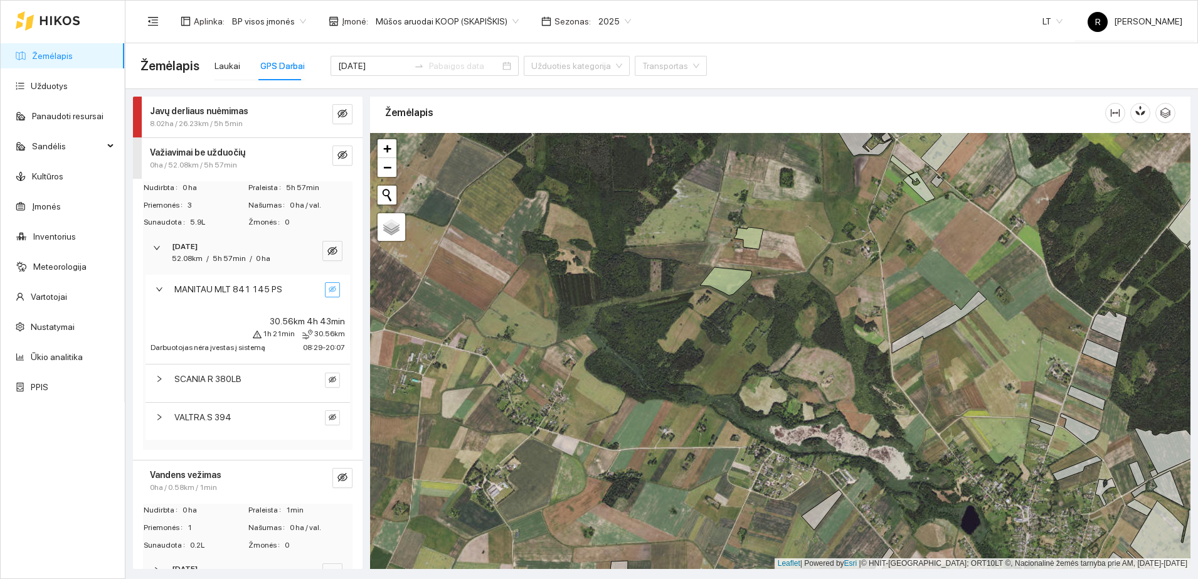
click at [329, 287] on icon "eye-invisible" at bounding box center [333, 289] width 8 height 8
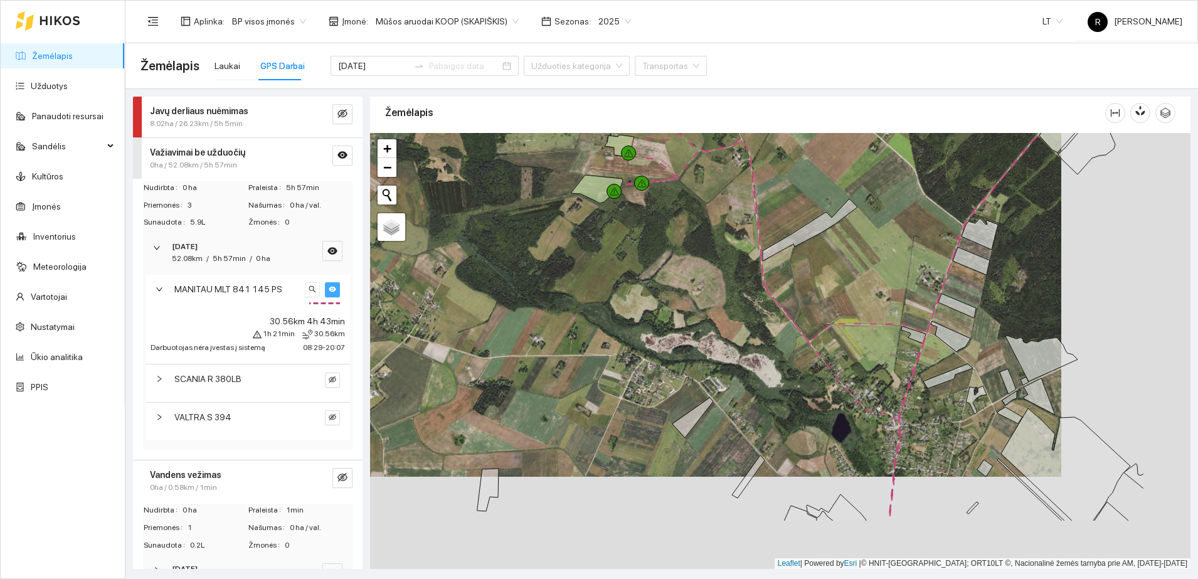
drag, startPoint x: 964, startPoint y: 312, endPoint x: 808, endPoint y: 188, distance: 199.7
click at [808, 199] on icon at bounding box center [810, 230] width 95 height 62
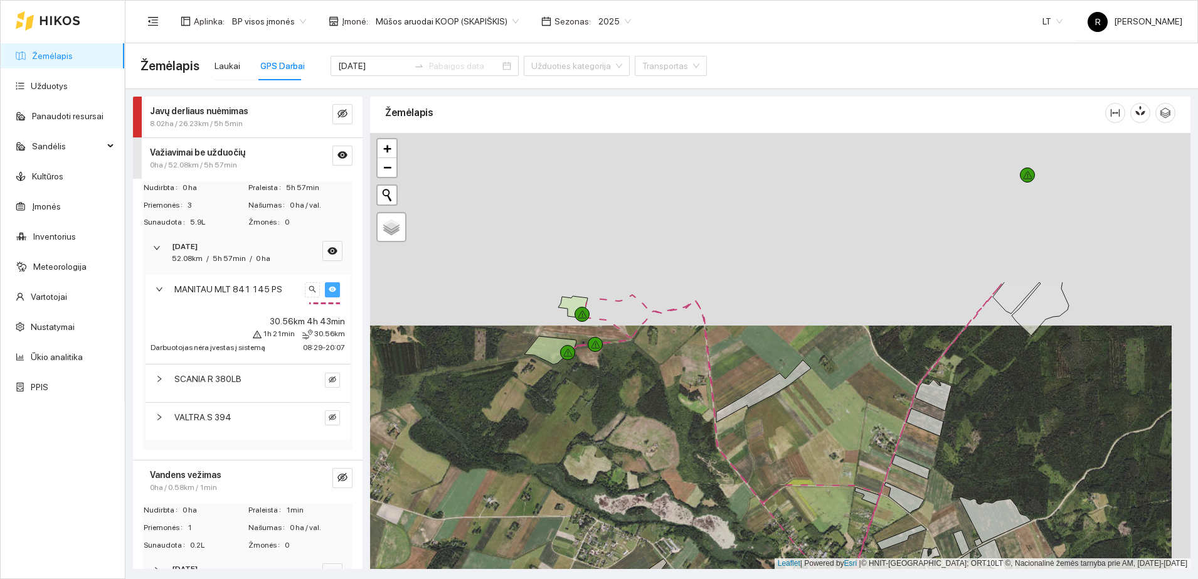
drag, startPoint x: 843, startPoint y: 239, endPoint x: 824, endPoint y: 432, distance: 193.5
click at [824, 432] on div at bounding box center [780, 351] width 821 height 436
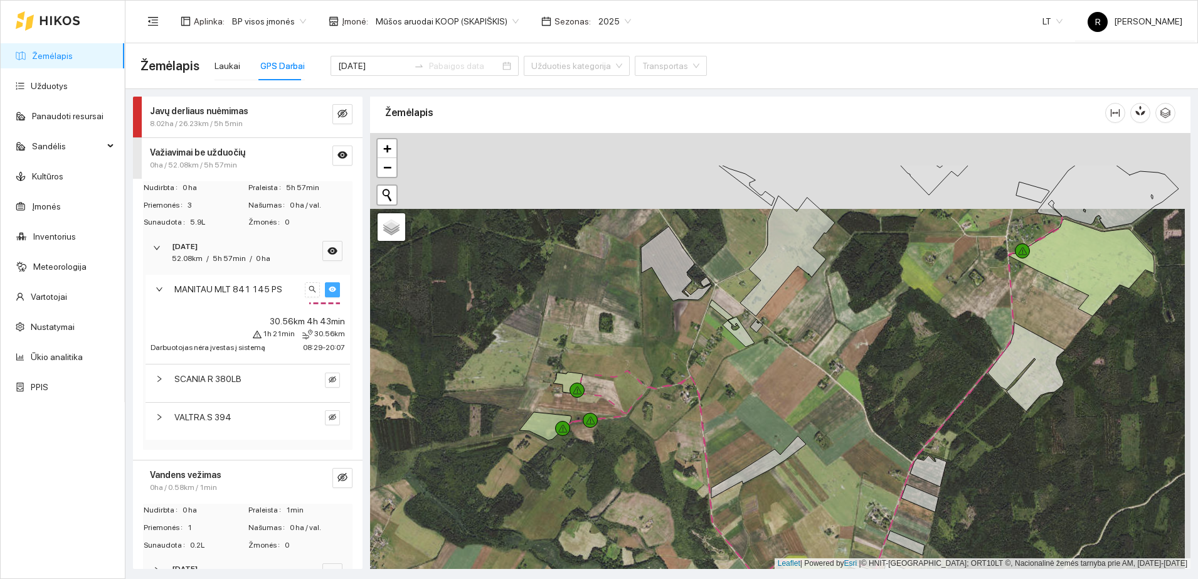
drag, startPoint x: 923, startPoint y: 250, endPoint x: 915, endPoint y: 334, distance: 85.0
click at [915, 334] on div at bounding box center [780, 351] width 821 height 436
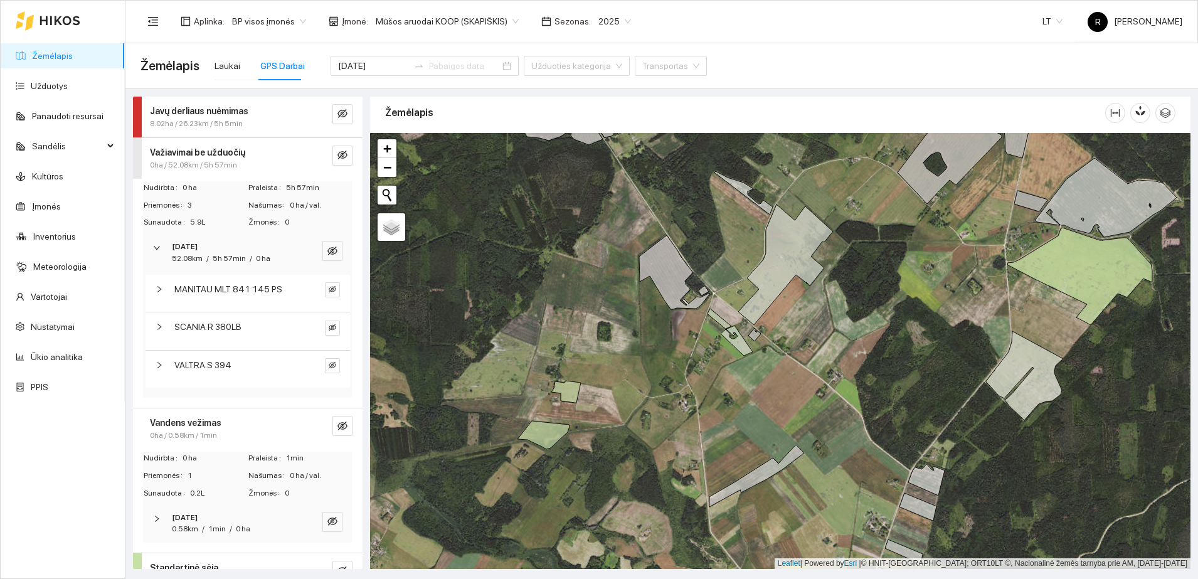
click at [245, 114] on div "Javų derliaus nuėmimas" at bounding box center [227, 111] width 154 height 14
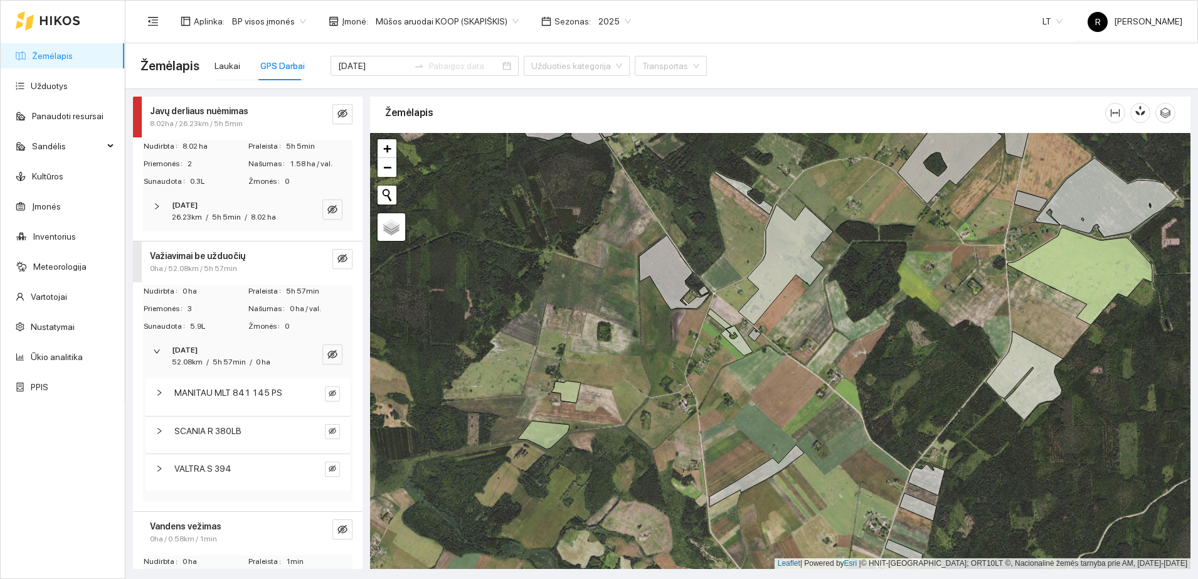
click at [156, 206] on icon "right" at bounding box center [157, 207] width 8 height 8
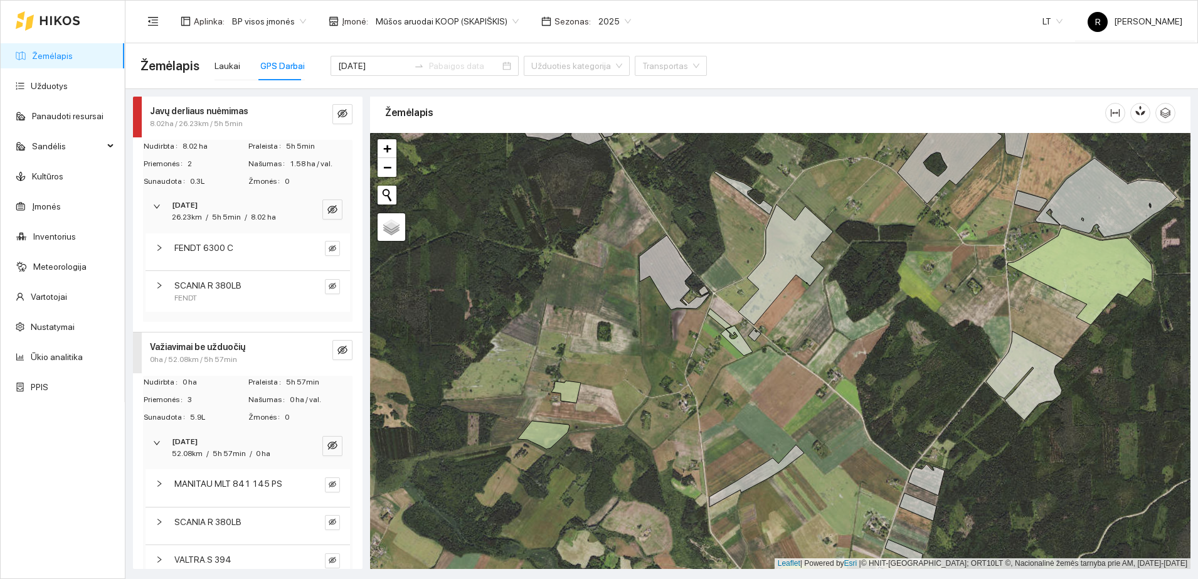
click at [157, 245] on icon "right" at bounding box center [160, 248] width 8 height 8
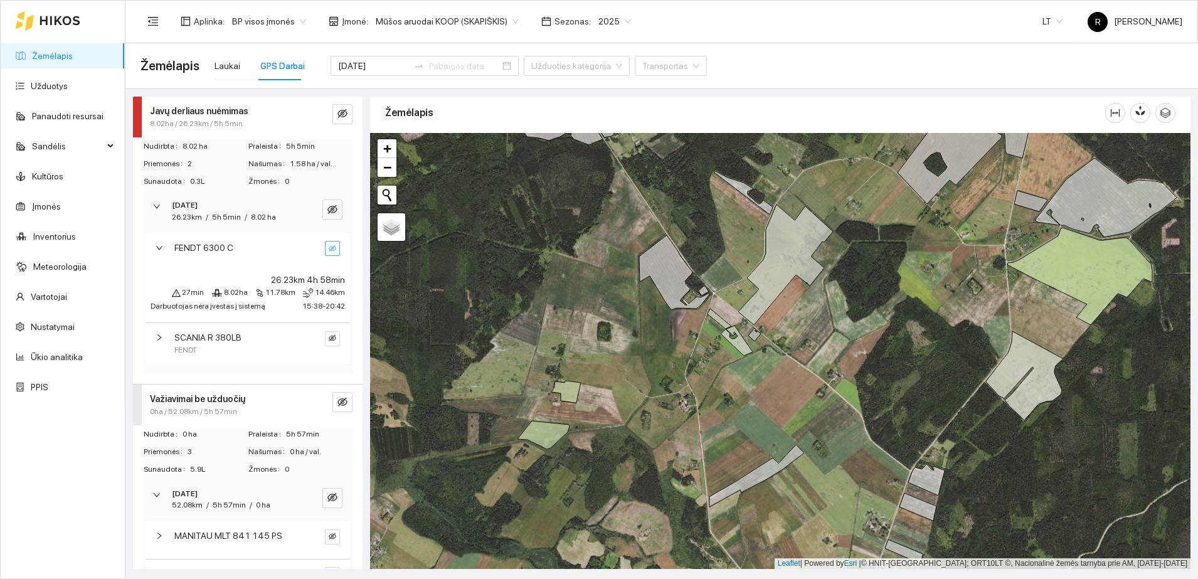
click at [329, 248] on icon "eye-invisible" at bounding box center [333, 249] width 8 height 8
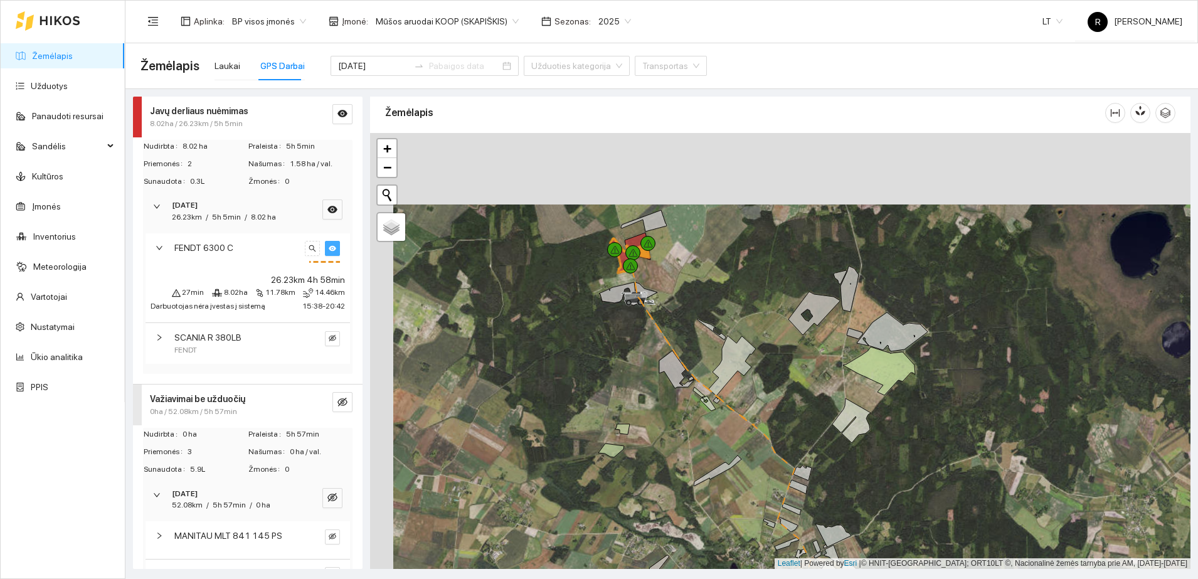
drag, startPoint x: 573, startPoint y: 225, endPoint x: 605, endPoint y: 352, distance: 130.9
click at [605, 352] on div at bounding box center [780, 351] width 821 height 436
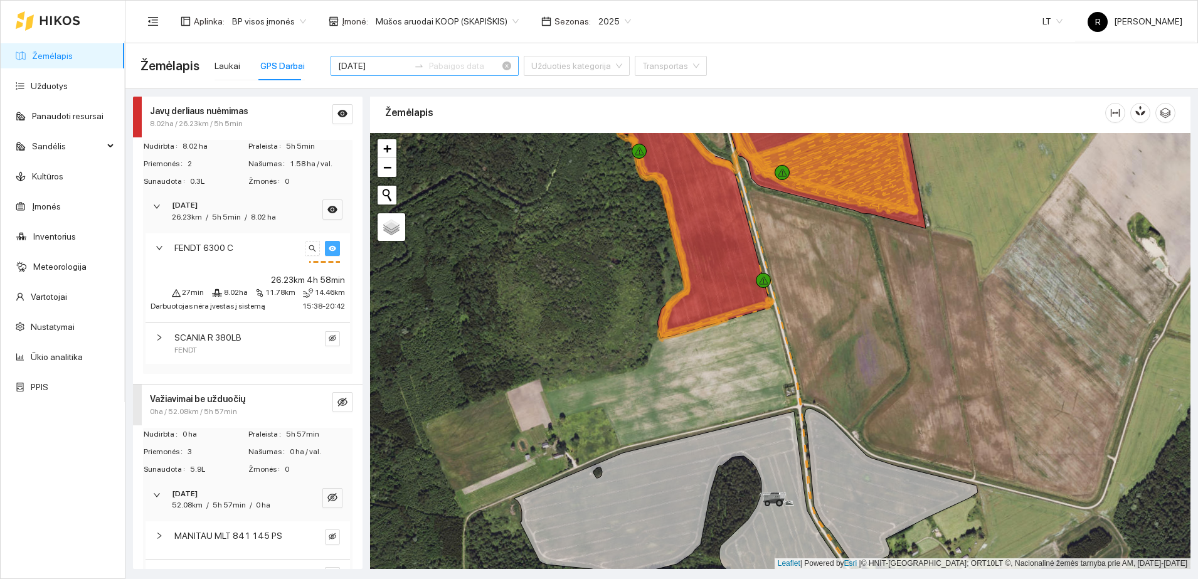
click at [370, 65] on input "[DATE]" at bounding box center [373, 66] width 71 height 14
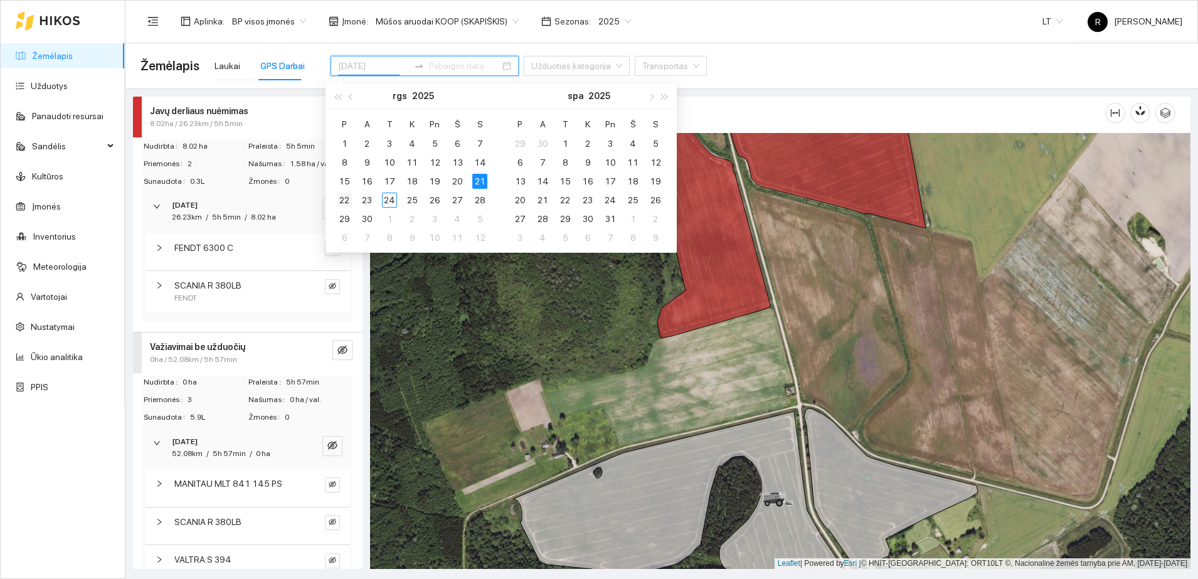
click at [346, 198] on div "22" at bounding box center [344, 200] width 15 height 15
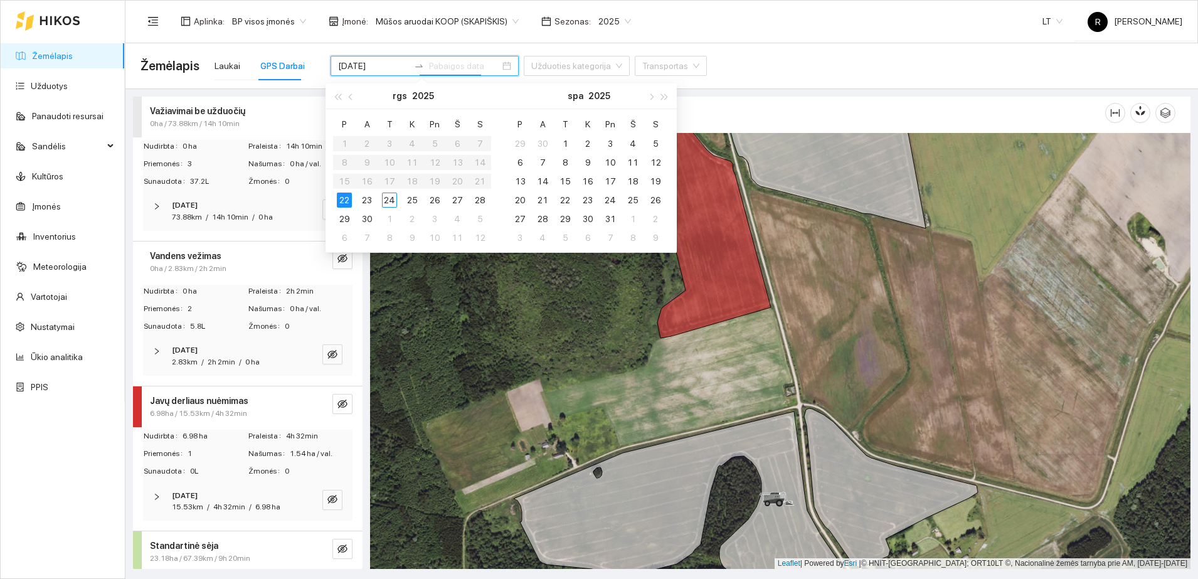
click at [289, 299] on td "Praleista 2h 2min" at bounding box center [300, 294] width 105 height 18
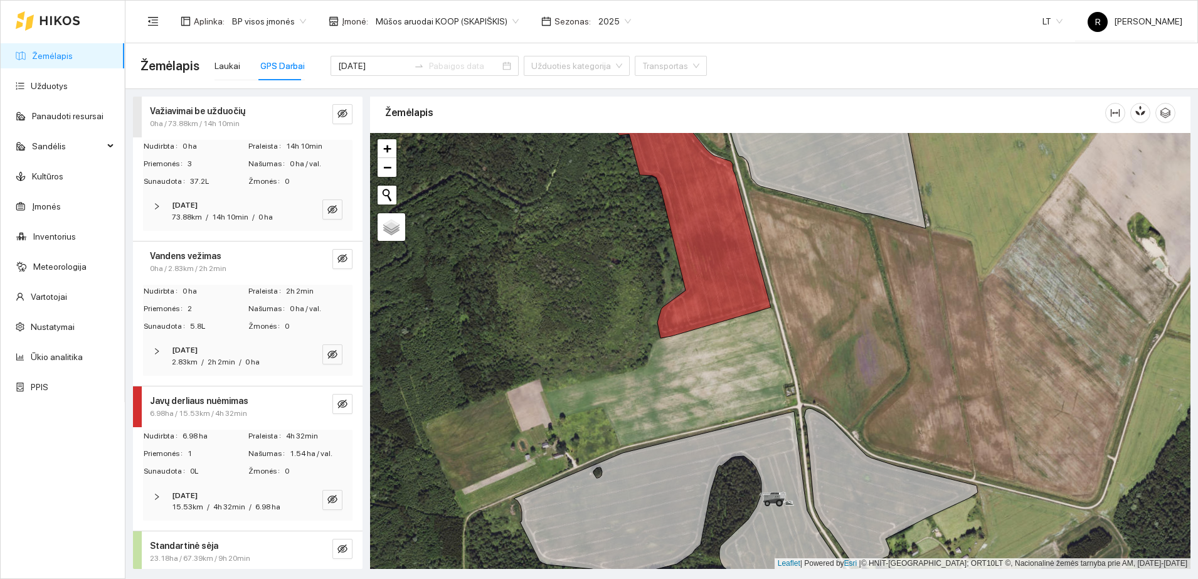
click at [156, 206] on icon "right" at bounding box center [157, 207] width 8 height 8
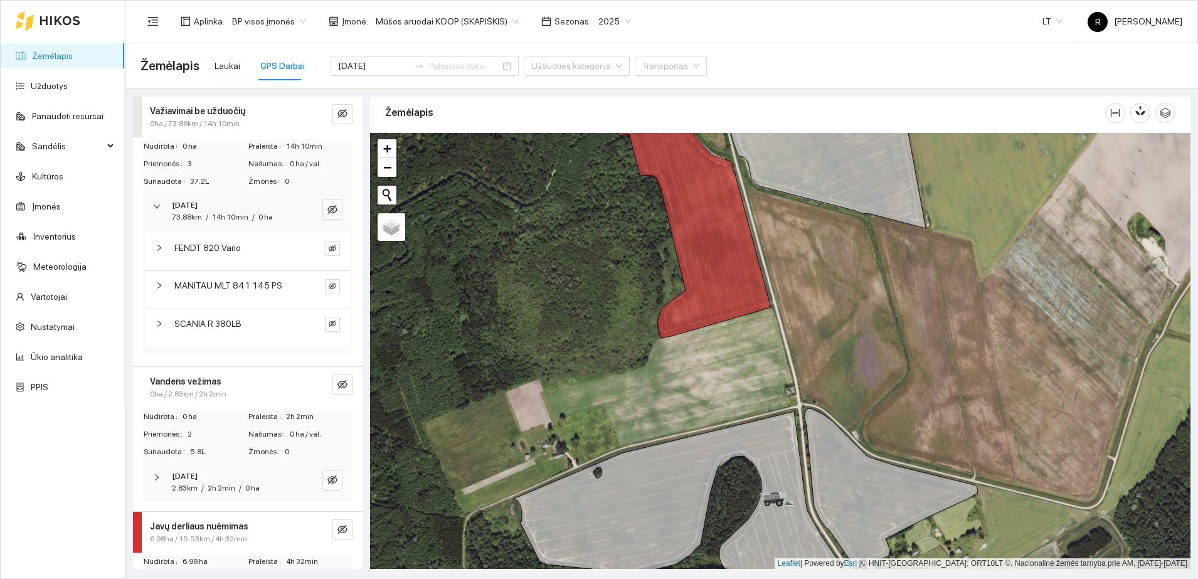
click at [160, 247] on icon "right" at bounding box center [159, 248] width 4 height 6
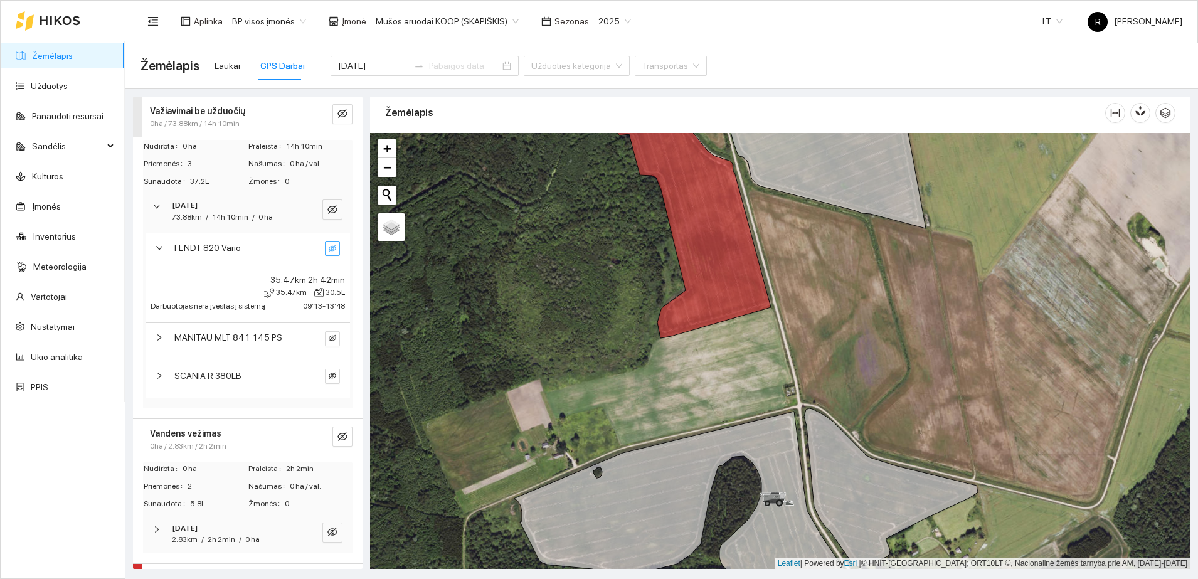
click at [329, 247] on icon "eye-invisible" at bounding box center [333, 249] width 8 height 8
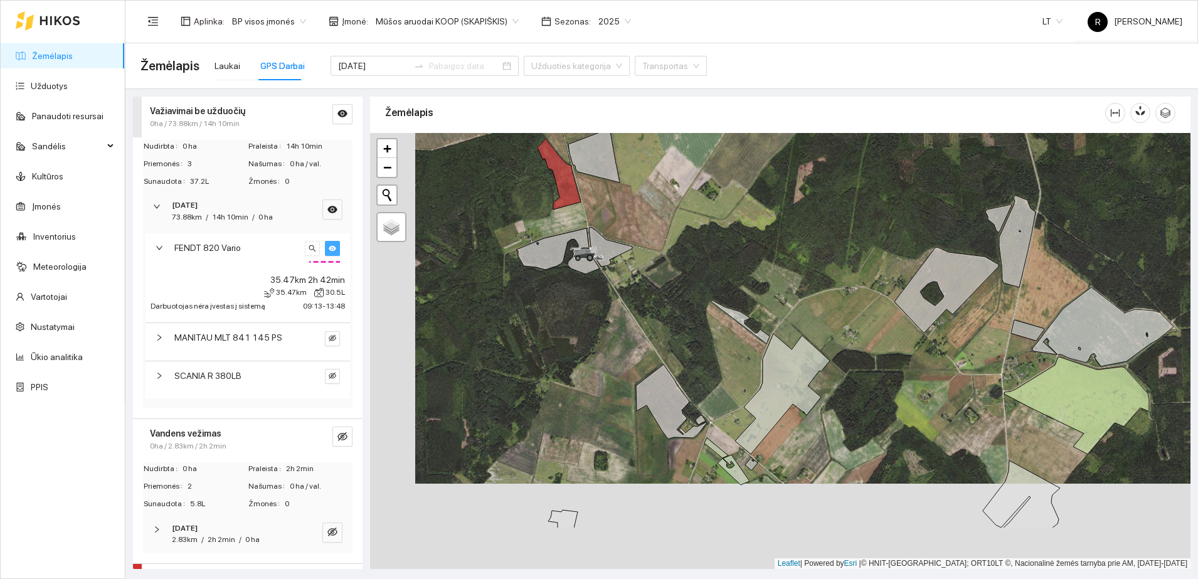
drag, startPoint x: 495, startPoint y: 360, endPoint x: 568, endPoint y: 203, distance: 173.8
click at [567, 212] on div at bounding box center [780, 351] width 821 height 436
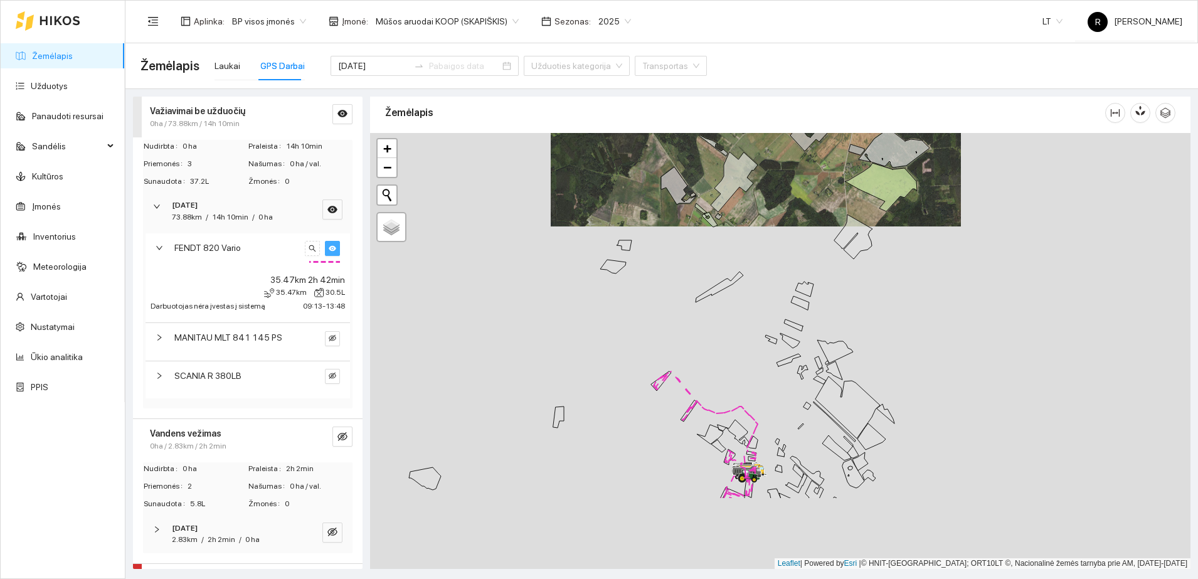
drag, startPoint x: 571, startPoint y: 369, endPoint x: 621, endPoint y: 220, distance: 156.9
click at [614, 245] on div at bounding box center [780, 351] width 821 height 436
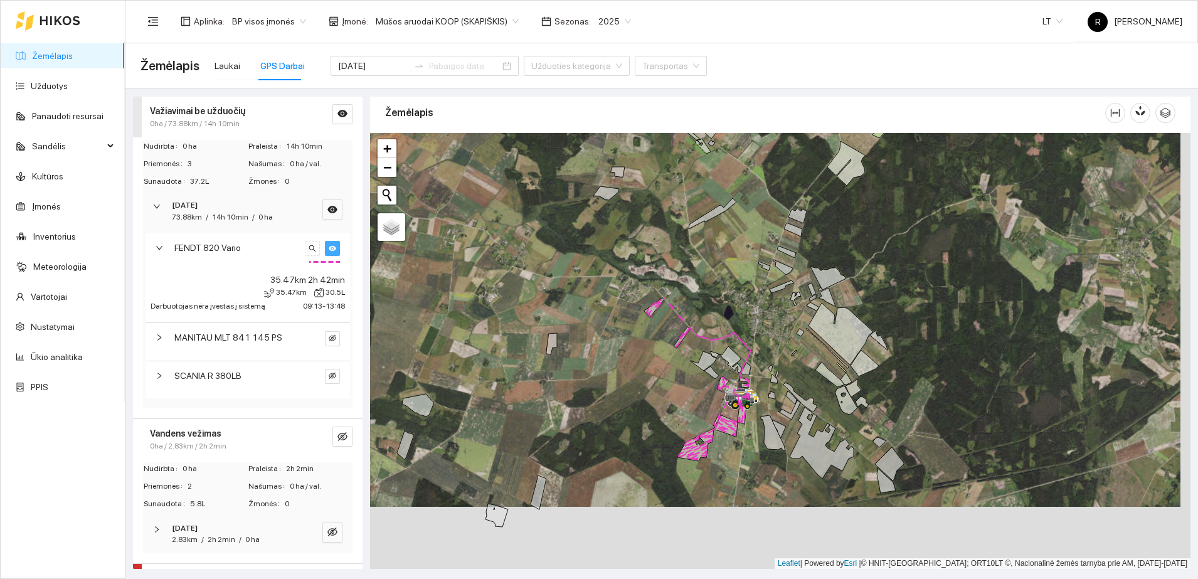
drag, startPoint x: 624, startPoint y: 381, endPoint x: 617, endPoint y: 295, distance: 86.2
click at [617, 295] on div at bounding box center [780, 351] width 821 height 436
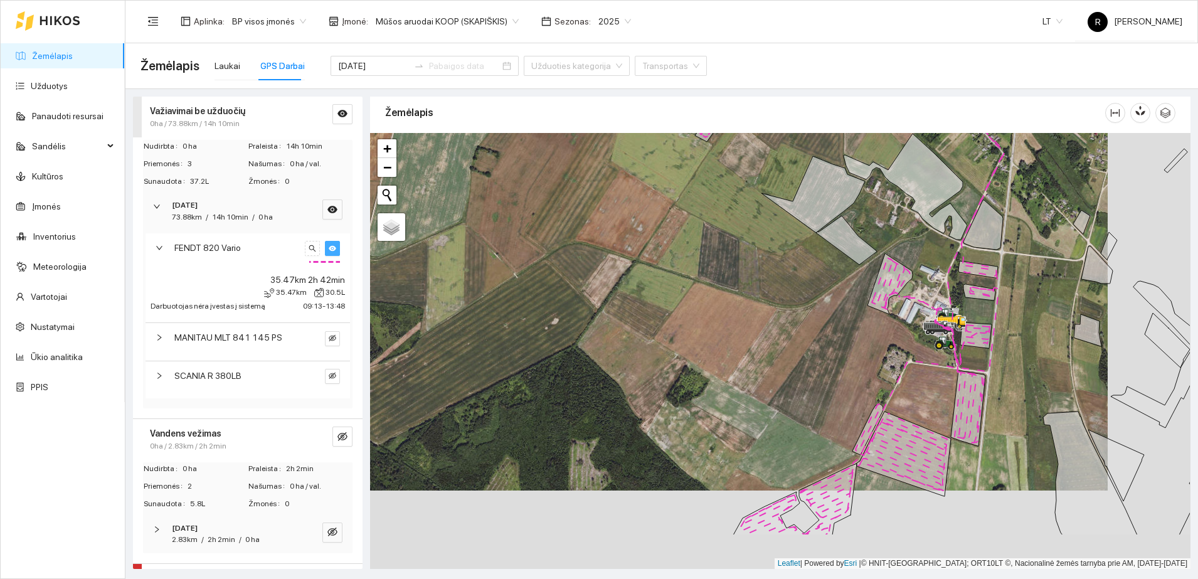
drag, startPoint x: 746, startPoint y: 410, endPoint x: 663, endPoint y: 332, distance: 114.1
click at [663, 332] on div at bounding box center [780, 351] width 821 height 436
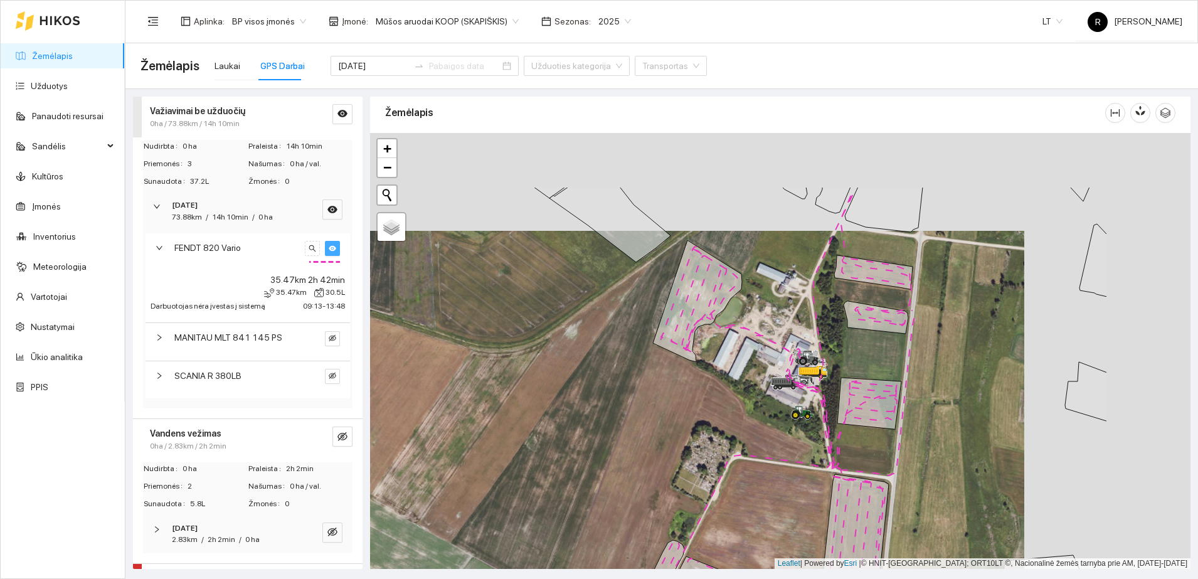
drag, startPoint x: 932, startPoint y: 331, endPoint x: 747, endPoint y: 432, distance: 210.9
click at [747, 432] on div at bounding box center [780, 351] width 821 height 436
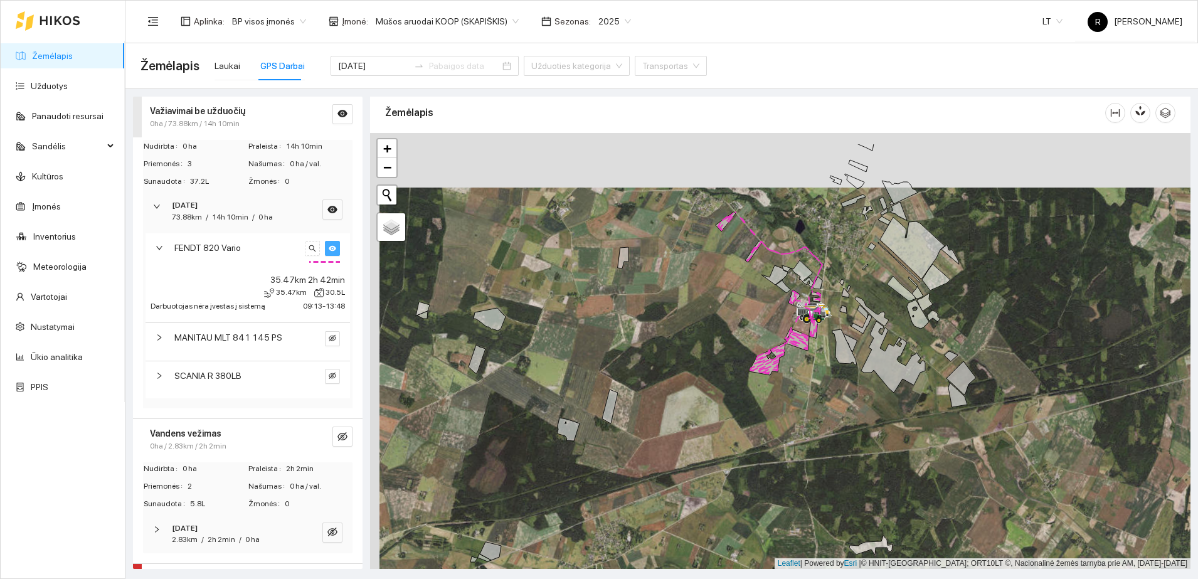
drag, startPoint x: 749, startPoint y: 227, endPoint x: 767, endPoint y: 282, distance: 57.7
click at [760, 285] on div at bounding box center [780, 351] width 821 height 436
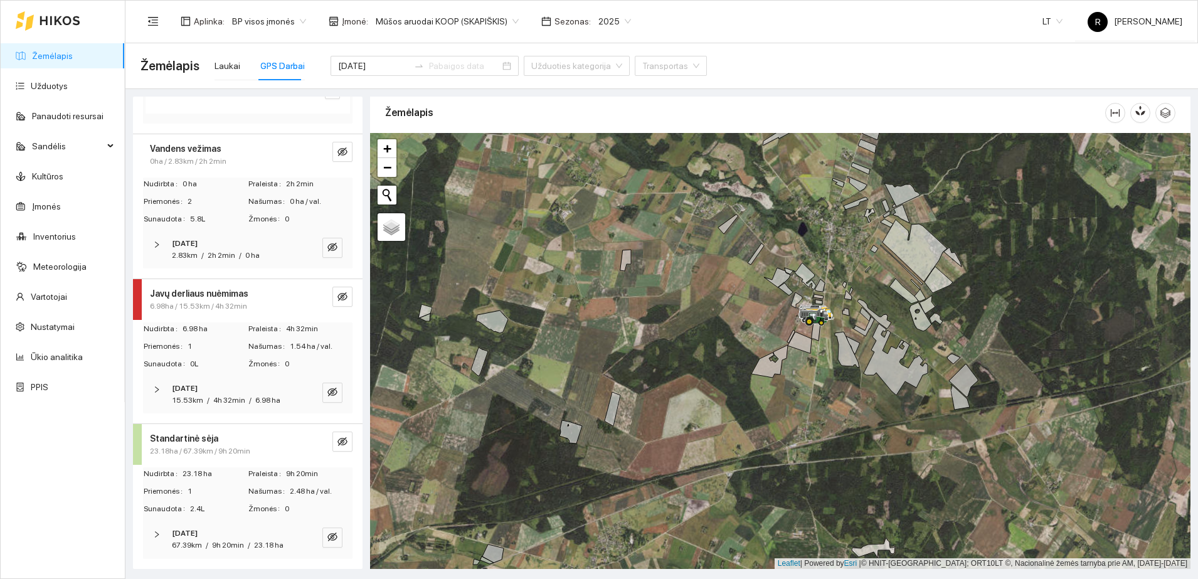
scroll to position [256, 0]
click at [155, 531] on icon "right" at bounding box center [157, 535] width 8 height 8
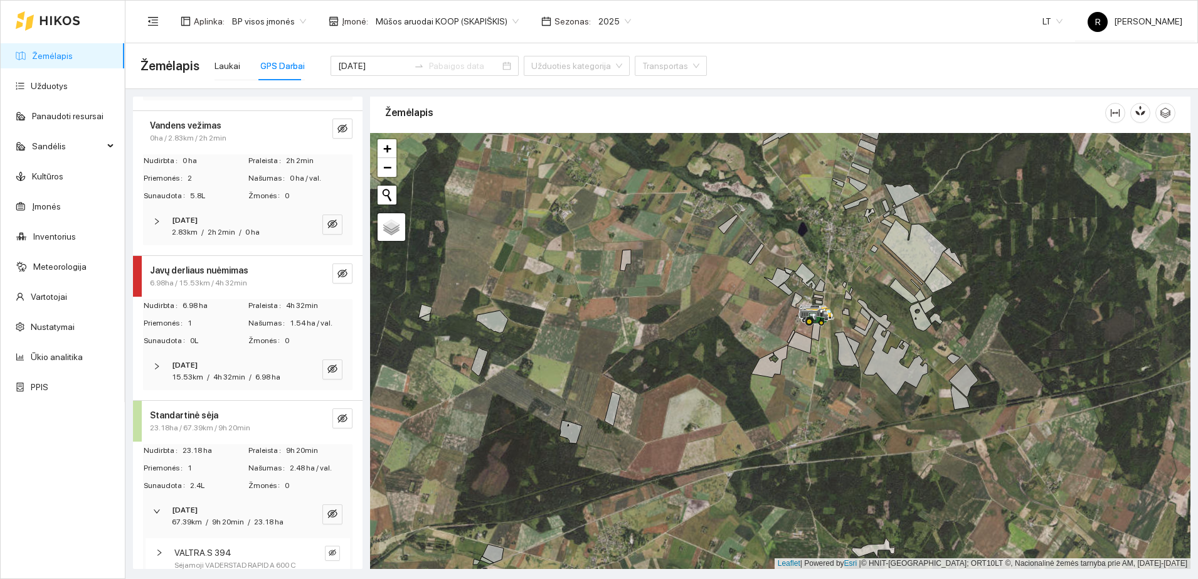
scroll to position [321, 0]
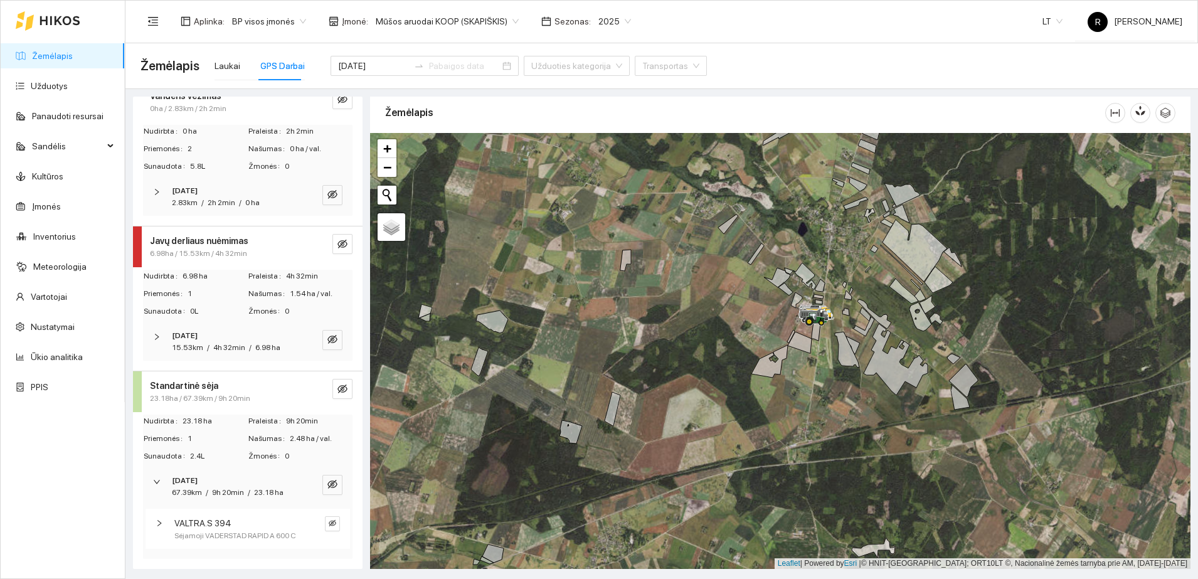
click at [161, 520] on icon "right" at bounding box center [160, 524] width 8 height 8
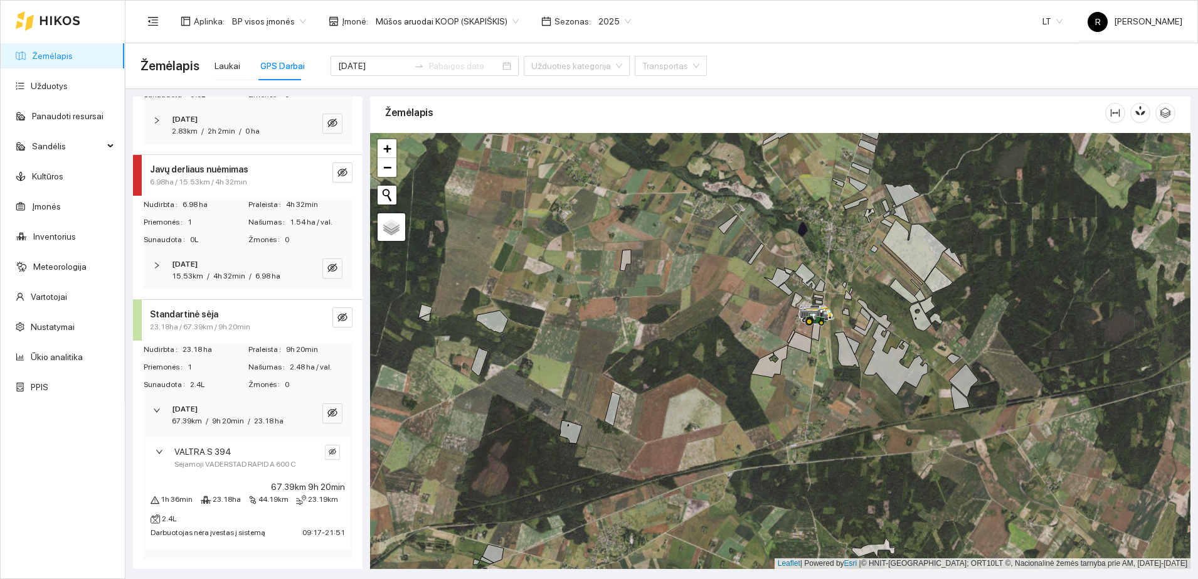
scroll to position [393, 0]
click at [163, 448] on icon "right" at bounding box center [160, 452] width 8 height 8
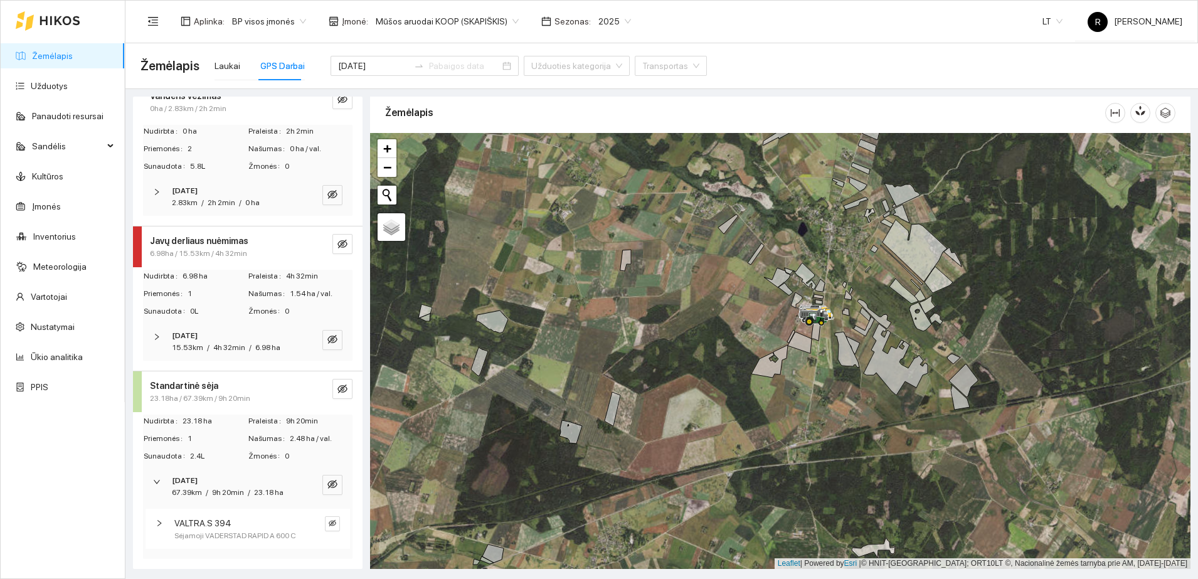
scroll to position [321, 0]
click at [160, 478] on icon "right" at bounding box center [157, 482] width 8 height 8
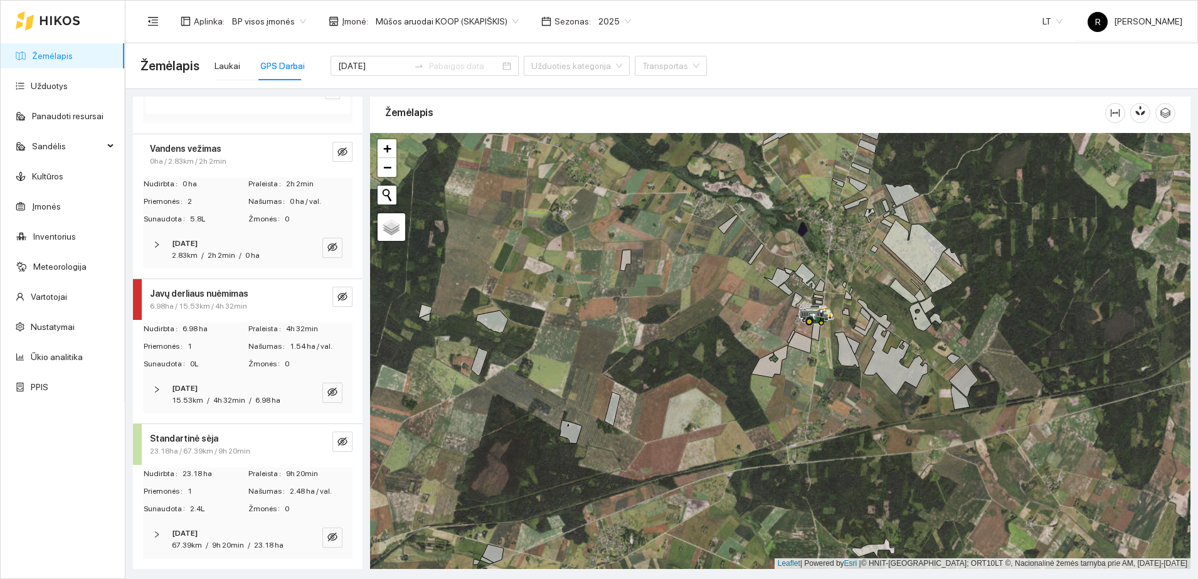
scroll to position [256, 0]
click at [338, 292] on icon "eye-invisible" at bounding box center [343, 297] width 10 height 10
click at [154, 386] on icon "right" at bounding box center [157, 390] width 8 height 8
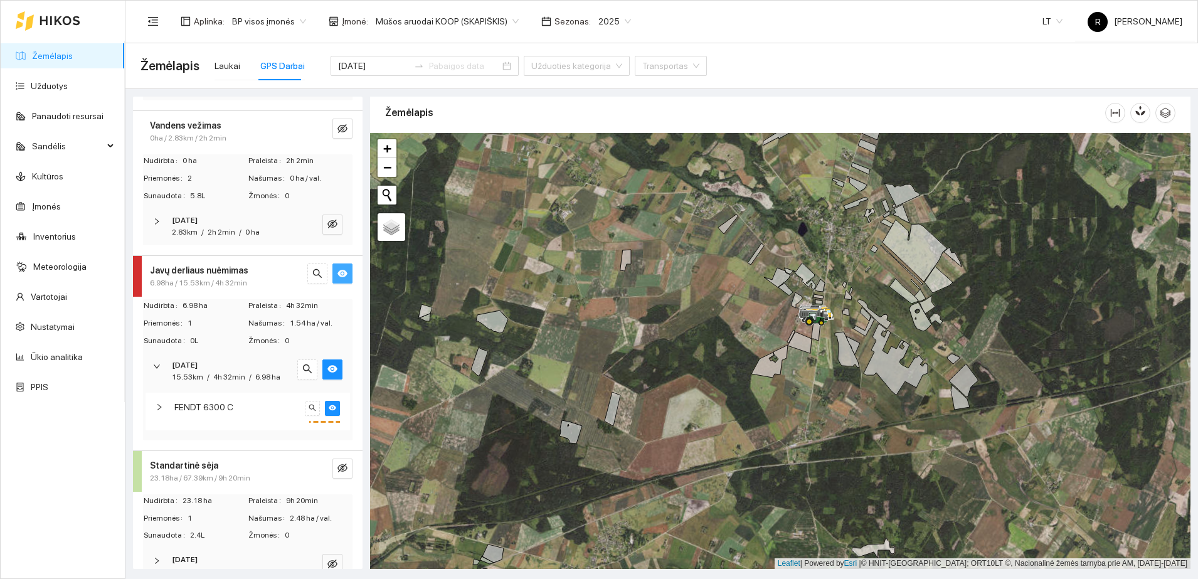
click at [157, 411] on icon "right" at bounding box center [160, 407] width 8 height 8
click at [161, 411] on icon "right" at bounding box center [160, 407] width 8 height 8
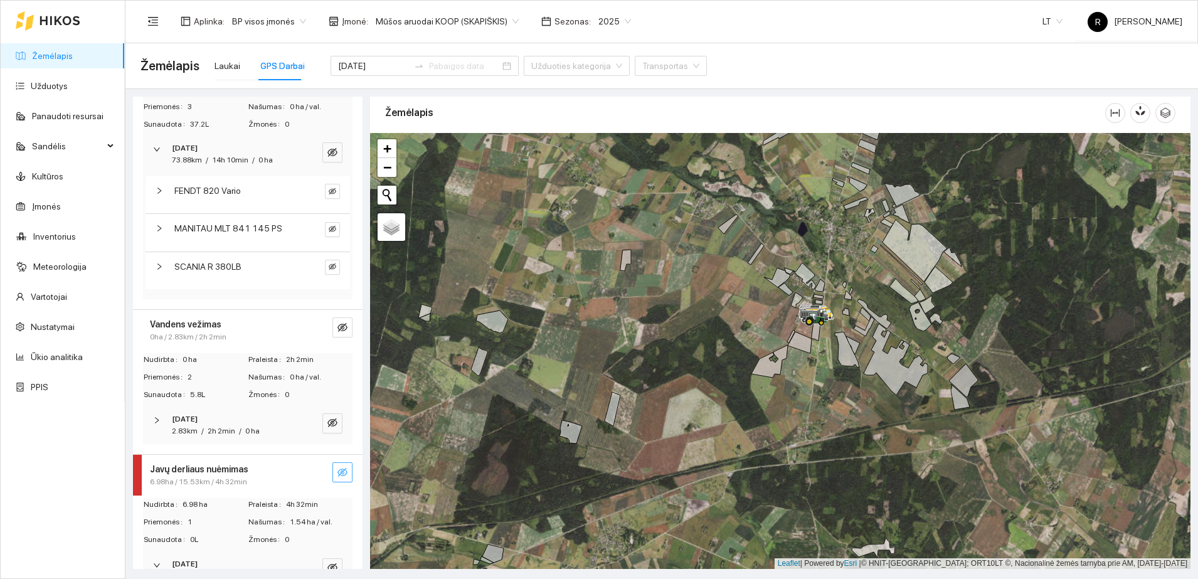
scroll to position [21, 0]
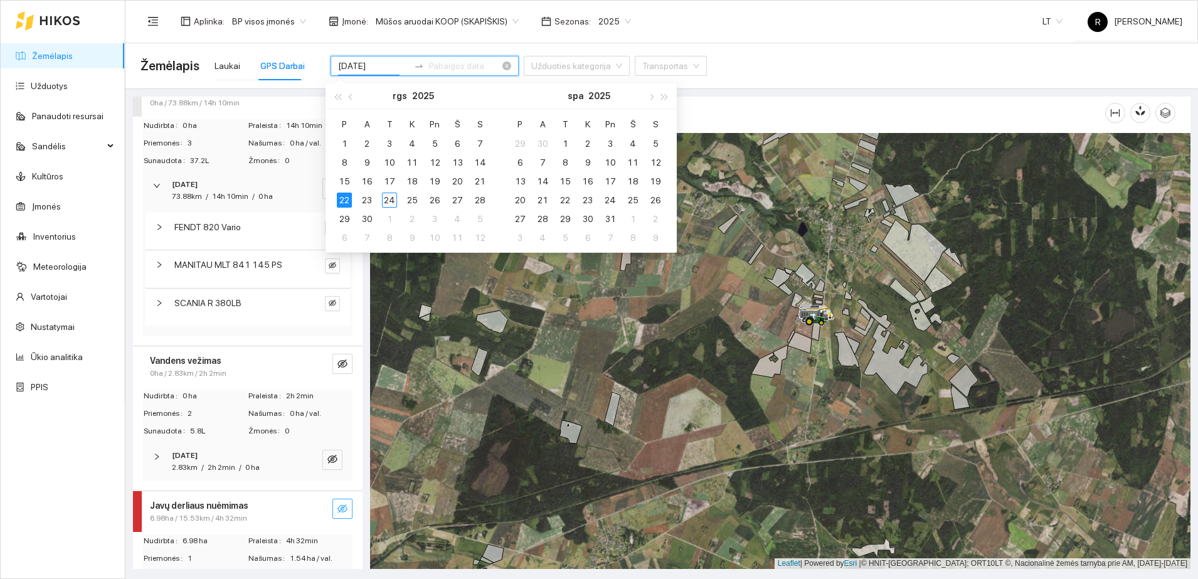
click at [375, 61] on input "[DATE]" at bounding box center [373, 66] width 71 height 14
type input "[DATE]"
click at [368, 196] on div "23" at bounding box center [367, 200] width 15 height 15
type input "[DATE]"
click at [305, 311] on div at bounding box center [322, 307] width 35 height 22
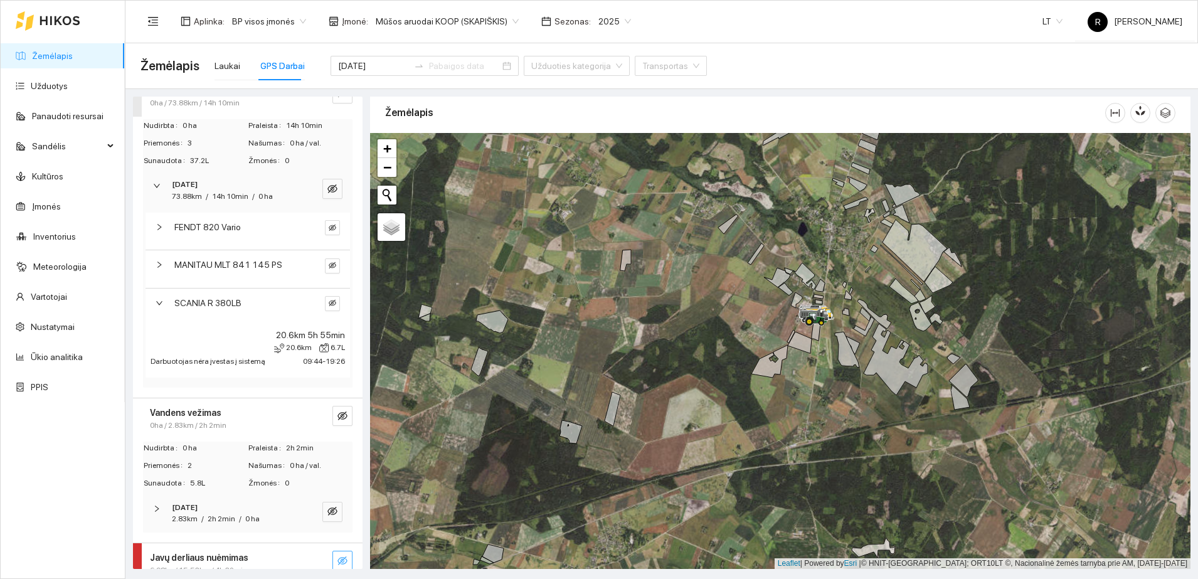
click at [272, 296] on div "SCANIA R 380LB" at bounding box center [237, 303] width 126 height 14
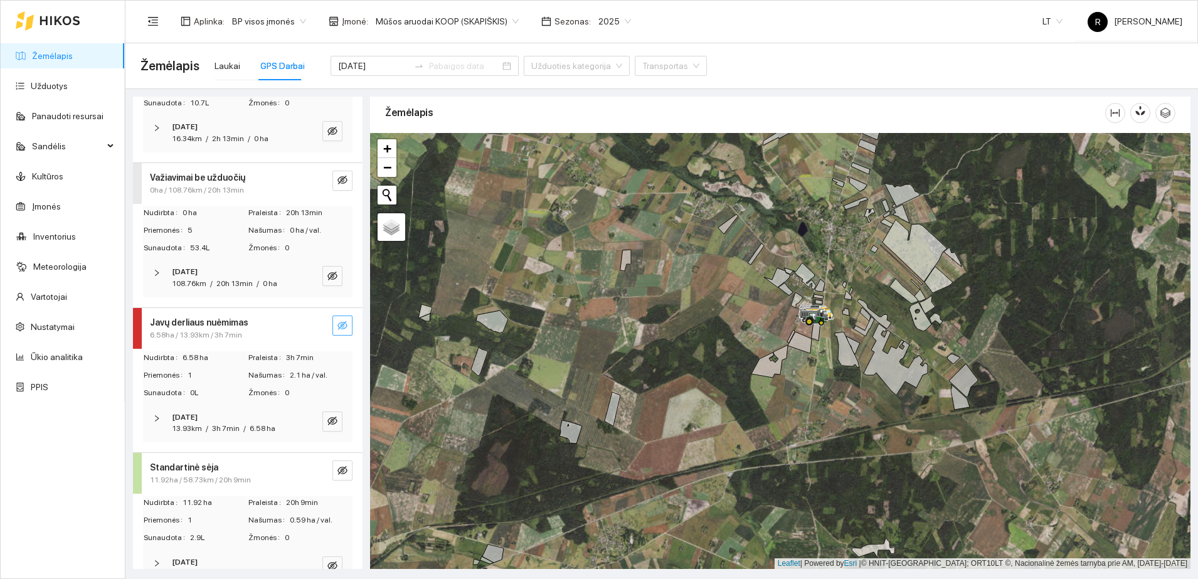
scroll to position [119, 0]
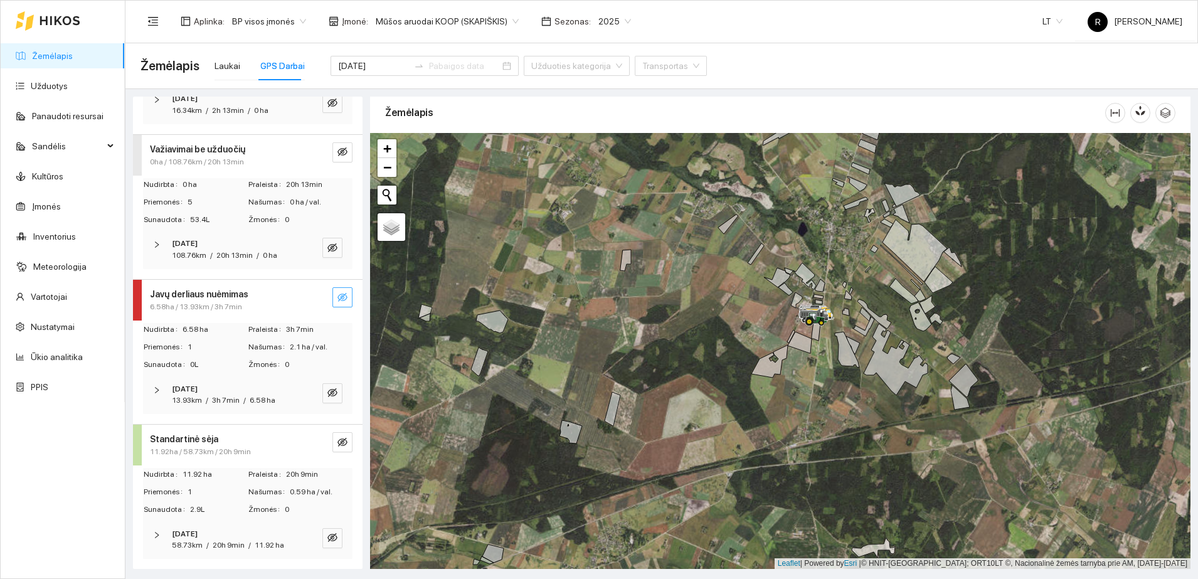
click at [211, 142] on span "Važiavimai be užduočių" at bounding box center [197, 149] width 95 height 14
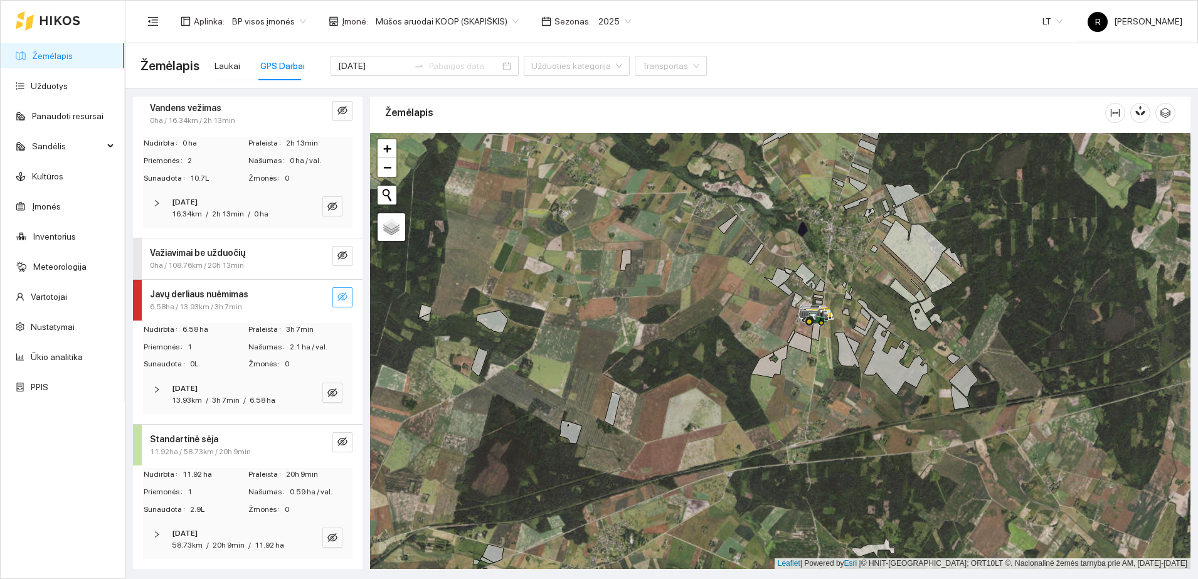
scroll to position [15, 0]
click at [159, 200] on icon "right" at bounding box center [157, 204] width 8 height 8
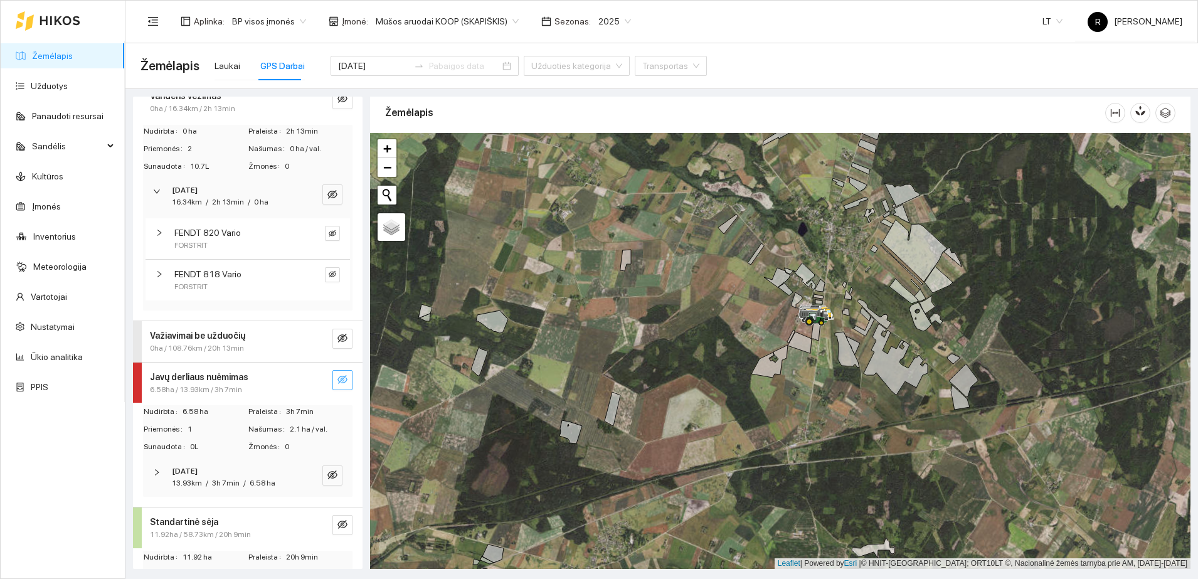
click at [157, 233] on icon "right" at bounding box center [160, 233] width 8 height 8
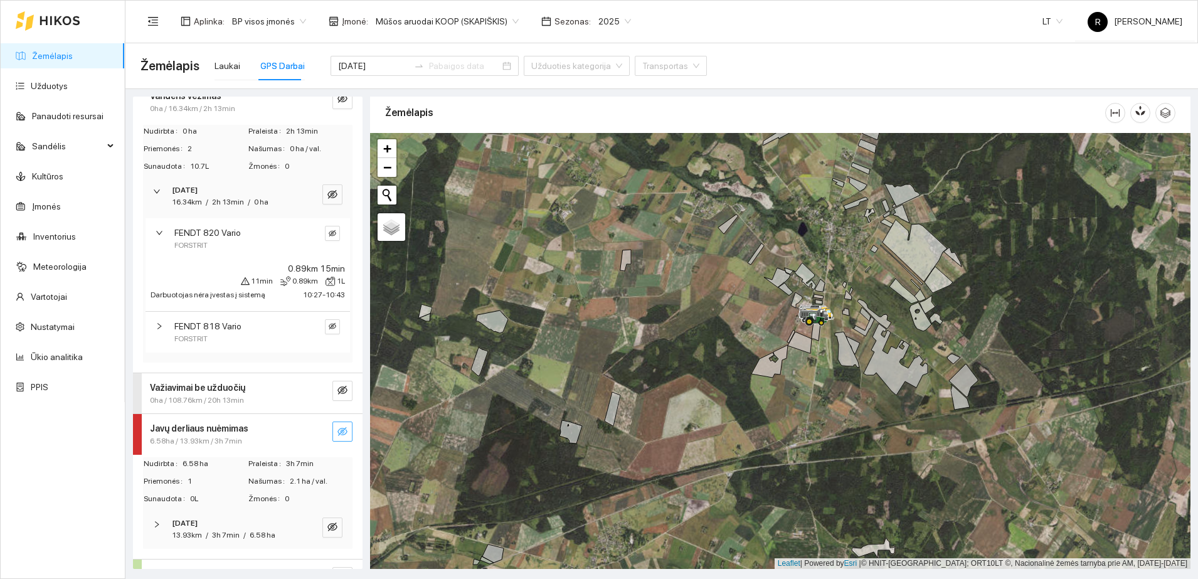
click at [154, 324] on div "FENDT 818 Vario FORSTRIT" at bounding box center [248, 332] width 205 height 41
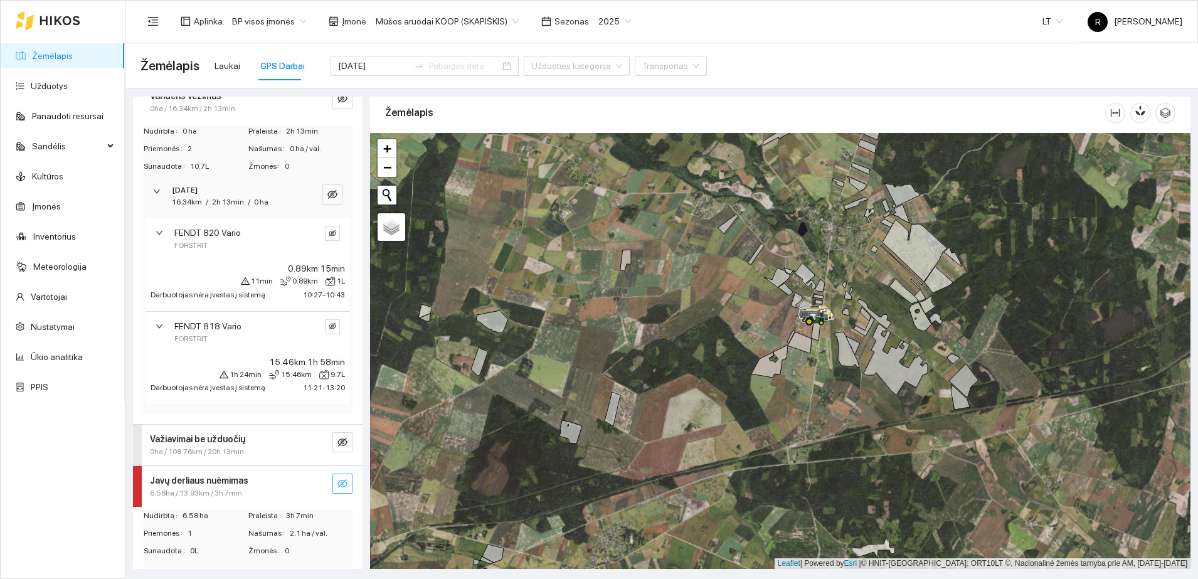
click at [154, 323] on div "FENDT 818 Vario FORSTRIT" at bounding box center [248, 332] width 205 height 41
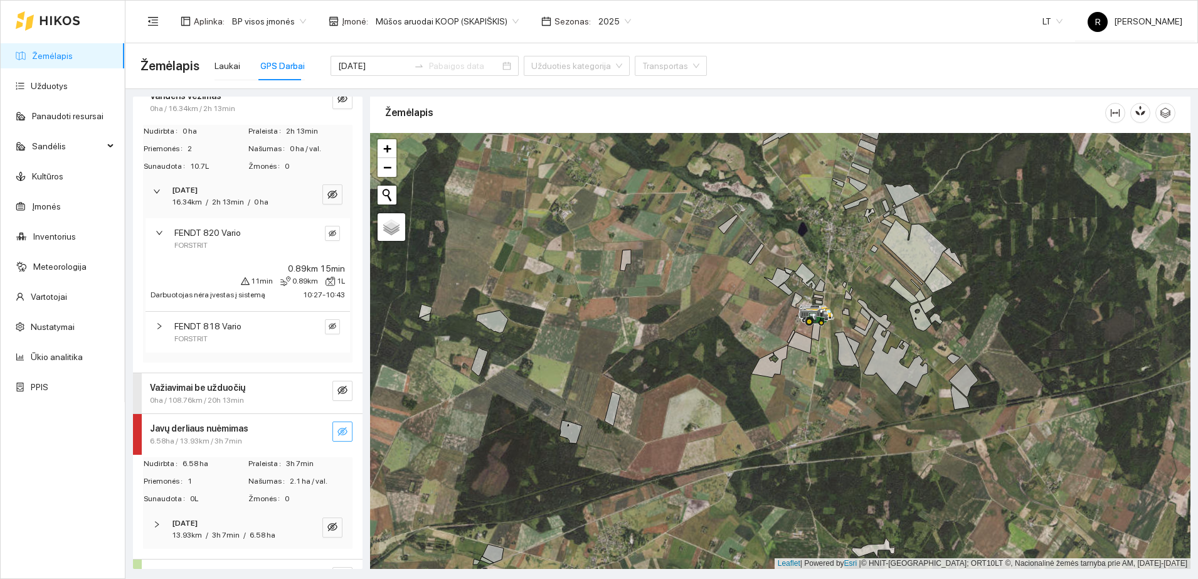
click at [156, 223] on div "FENDT 820 Vario FORSTRIT" at bounding box center [248, 238] width 205 height 41
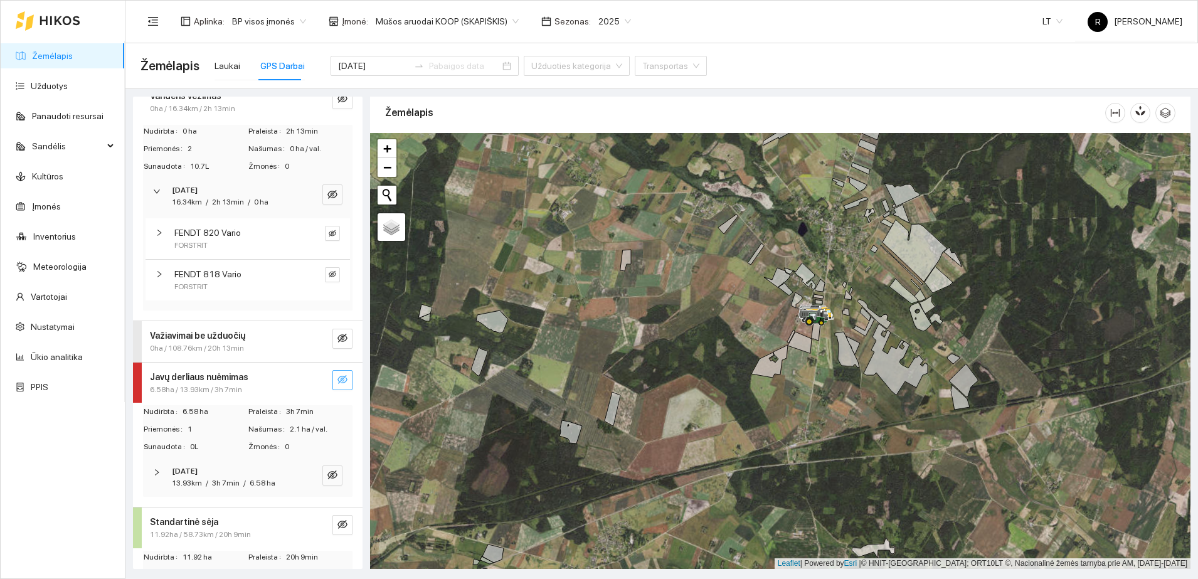
click at [152, 189] on div "[DATE] 16.34km / 2h 13min / 0 ha" at bounding box center [248, 196] width 210 height 39
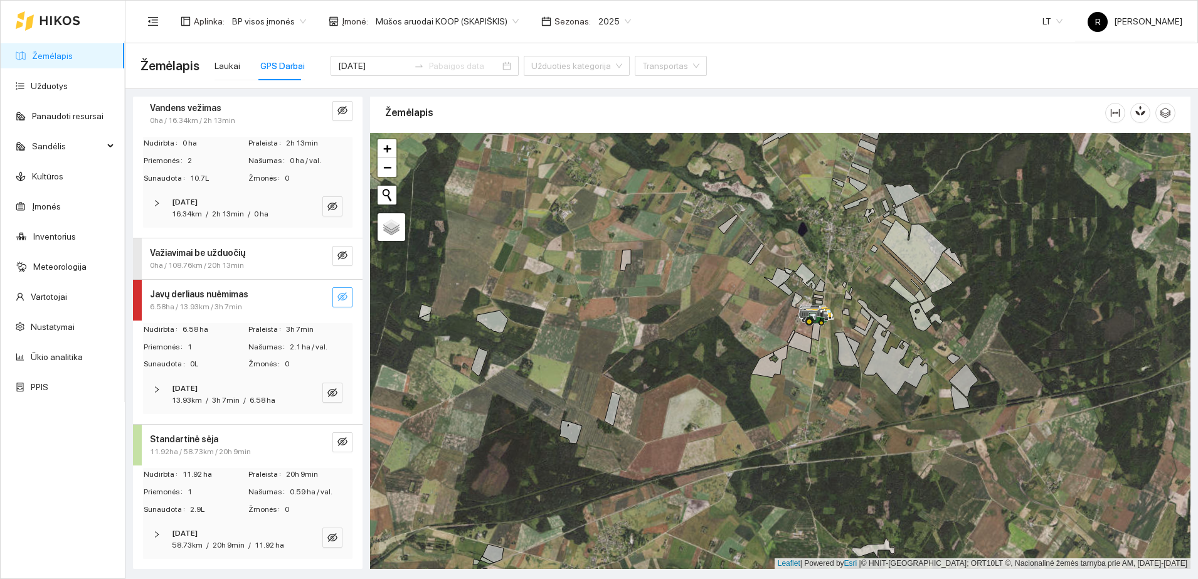
click at [168, 260] on span "0ha / 108.76km / 20h 13min" at bounding box center [197, 266] width 94 height 12
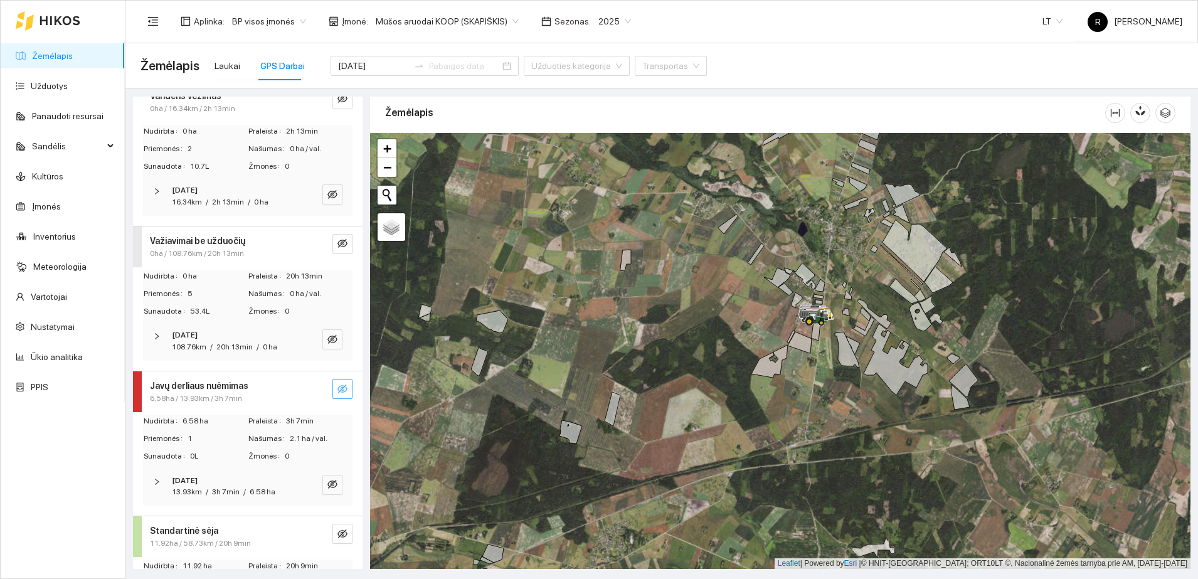
click at [158, 335] on icon "right" at bounding box center [157, 337] width 8 height 8
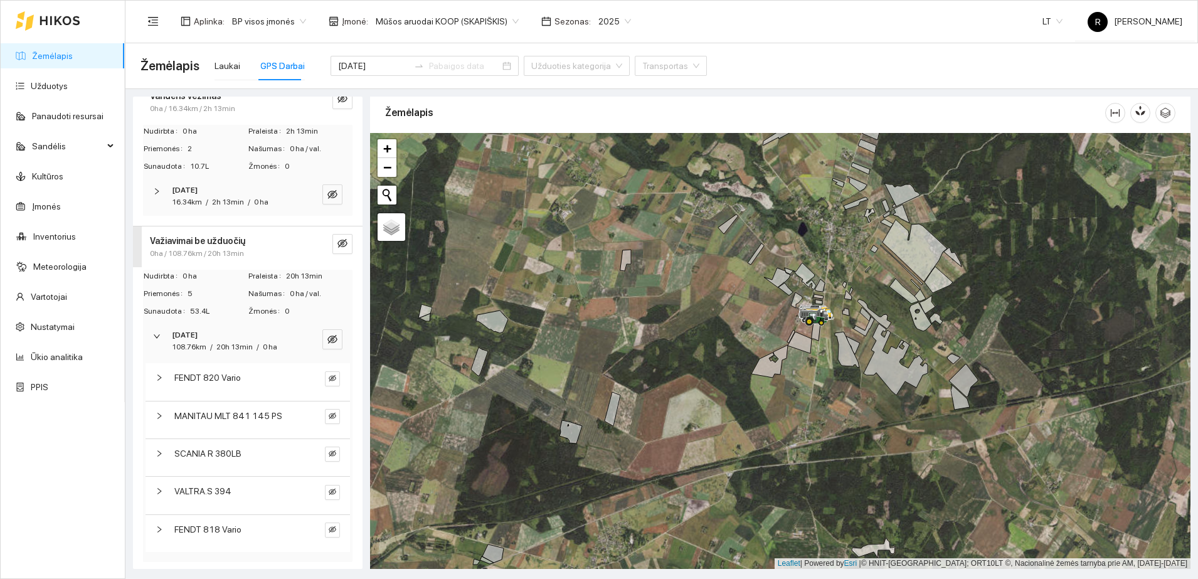
click at [161, 417] on icon "right" at bounding box center [160, 416] width 8 height 8
click at [329, 414] on icon "eye-invisible" at bounding box center [333, 416] width 8 height 8
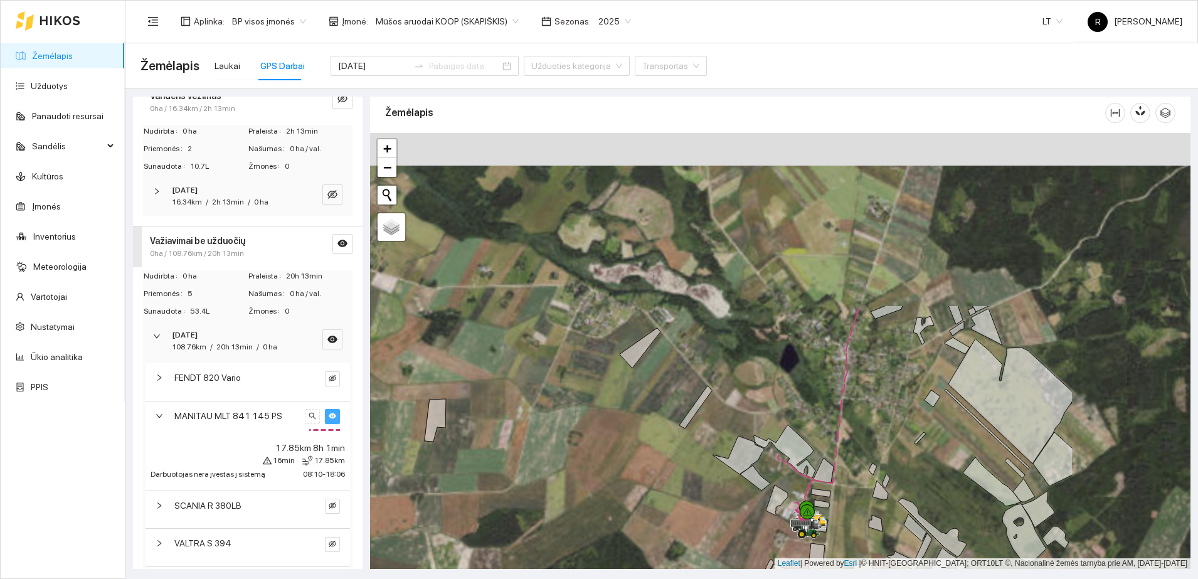
drag, startPoint x: 750, startPoint y: 246, endPoint x: 550, endPoint y: 463, distance: 295.7
click at [550, 463] on div at bounding box center [780, 351] width 821 height 436
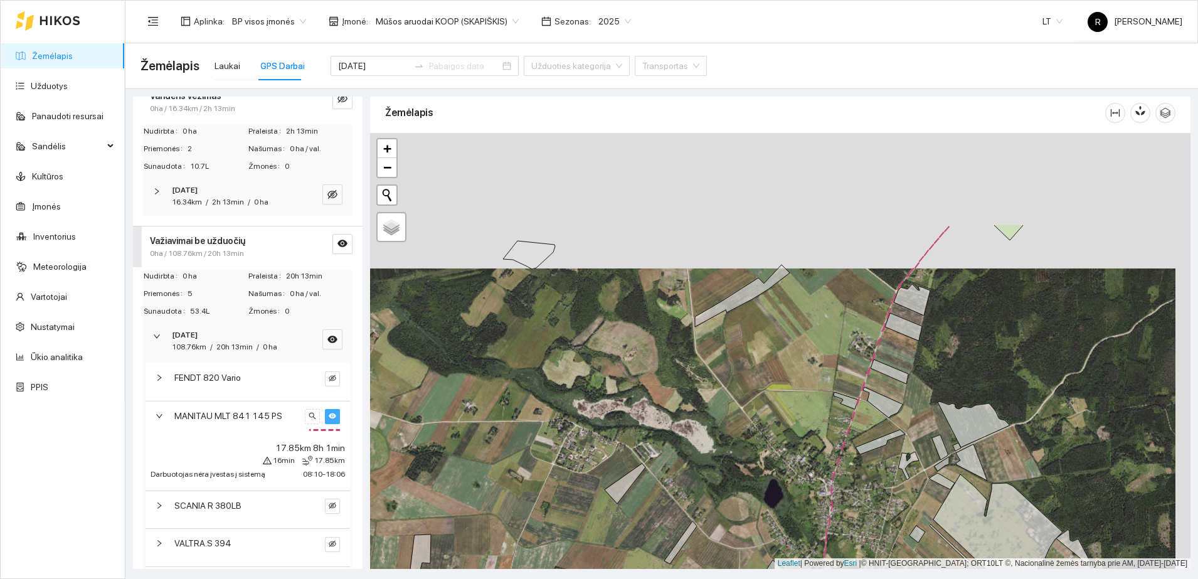
drag, startPoint x: 680, startPoint y: 317, endPoint x: 664, endPoint y: 457, distance: 141.4
click at [664, 457] on div at bounding box center [780, 351] width 821 height 436
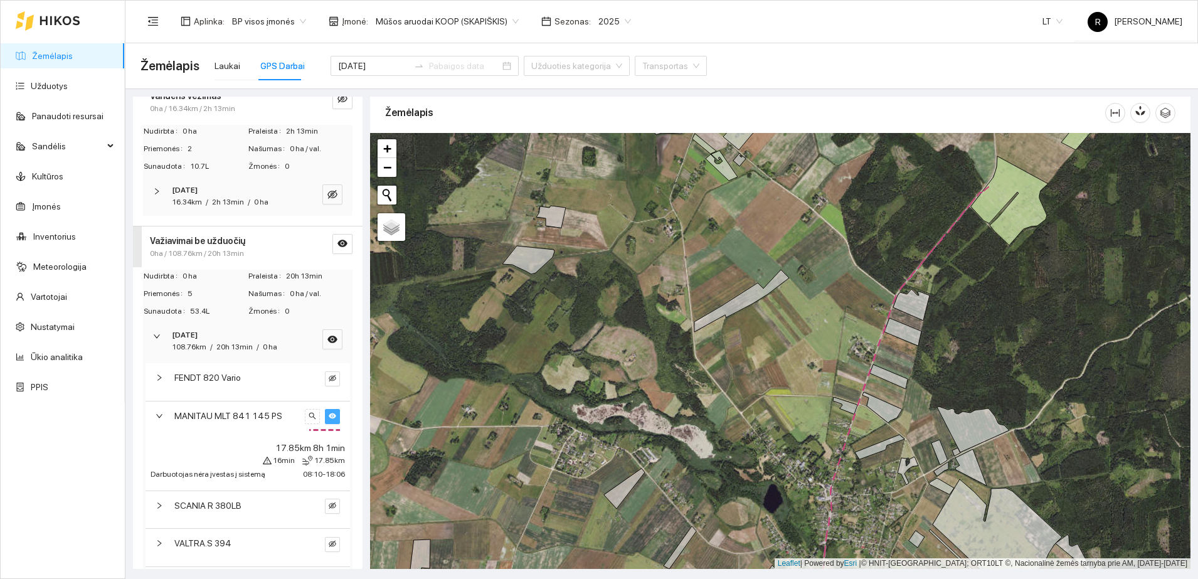
click at [160, 377] on icon "right" at bounding box center [160, 378] width 8 height 8
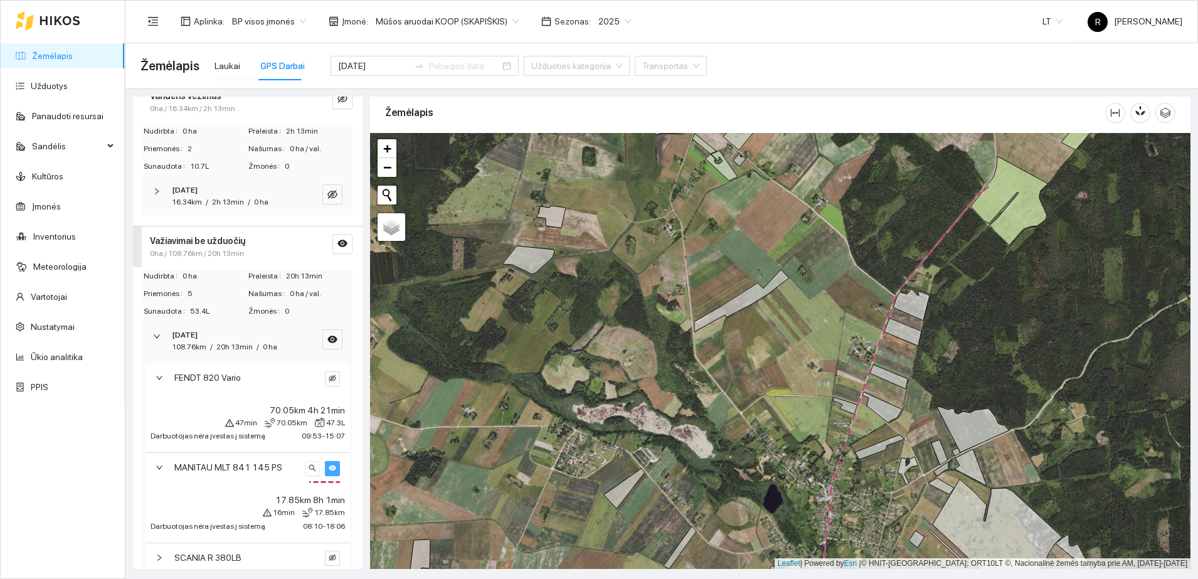
click at [325, 461] on button "button" at bounding box center [332, 468] width 15 height 15
click at [329, 379] on icon "eye-invisible" at bounding box center [333, 379] width 8 height 8
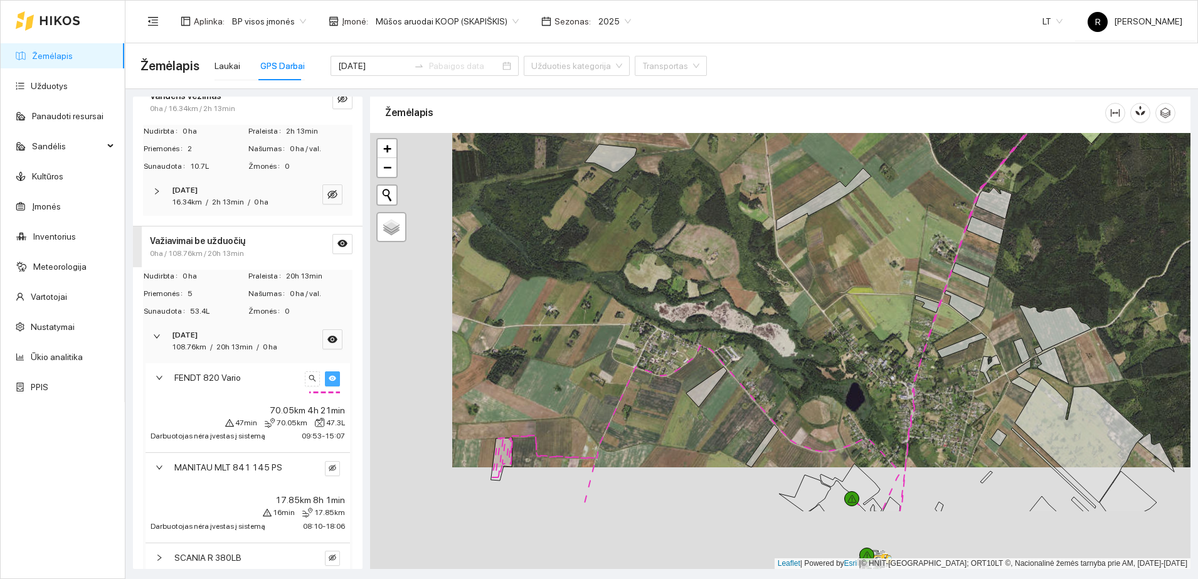
drag, startPoint x: 571, startPoint y: 476, endPoint x: 663, endPoint y: 356, distance: 150.8
click at [663, 356] on div at bounding box center [780, 351] width 821 height 436
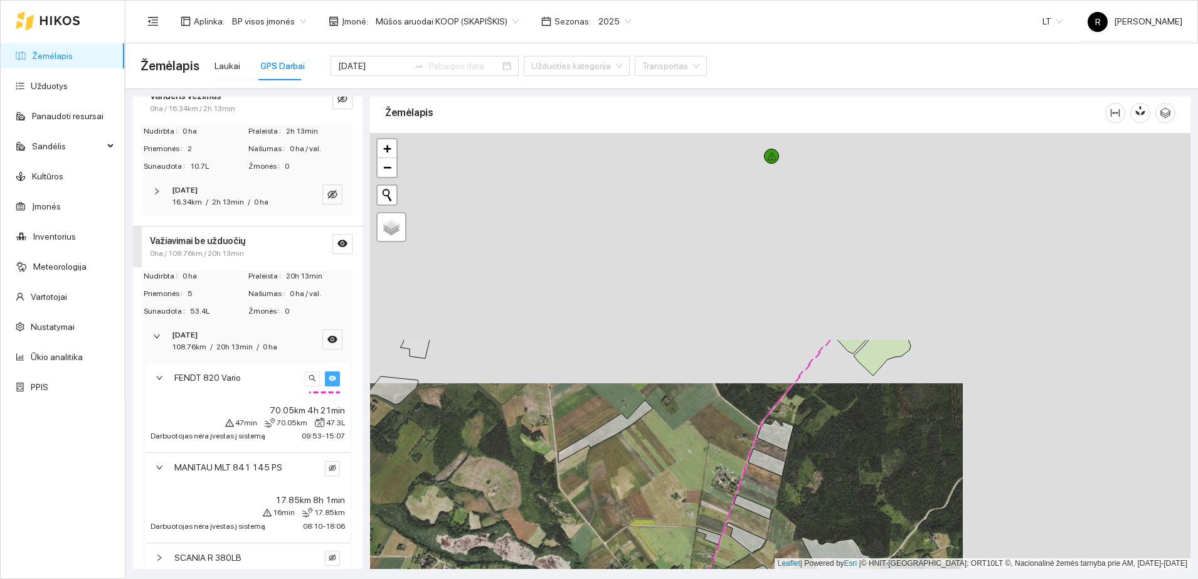
drag, startPoint x: 857, startPoint y: 223, endPoint x: 629, endPoint y: 474, distance: 338.5
click at [629, 474] on div at bounding box center [780, 351] width 821 height 436
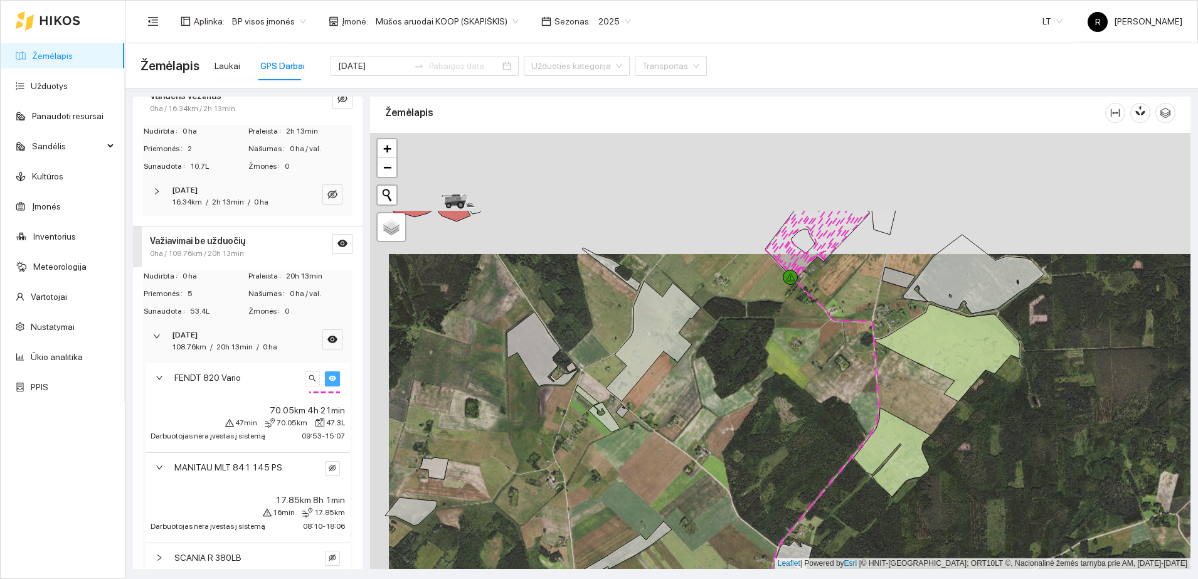
drag, startPoint x: 765, startPoint y: 206, endPoint x: 782, endPoint y: 369, distance: 163.9
click at [782, 369] on div at bounding box center [780, 351] width 821 height 436
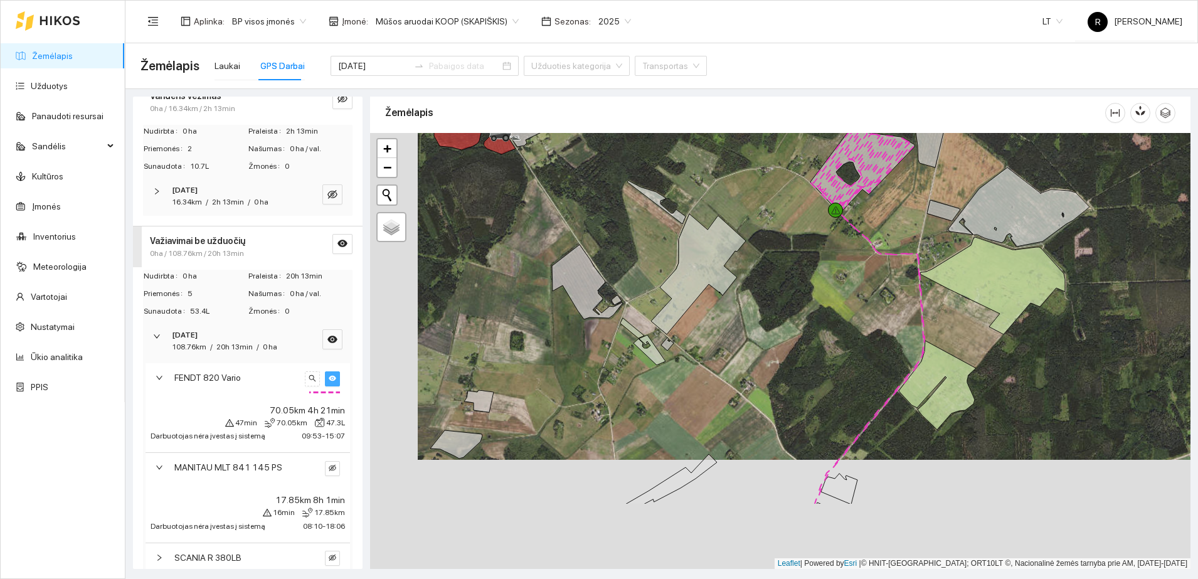
drag, startPoint x: 780, startPoint y: 425, endPoint x: 860, endPoint y: 210, distance: 229.7
click at [860, 210] on div at bounding box center [780, 351] width 821 height 436
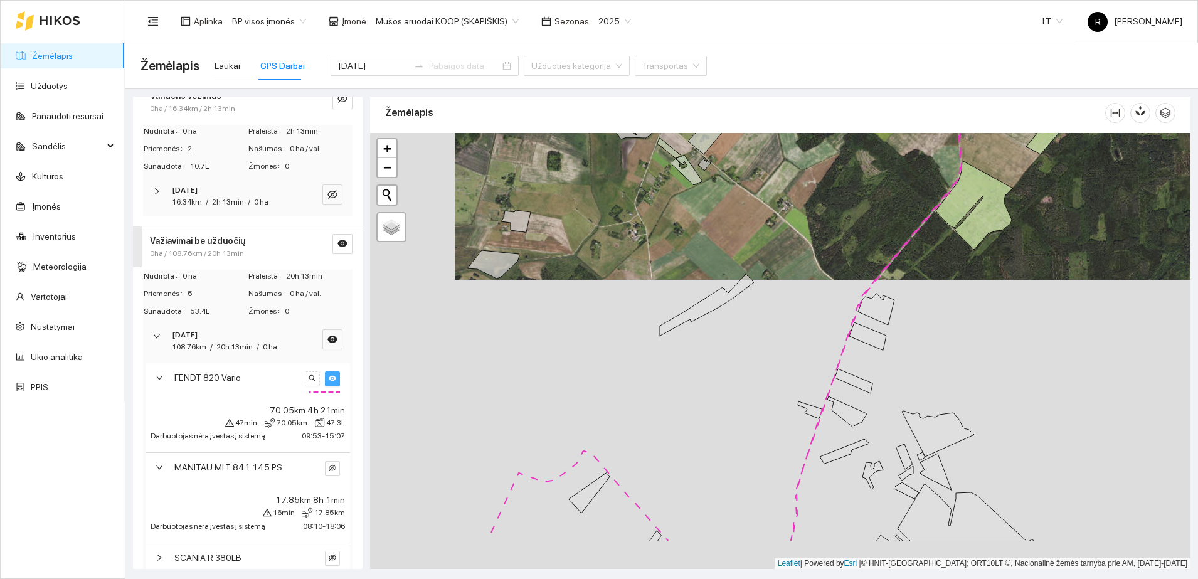
drag, startPoint x: 763, startPoint y: 448, endPoint x: 814, endPoint y: 263, distance: 192.1
click at [783, 300] on div at bounding box center [780, 351] width 821 height 436
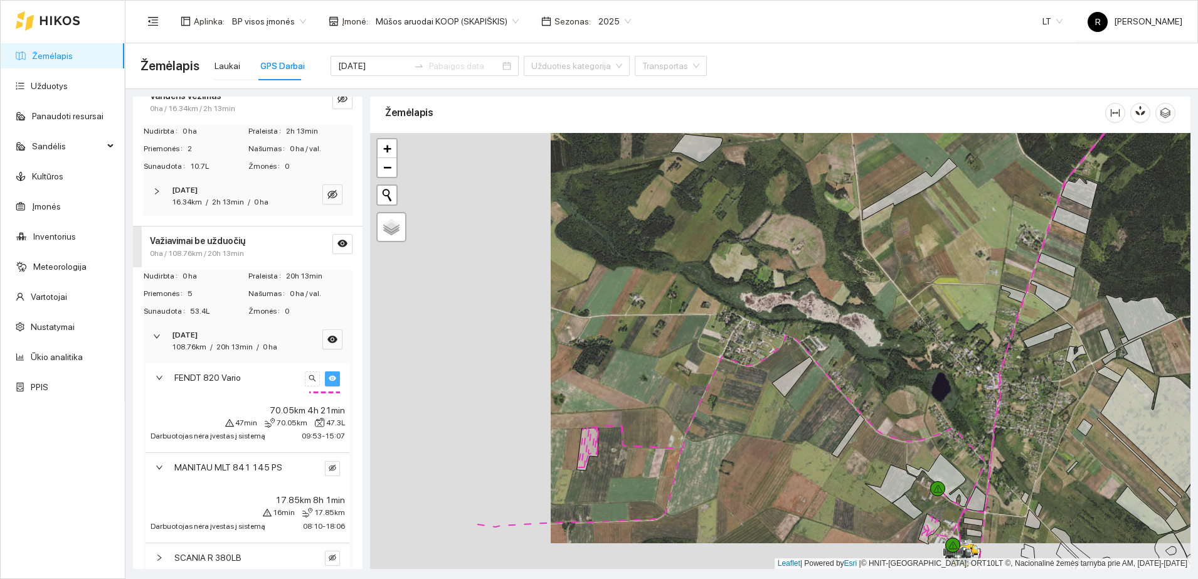
drag, startPoint x: 550, startPoint y: 388, endPoint x: 730, endPoint y: 363, distance: 182.5
click at [730, 363] on div at bounding box center [780, 351] width 821 height 436
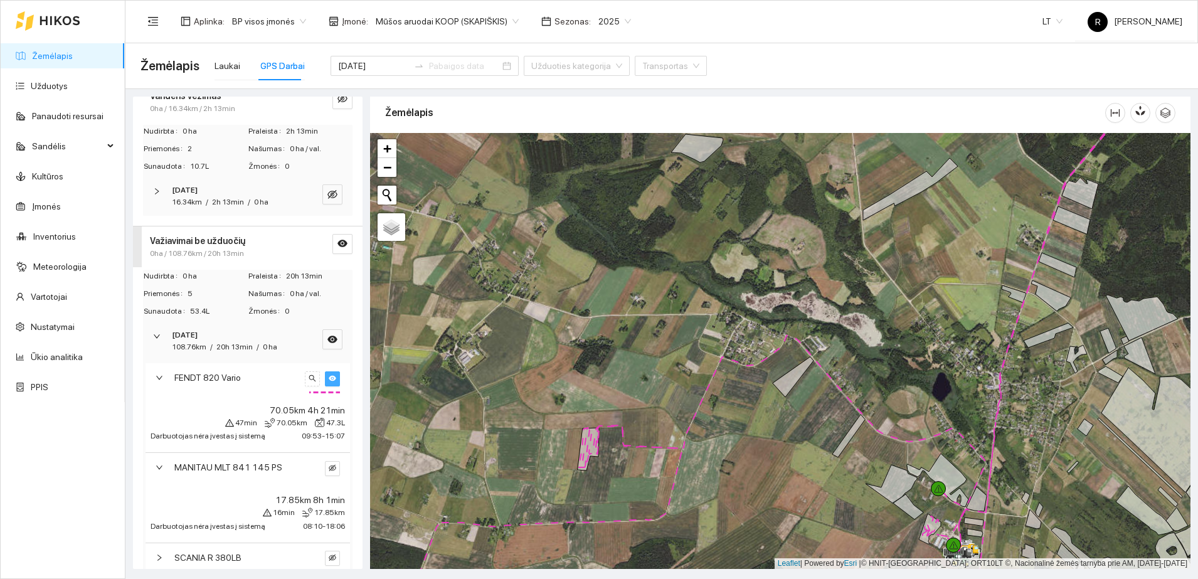
click at [156, 468] on icon "right" at bounding box center [160, 468] width 8 height 8
click at [156, 544] on icon "right" at bounding box center [160, 544] width 8 height 8
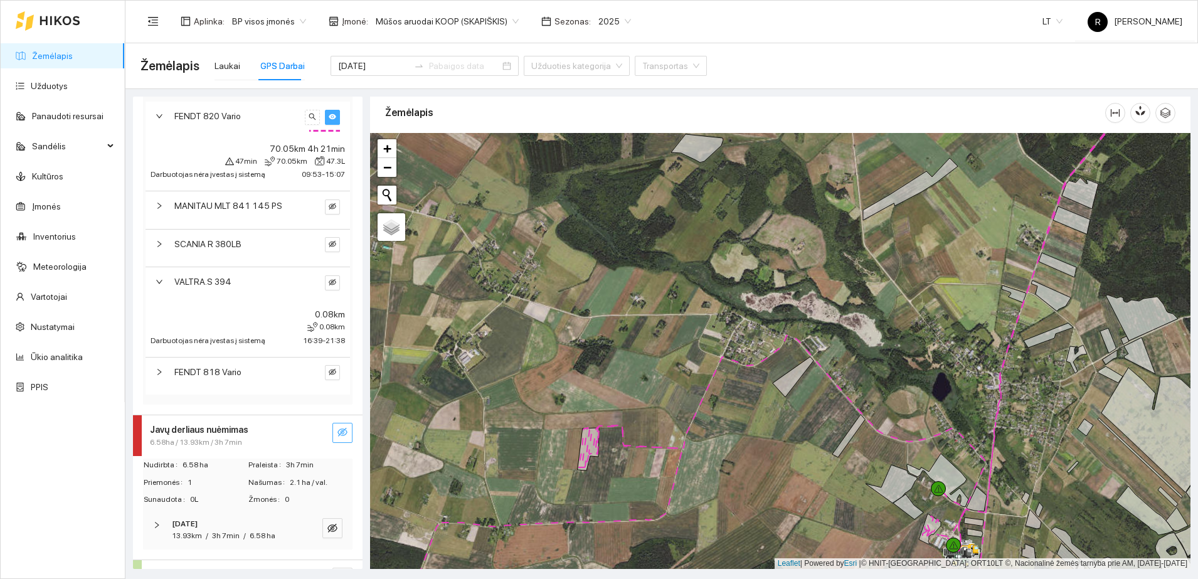
scroll to position [250, 0]
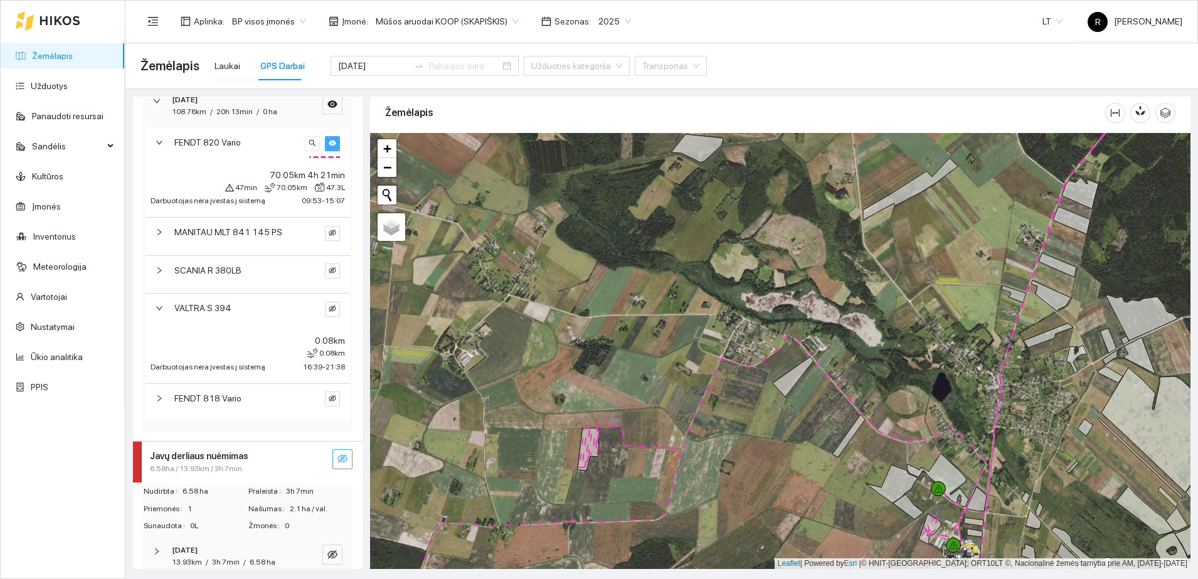
click at [157, 311] on icon "right" at bounding box center [160, 308] width 8 height 8
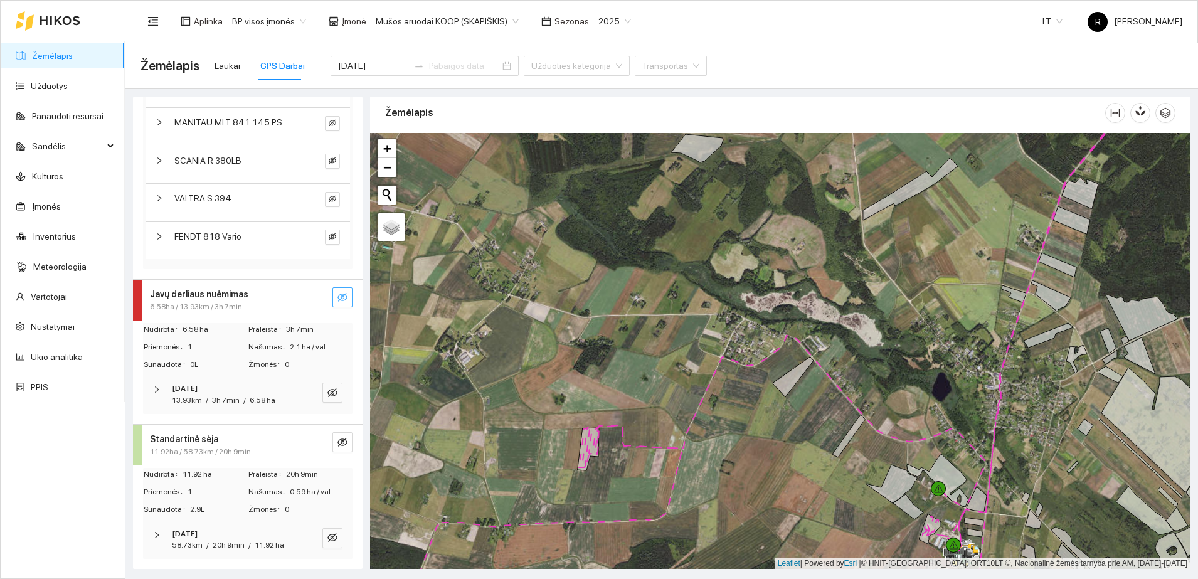
scroll to position [372, 0]
click at [157, 531] on icon "right" at bounding box center [157, 535] width 8 height 8
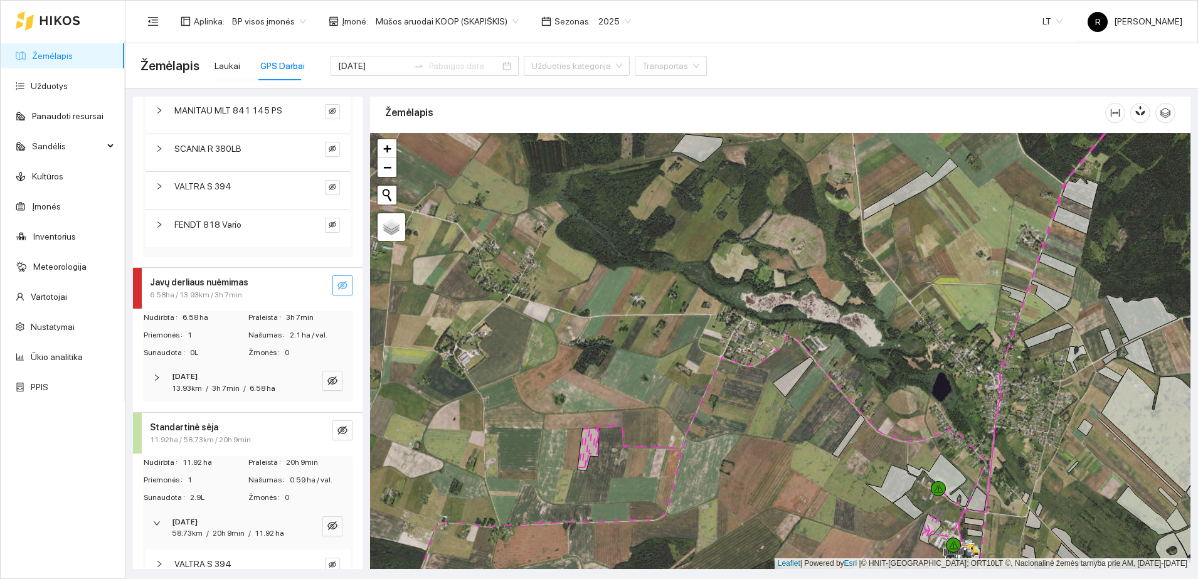
scroll to position [437, 0]
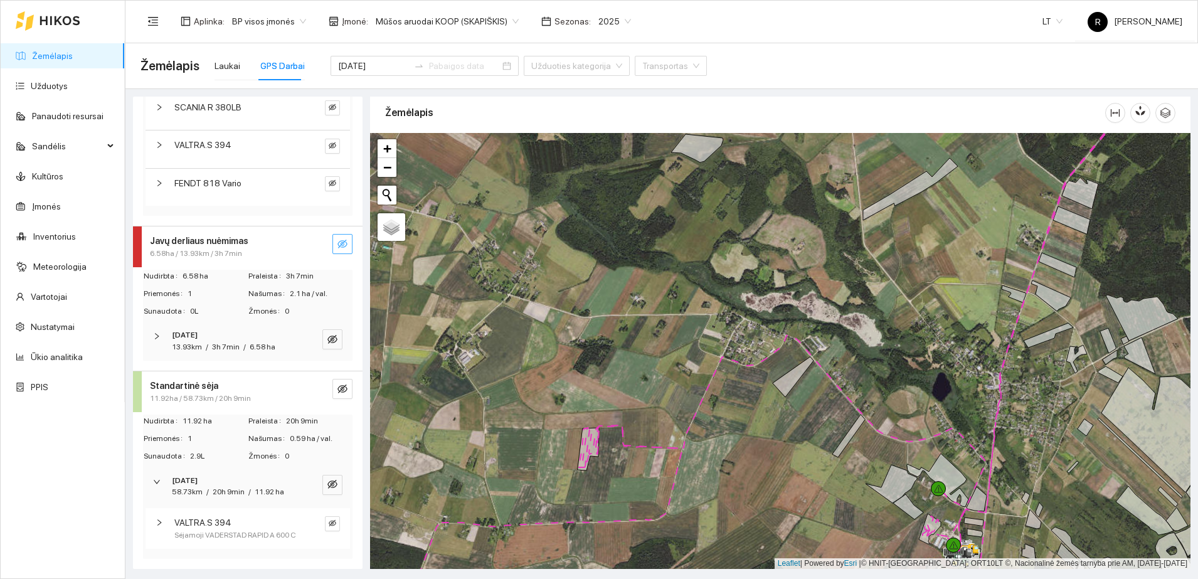
click at [158, 519] on icon "right" at bounding box center [160, 523] width 8 height 8
click at [153, 508] on div "VALTRA.S 394 Sėjamoji VADERSTAD RAPID A 600 C" at bounding box center [248, 528] width 205 height 41
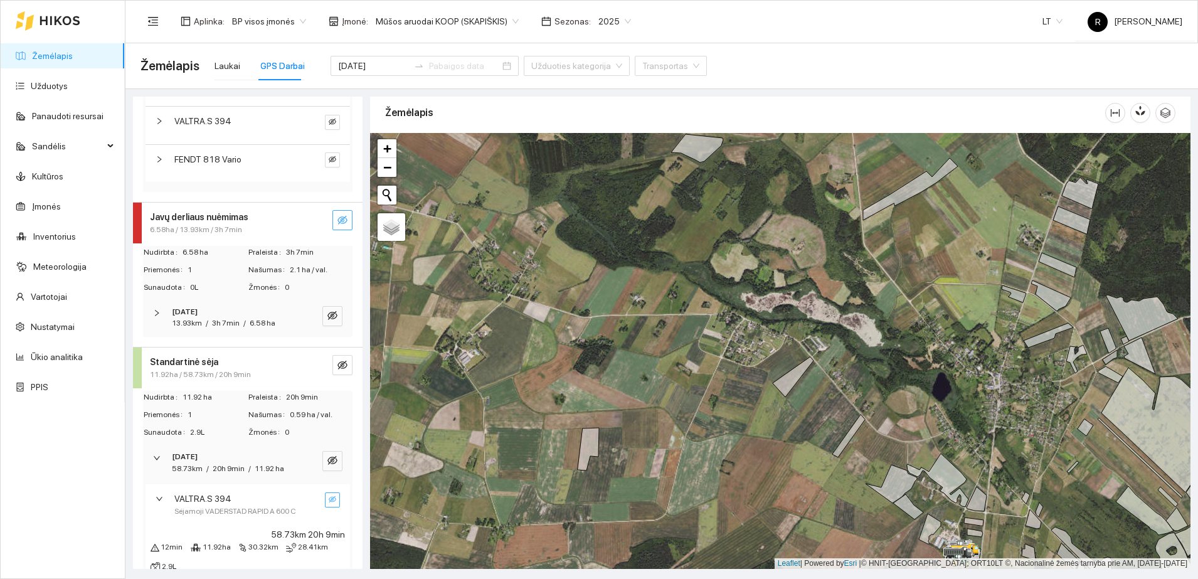
click at [329, 503] on icon "eye-invisible" at bounding box center [333, 500] width 8 height 8
click at [328, 457] on icon "eye" at bounding box center [333, 461] width 10 height 8
click at [325, 508] on button "button" at bounding box center [332, 500] width 15 height 15
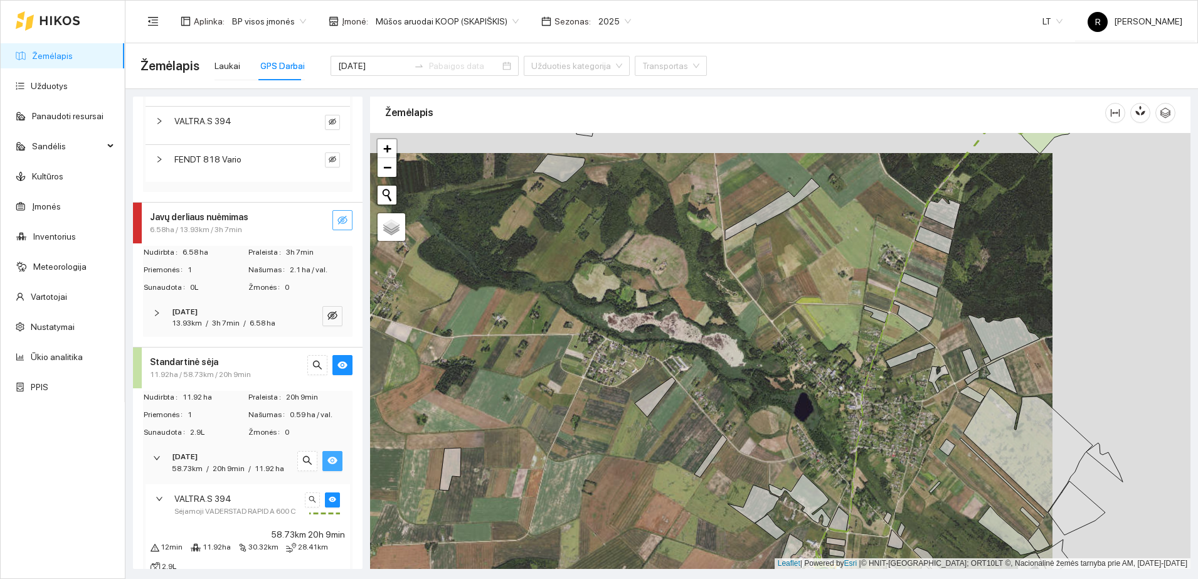
drag, startPoint x: 685, startPoint y: 417, endPoint x: 501, endPoint y: 469, distance: 191.7
click at [501, 469] on div at bounding box center [780, 351] width 821 height 436
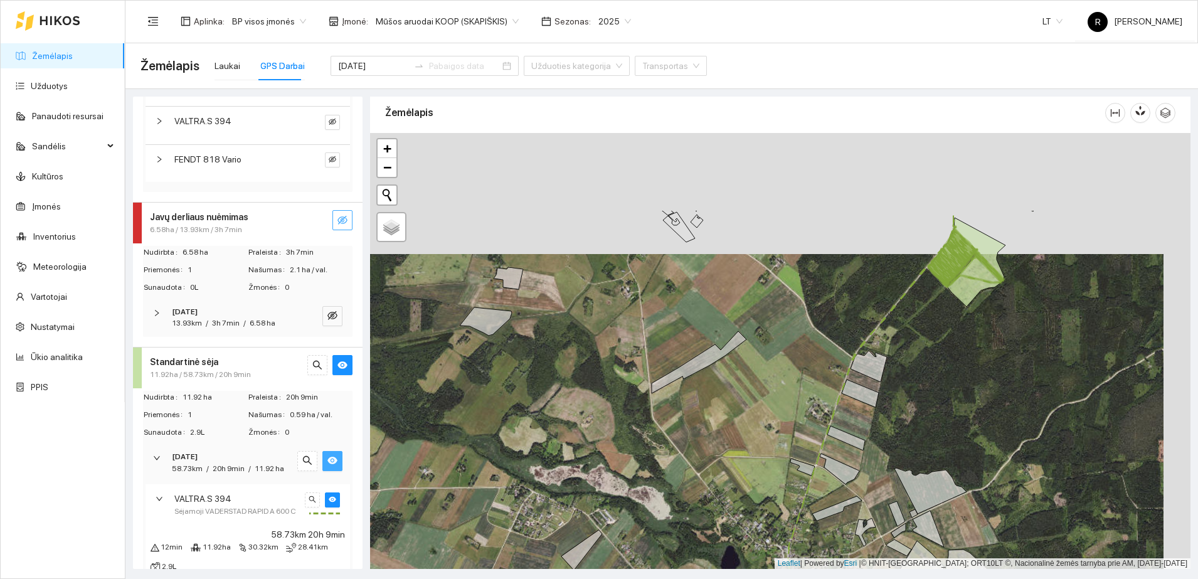
drag, startPoint x: 737, startPoint y: 336, endPoint x: 676, endPoint y: 525, distance: 198.6
click at [676, 525] on div at bounding box center [780, 351] width 821 height 436
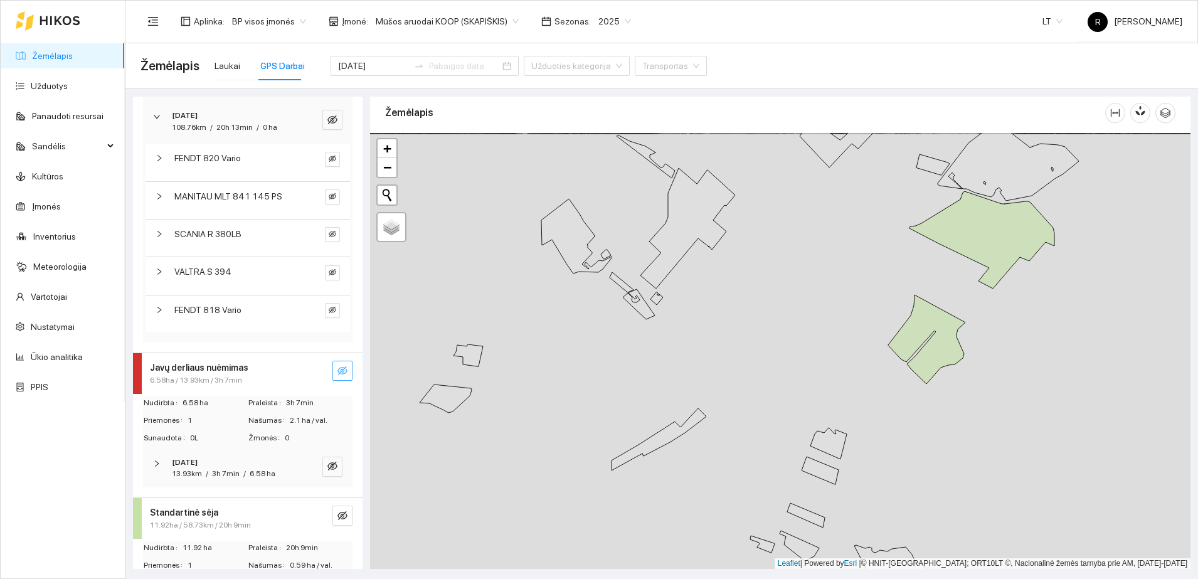
scroll to position [235, 0]
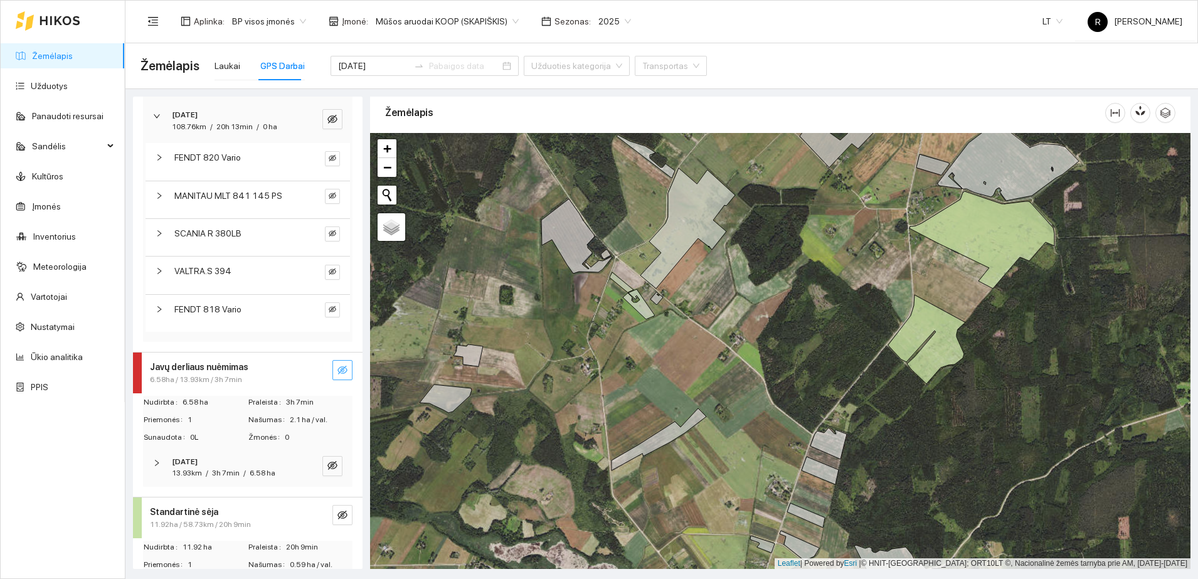
click at [210, 365] on strong "Javų derliaus nuėmimas" at bounding box center [199, 367] width 99 height 10
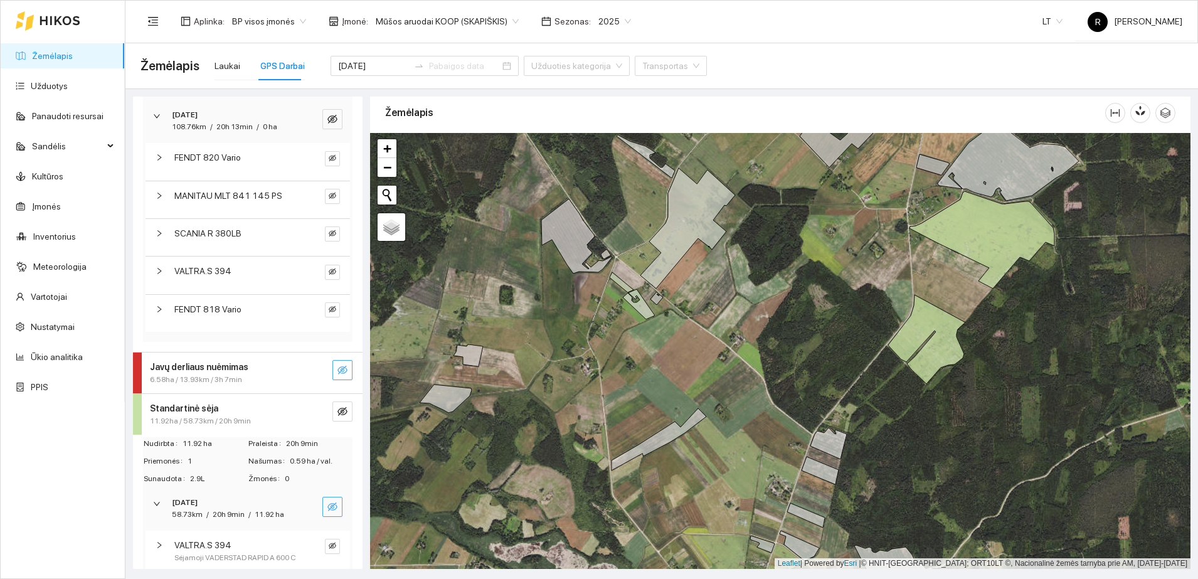
click at [204, 374] on span "6.58ha / 13.93km / 3h 7min" at bounding box center [196, 380] width 92 height 12
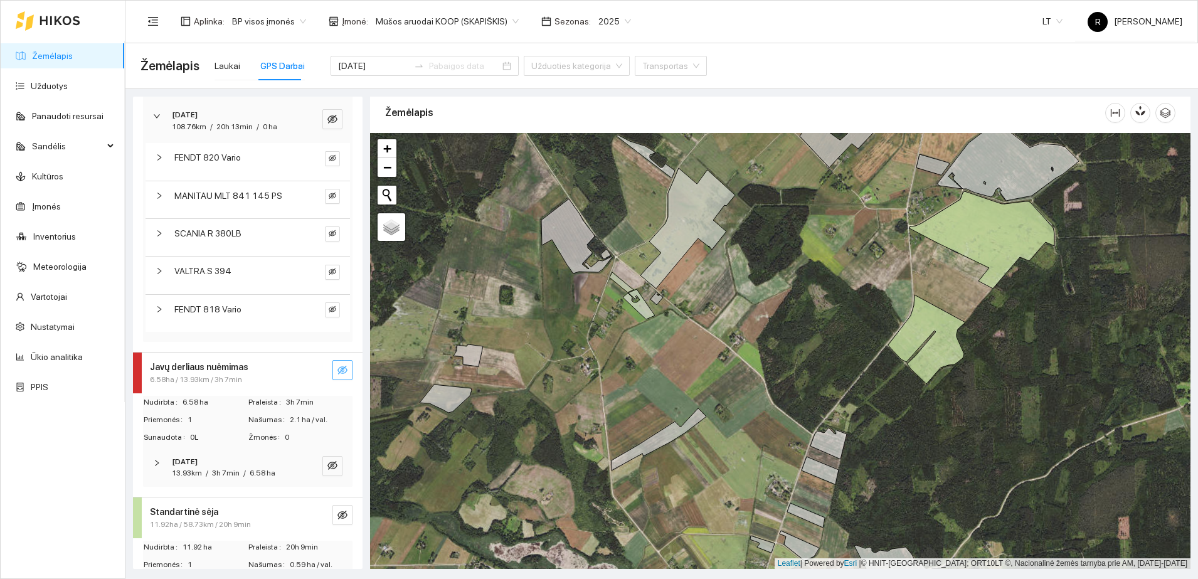
click at [156, 462] on icon "right" at bounding box center [157, 463] width 8 height 8
click at [158, 502] on icon "right" at bounding box center [160, 504] width 8 height 8
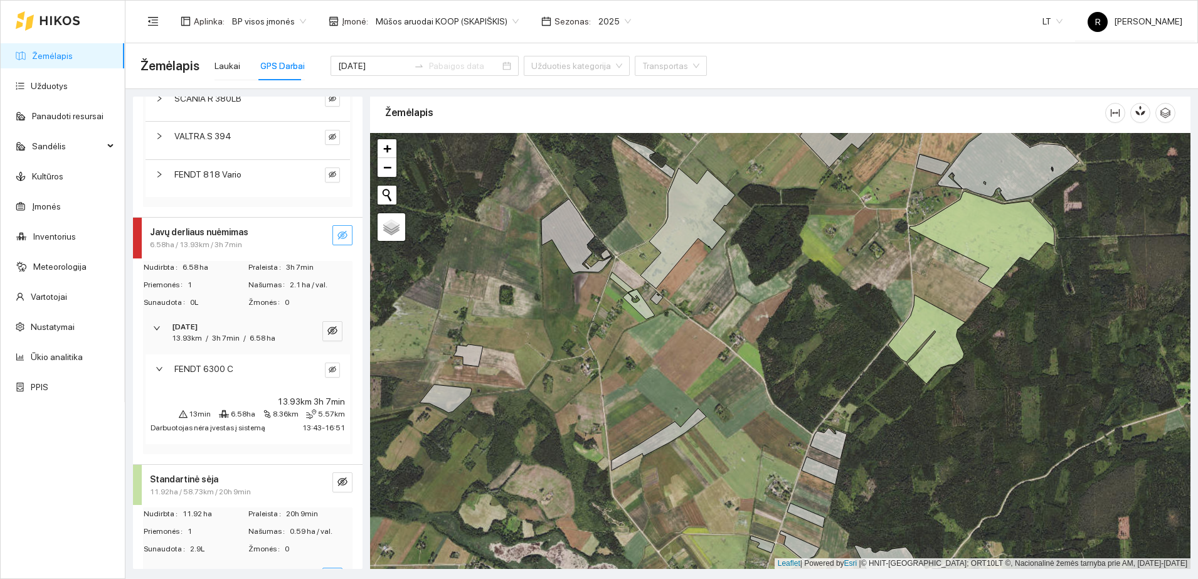
scroll to position [392, 0]
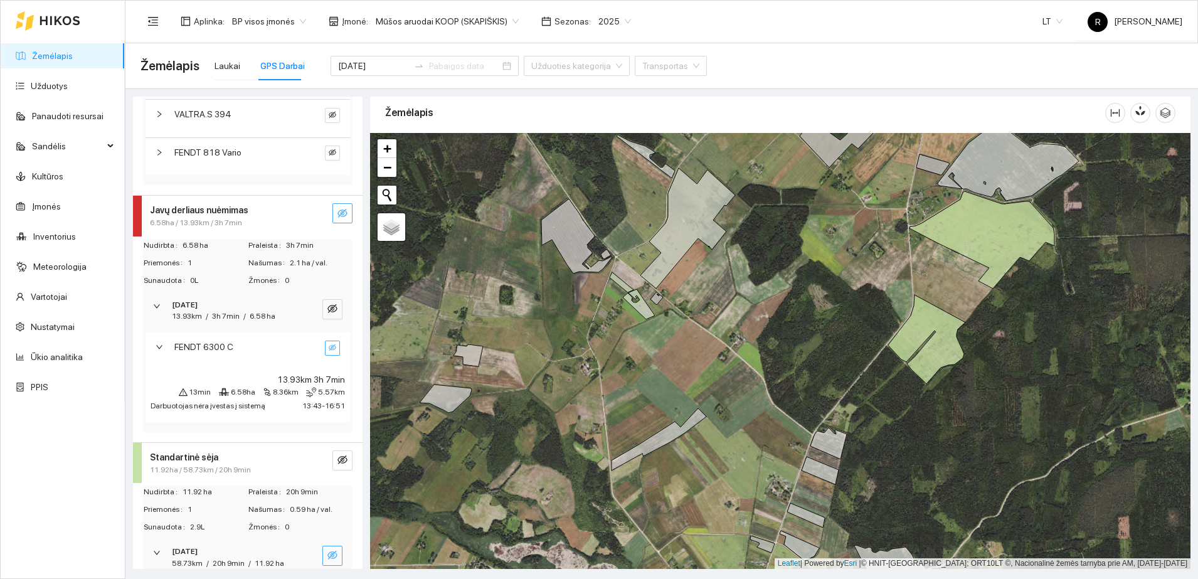
click at [329, 348] on icon "eye-invisible" at bounding box center [333, 348] width 8 height 8
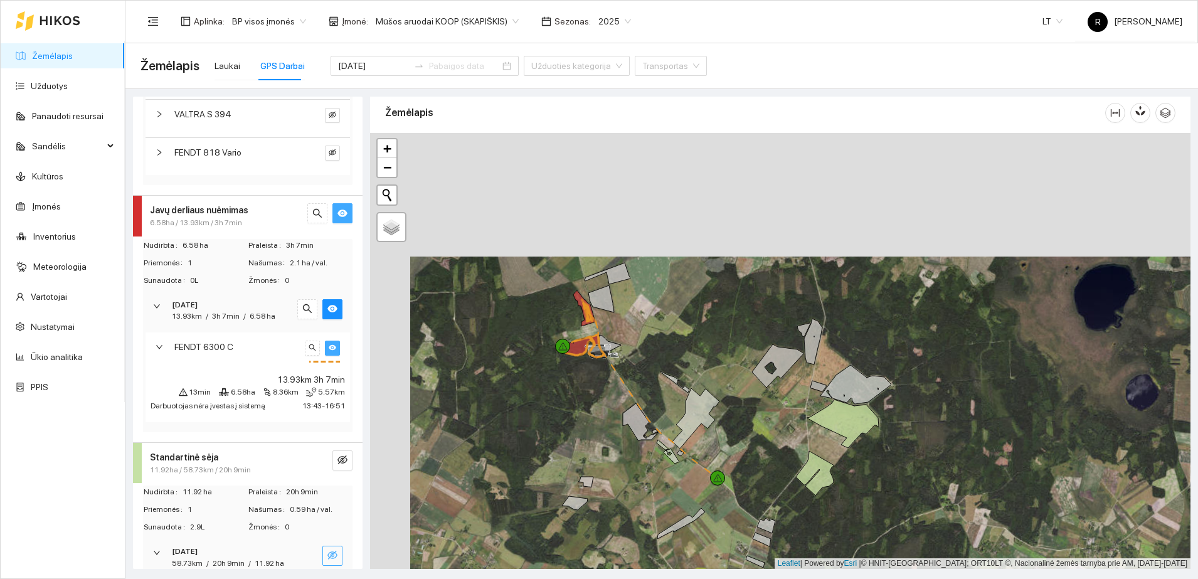
drag, startPoint x: 562, startPoint y: 291, endPoint x: 633, endPoint y: 479, distance: 201.7
click at [633, 479] on div at bounding box center [780, 351] width 821 height 436
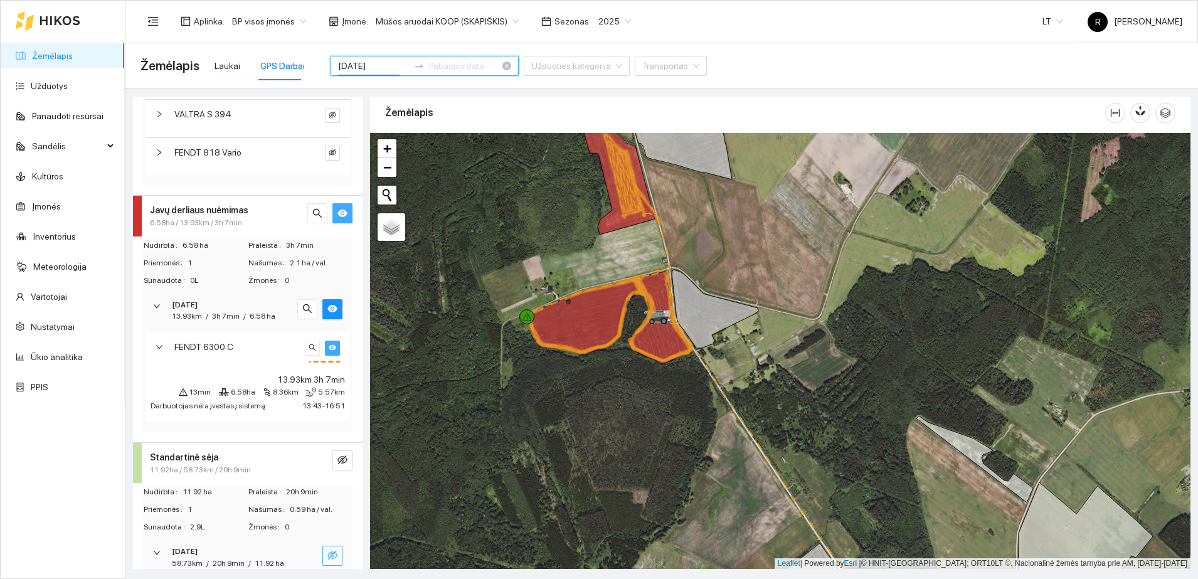
click at [368, 65] on input "[DATE]" at bounding box center [373, 66] width 71 height 14
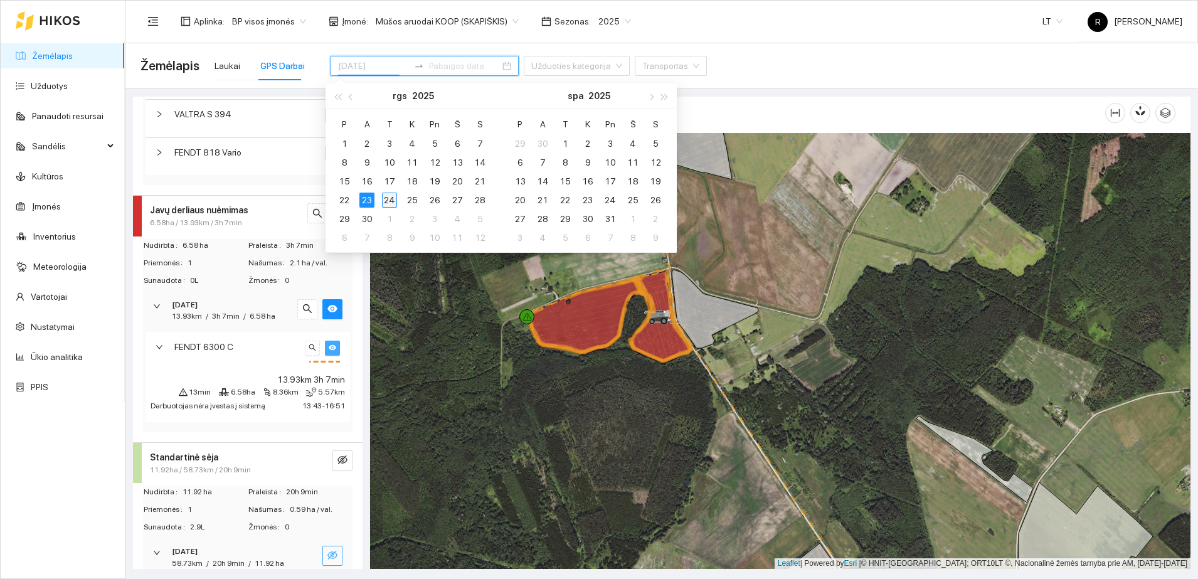
type input "[DATE]"
click at [391, 196] on div "24" at bounding box center [389, 200] width 15 height 15
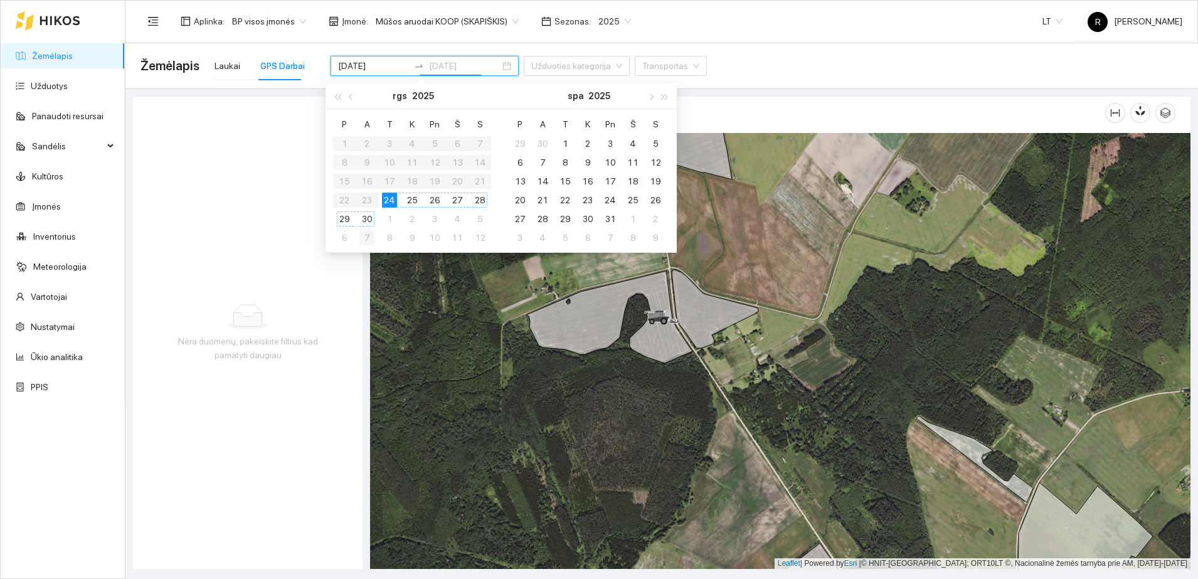
type input "[DATE]"
click at [348, 285] on div "Nėra duomenų, pakeiskite filtrus kad pamatyti daugiau" at bounding box center [248, 333] width 230 height 472
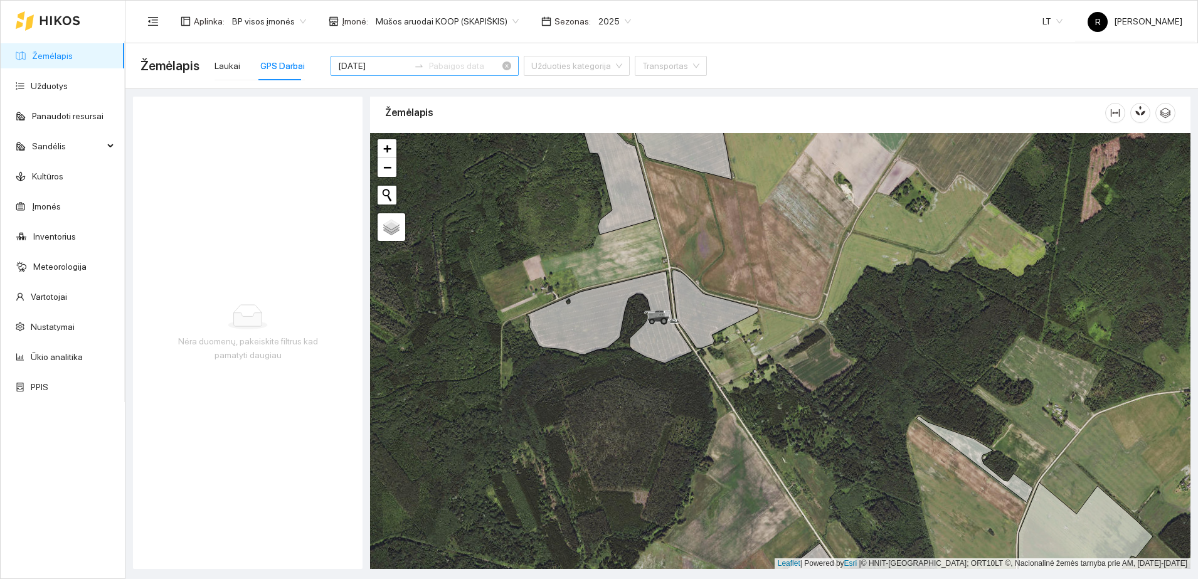
click at [373, 70] on input "[DATE]" at bounding box center [373, 66] width 71 height 14
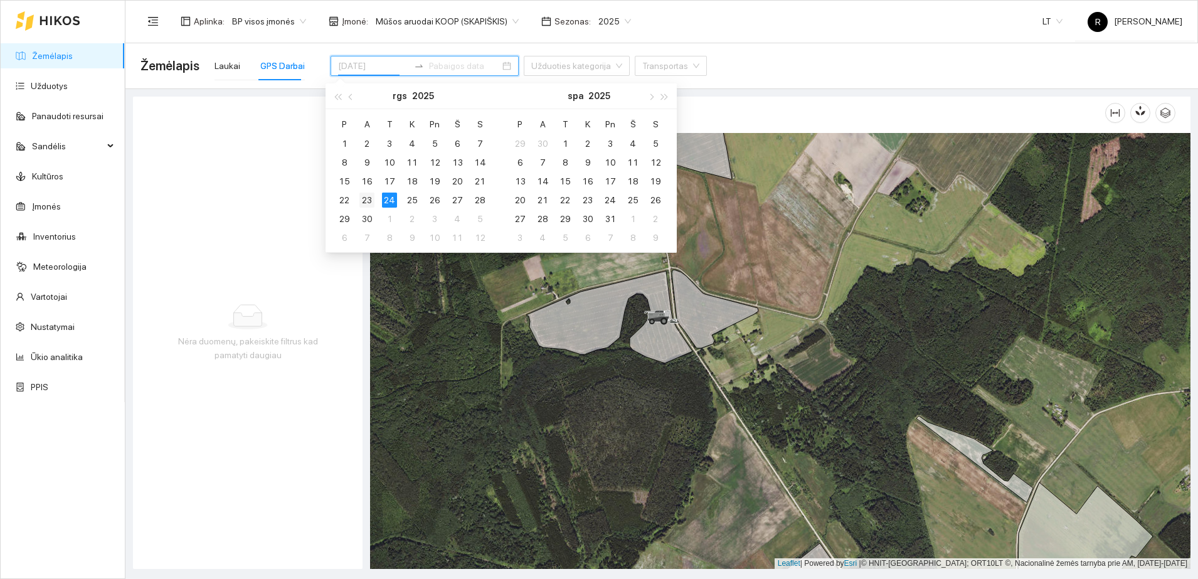
type input "[DATE]"
click at [369, 195] on div "23" at bounding box center [367, 200] width 15 height 15
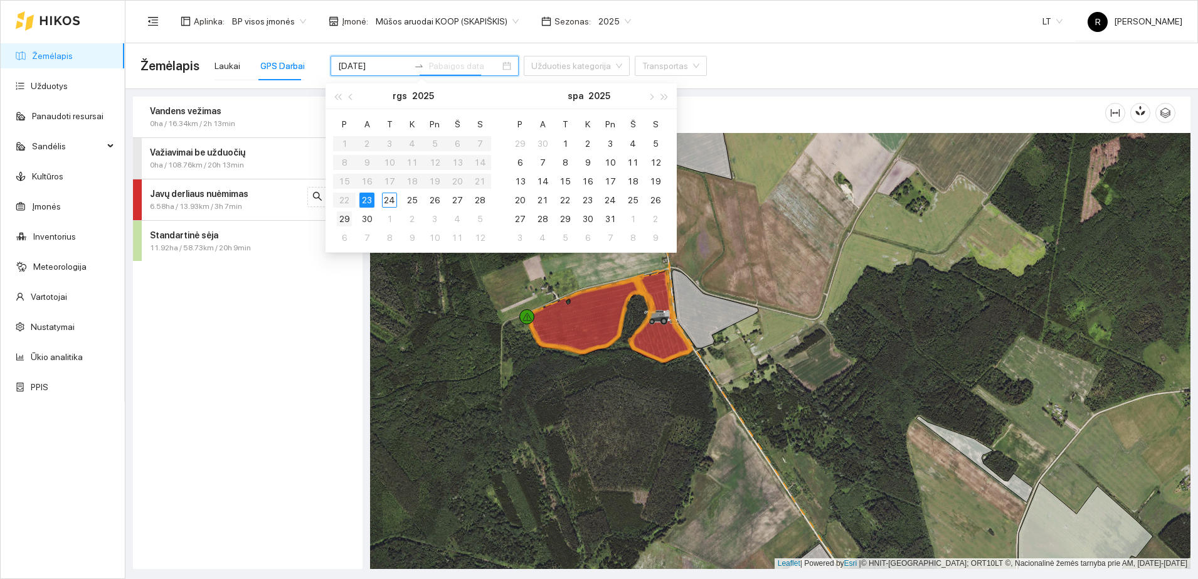
type input "[DATE]"
click at [215, 202] on span "6.58ha / 13.93km / 3h 7min" at bounding box center [196, 207] width 92 height 12
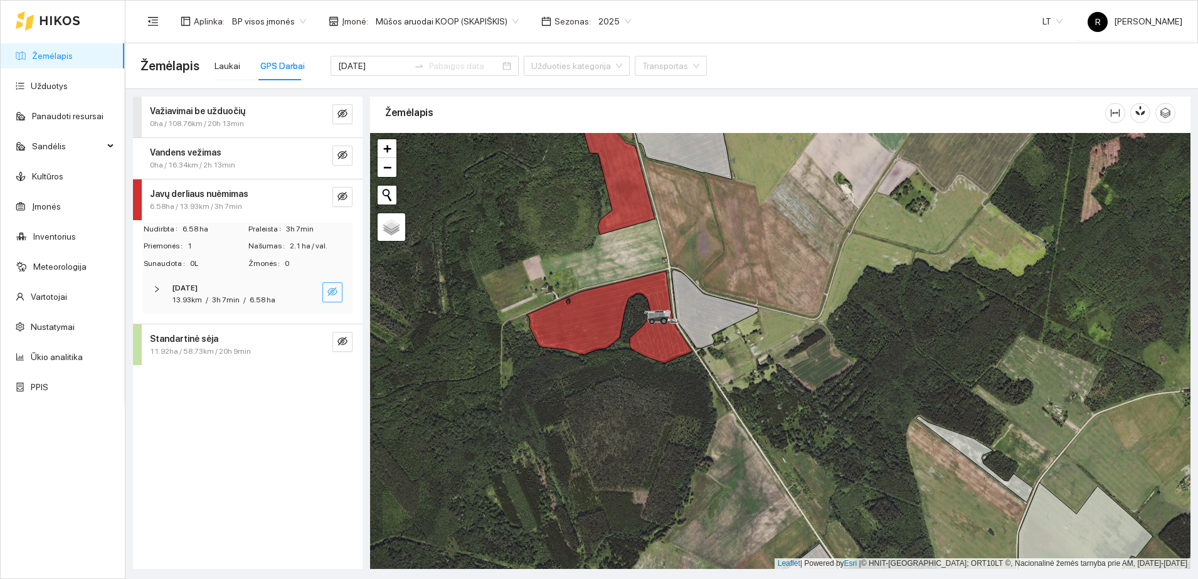
click at [331, 294] on icon "eye-invisible" at bounding box center [333, 292] width 10 height 10
click at [193, 341] on strong "Standartinė sėja" at bounding box center [184, 339] width 68 height 10
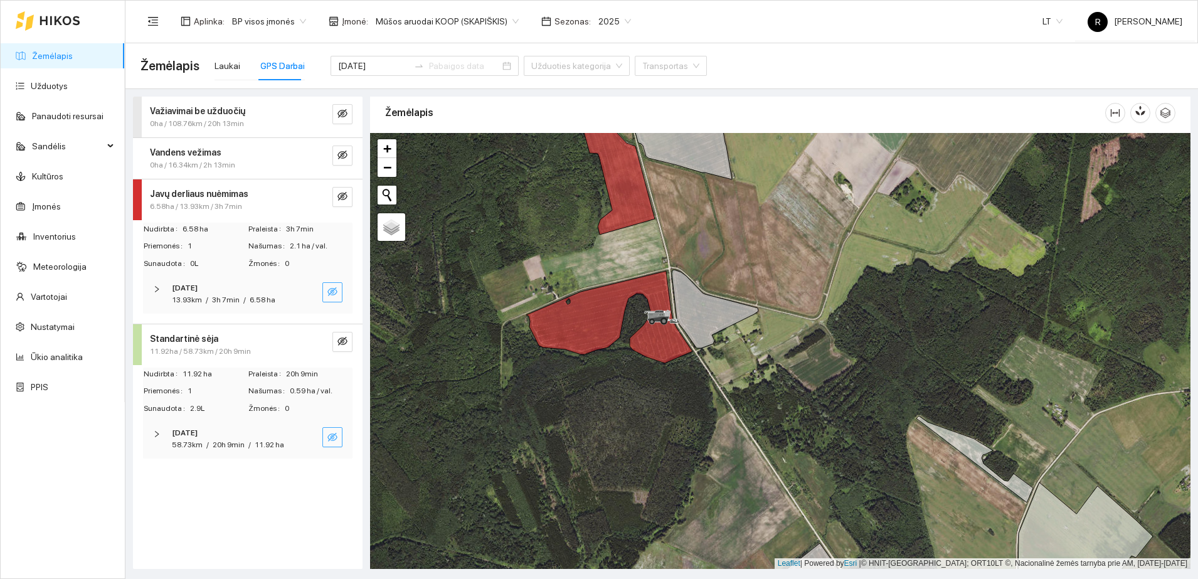
click at [336, 433] on icon "eye-invisible" at bounding box center [333, 437] width 10 height 9
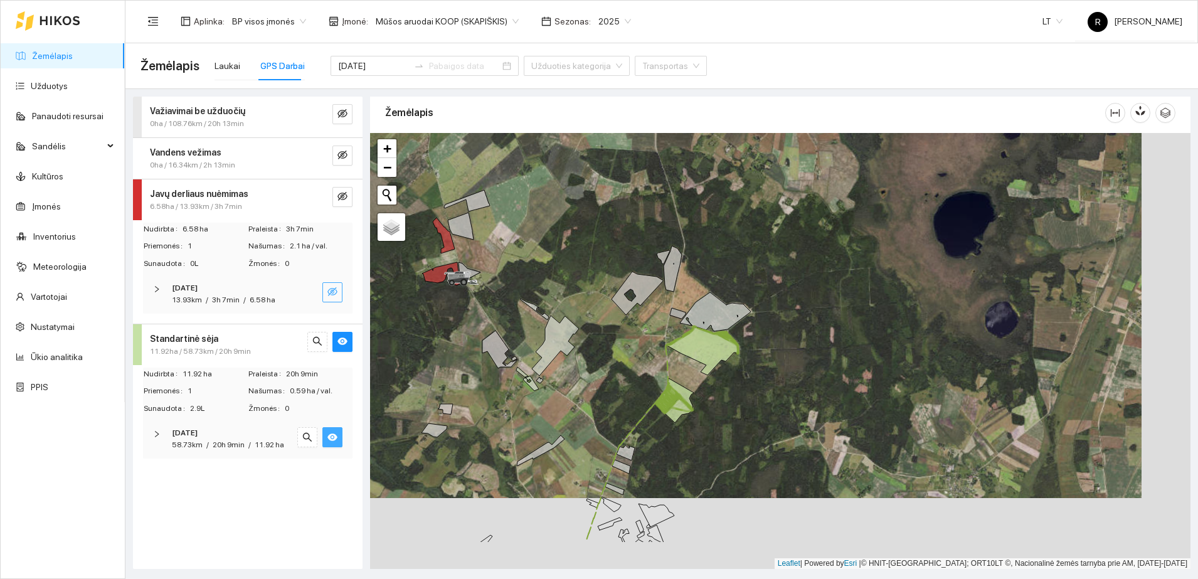
drag, startPoint x: 661, startPoint y: 445, endPoint x: 599, endPoint y: 345, distance: 117.7
click at [599, 345] on div at bounding box center [780, 351] width 821 height 436
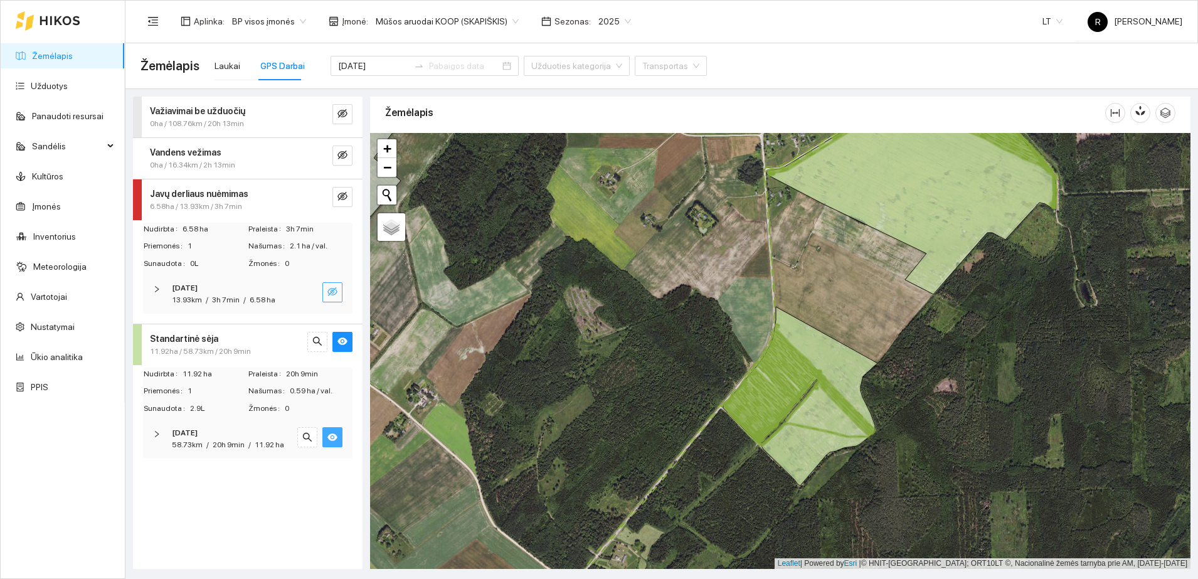
click at [155, 434] on icon "right" at bounding box center [157, 434] width 8 height 8
click at [161, 474] on icon "right" at bounding box center [159, 475] width 4 height 6
